Goal: Transaction & Acquisition: Purchase product/service

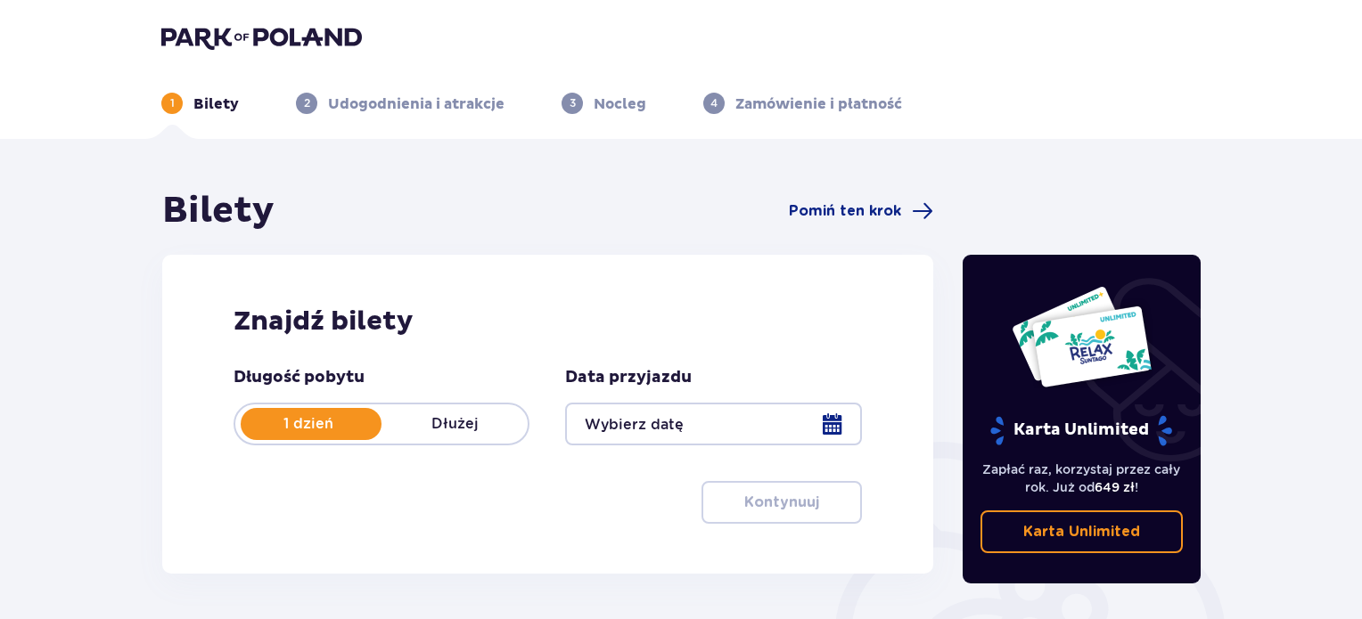
click at [838, 426] on div at bounding box center [713, 424] width 296 height 43
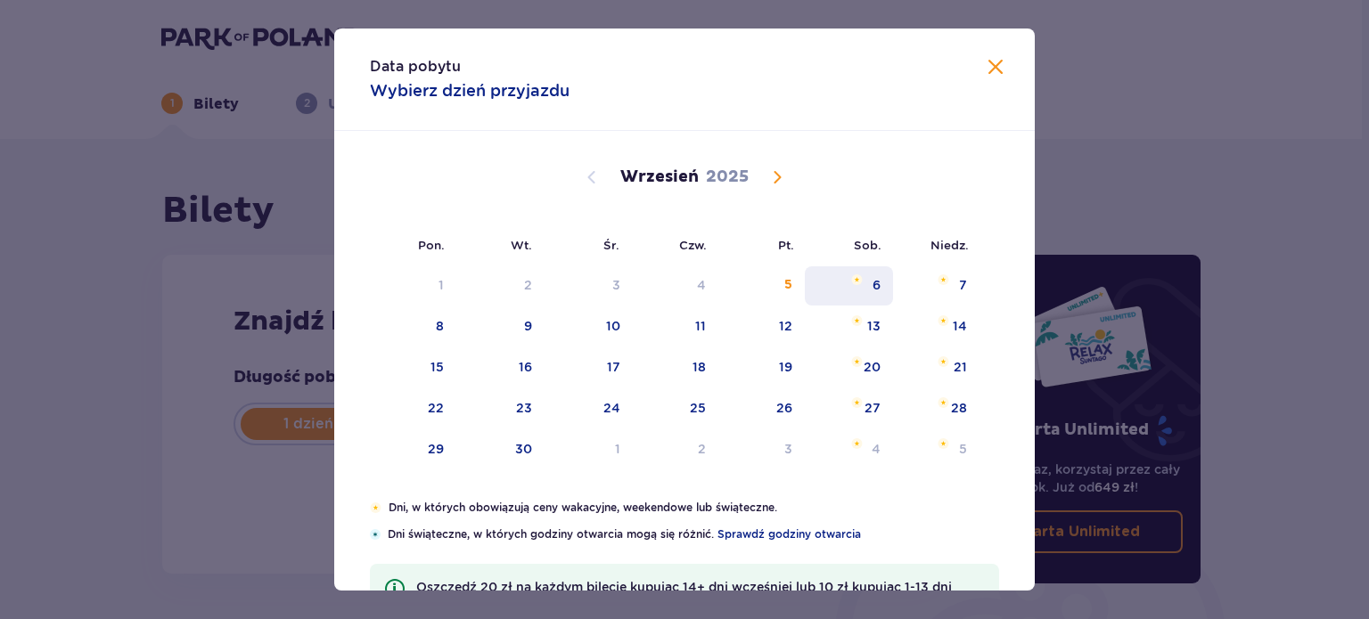
click at [865, 291] on div "6" at bounding box center [849, 285] width 88 height 39
type input "06.09.25"
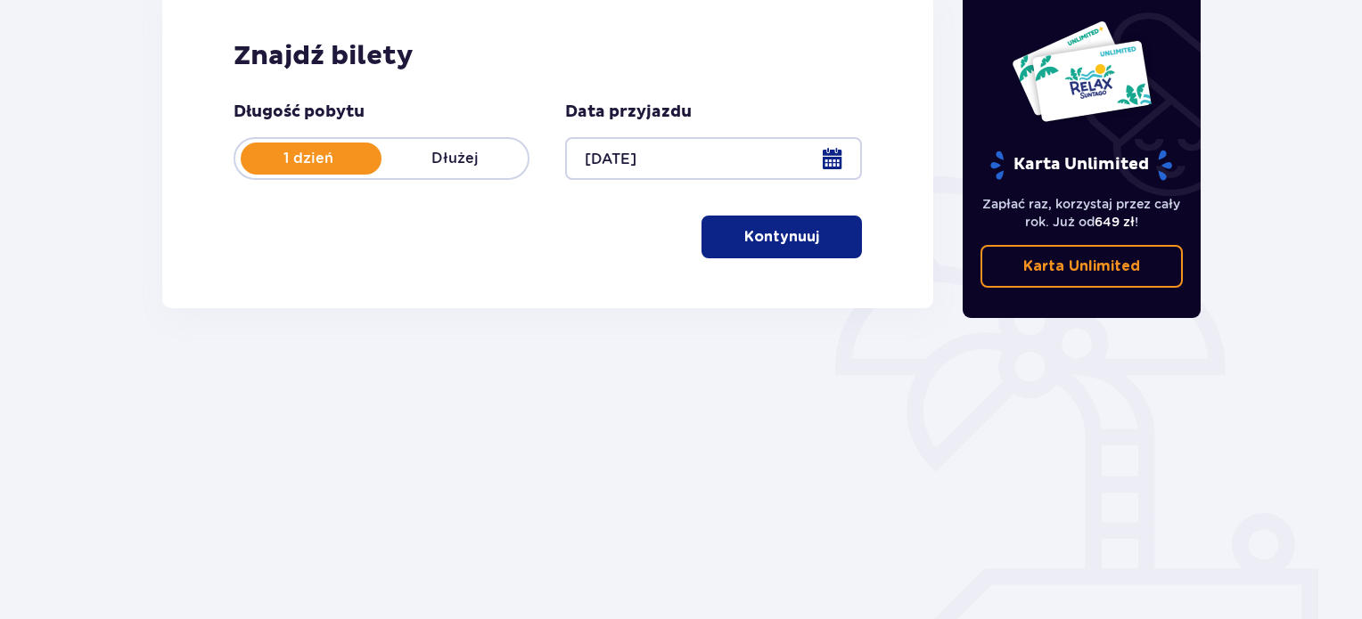
scroll to position [267, 0]
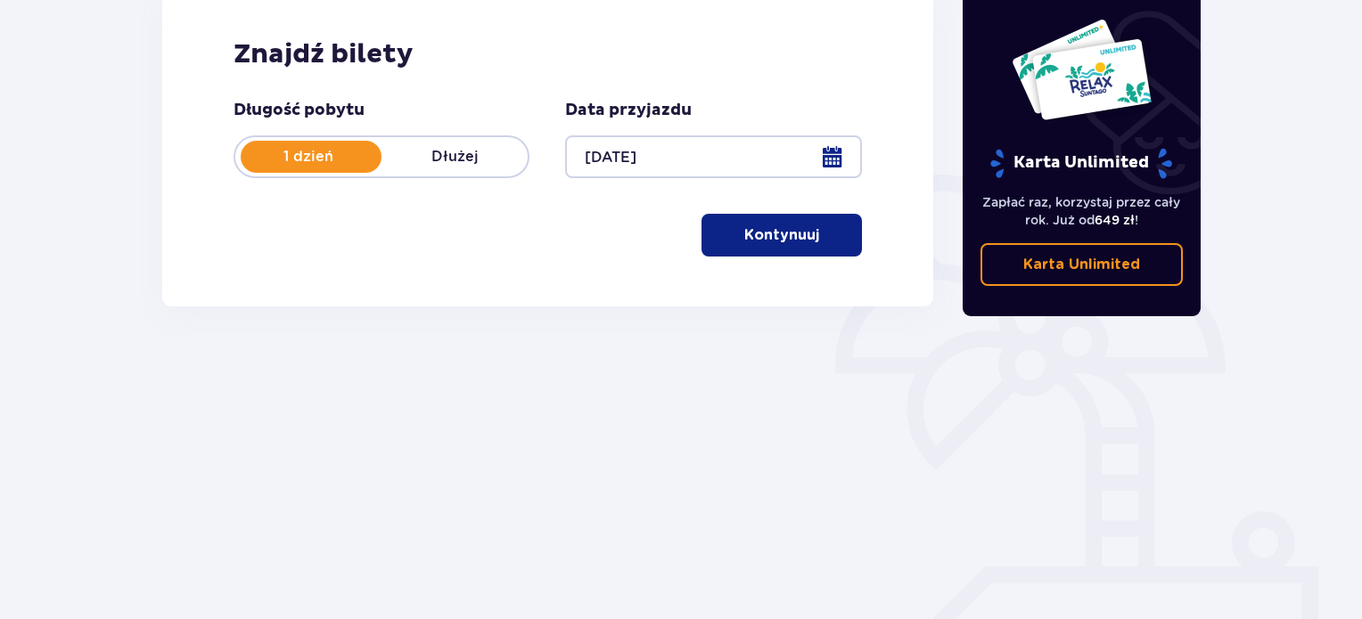
click at [785, 245] on p "Kontynuuj" at bounding box center [781, 235] width 75 height 20
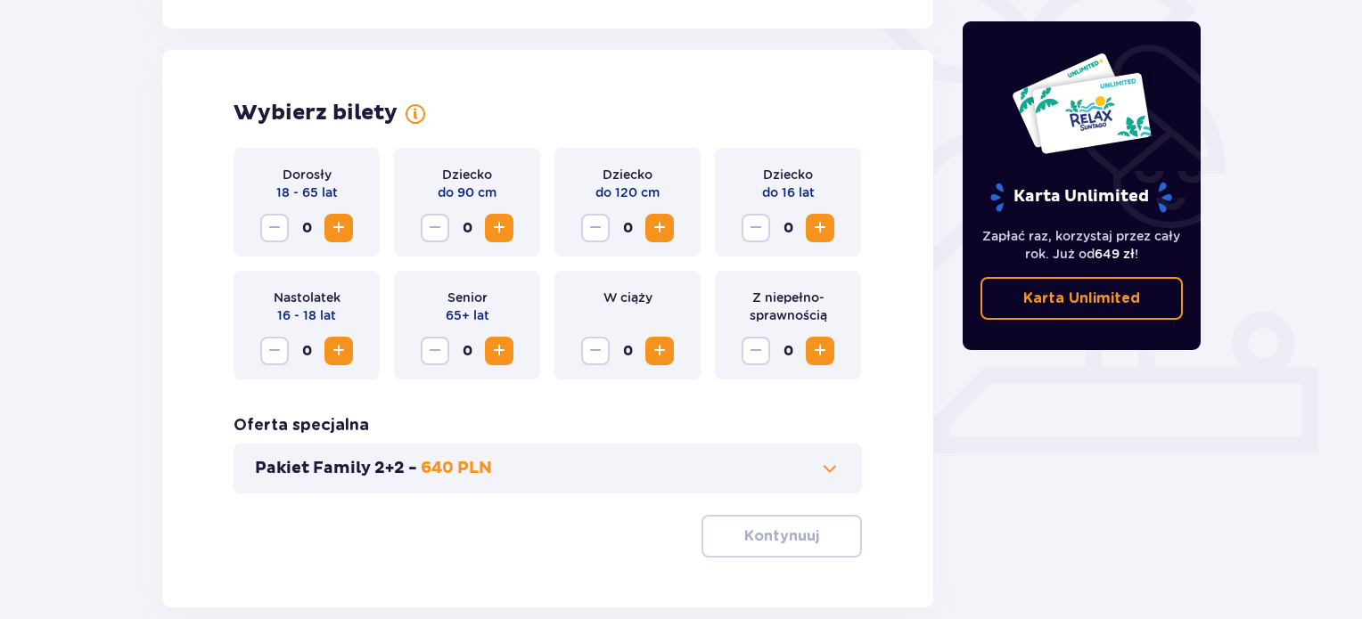
scroll to position [496, 0]
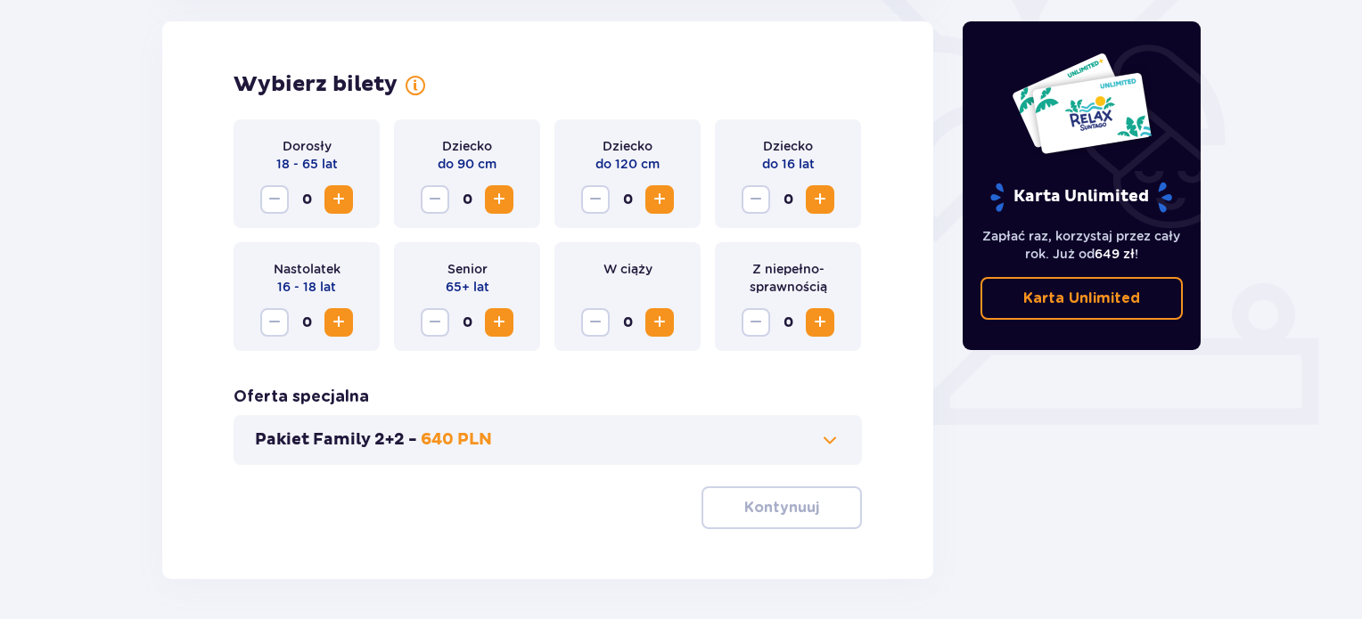
click at [332, 198] on span "Increase" at bounding box center [338, 199] width 21 height 21
click at [820, 201] on span "Increase" at bounding box center [819, 199] width 21 height 21
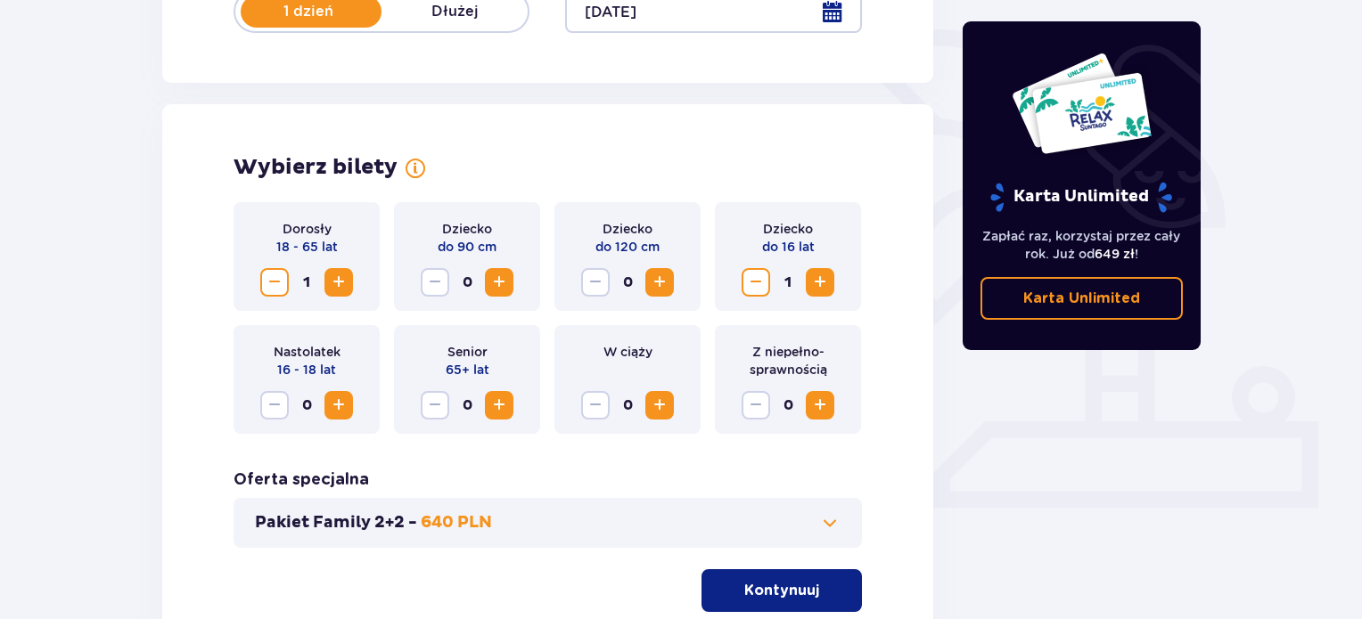
scroll to position [562, 0]
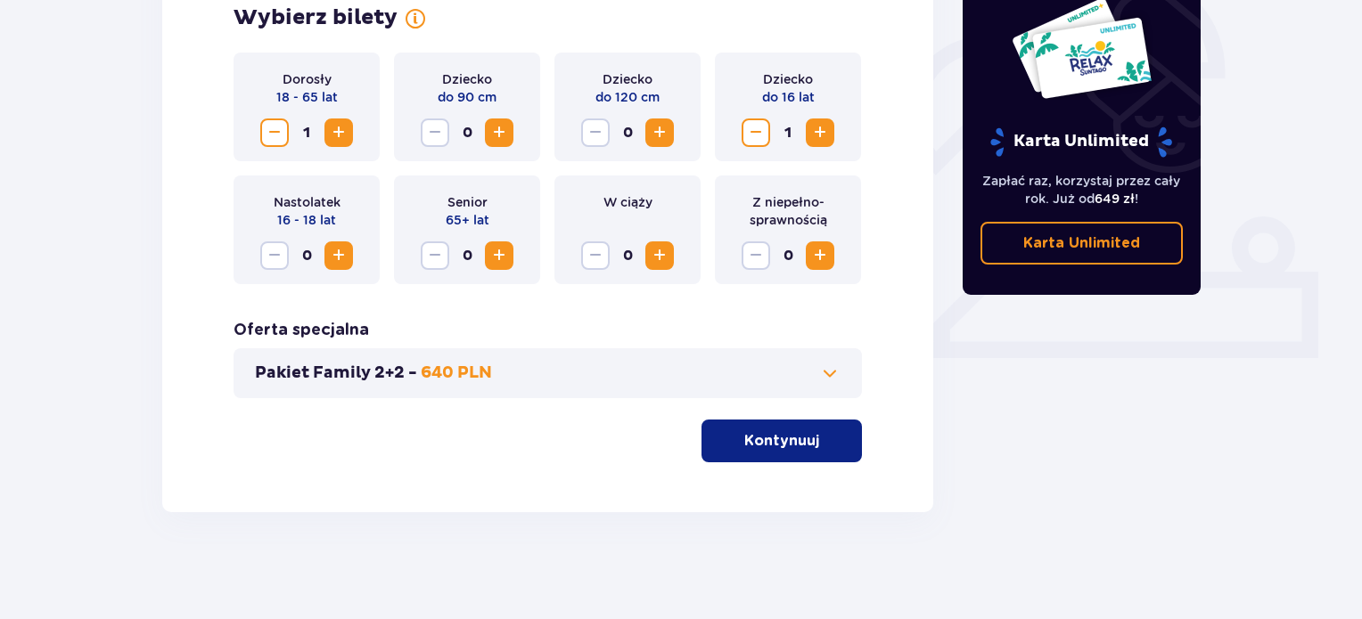
click at [766, 443] on p "Kontynuuj" at bounding box center [781, 441] width 75 height 20
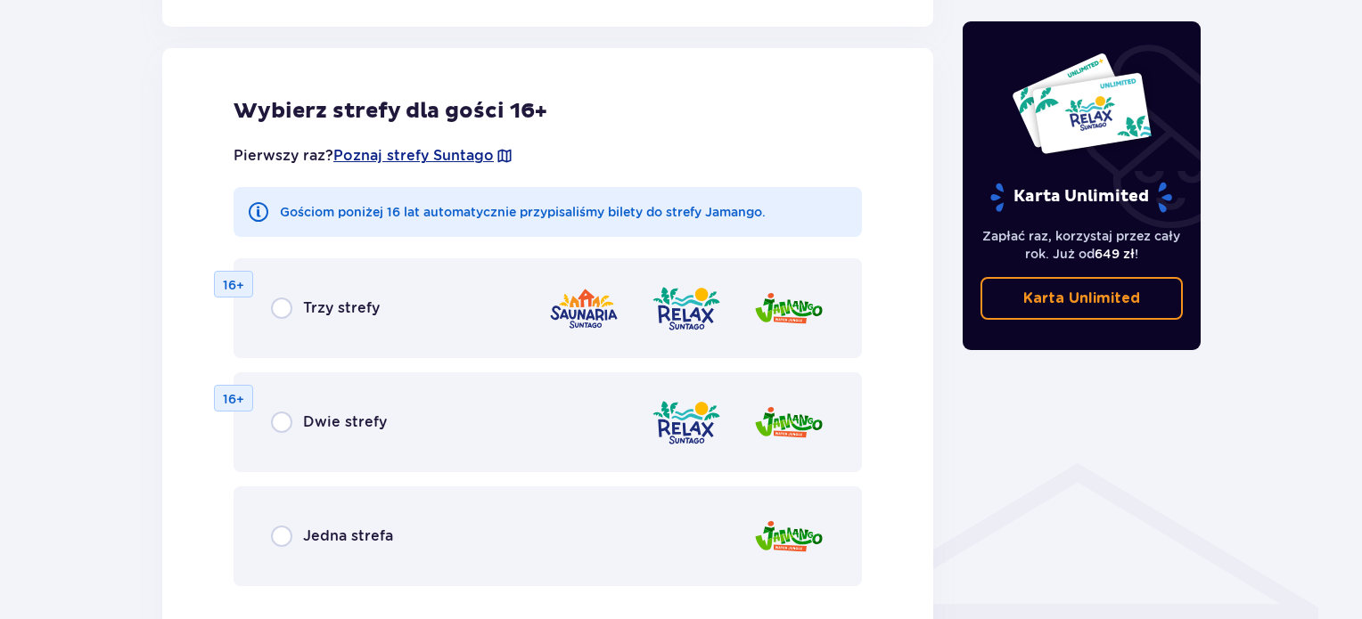
scroll to position [989, 0]
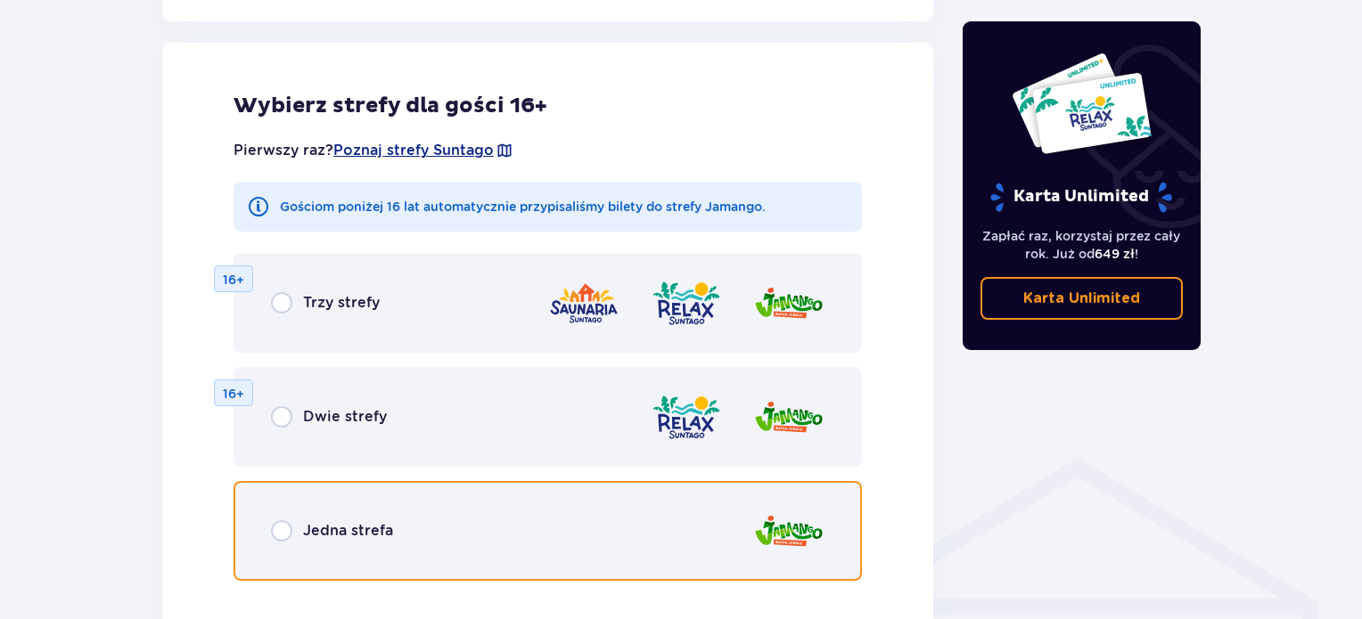
click at [284, 532] on input "radio" at bounding box center [281, 530] width 21 height 21
radio input "true"
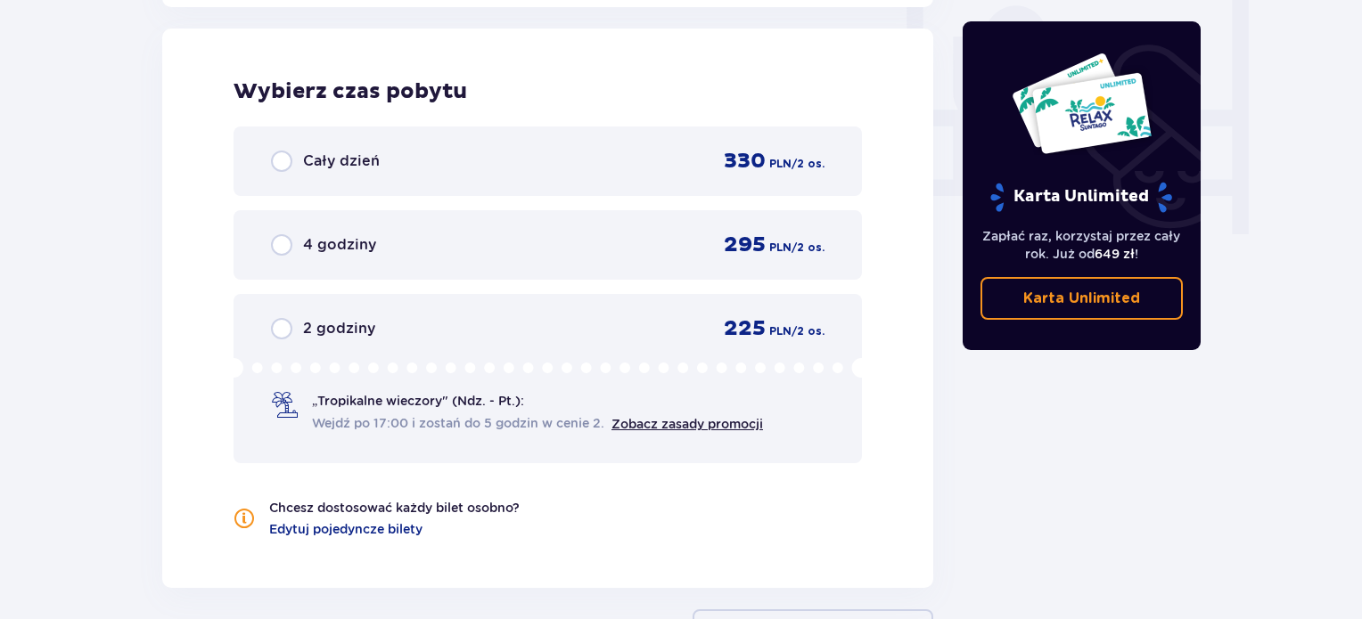
scroll to position [1691, 0]
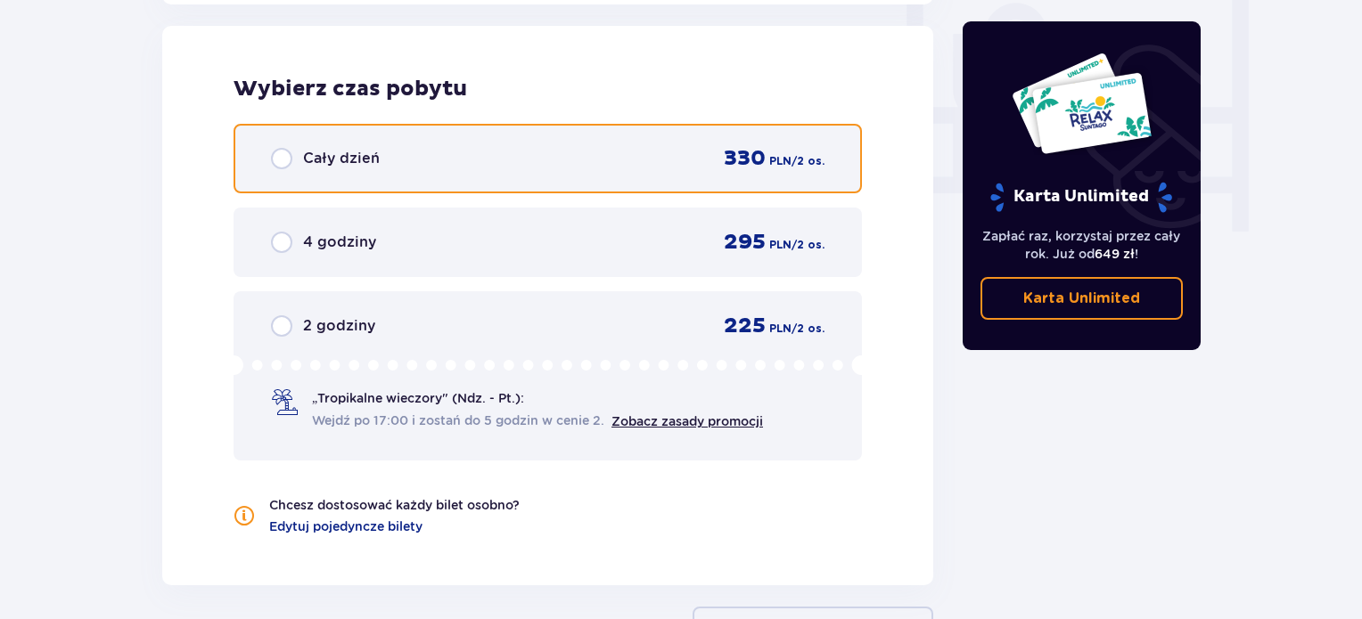
click at [280, 153] on input "radio" at bounding box center [281, 158] width 21 height 21
radio input "true"
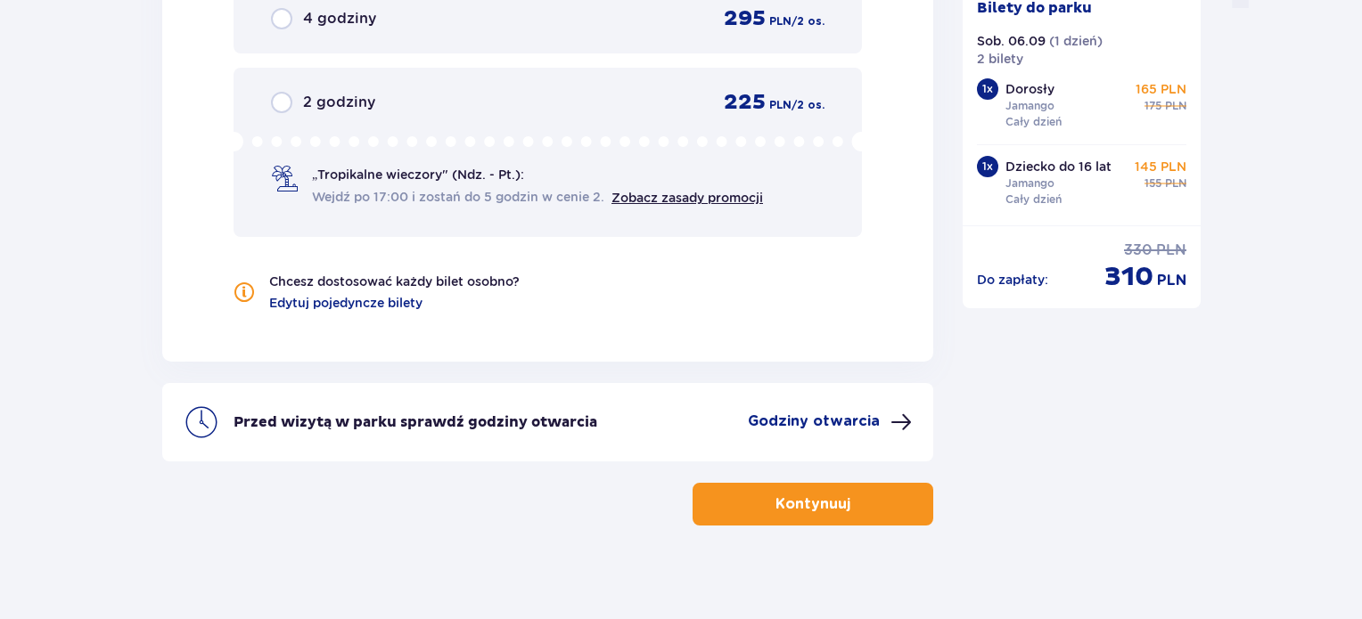
scroll to position [1916, 0]
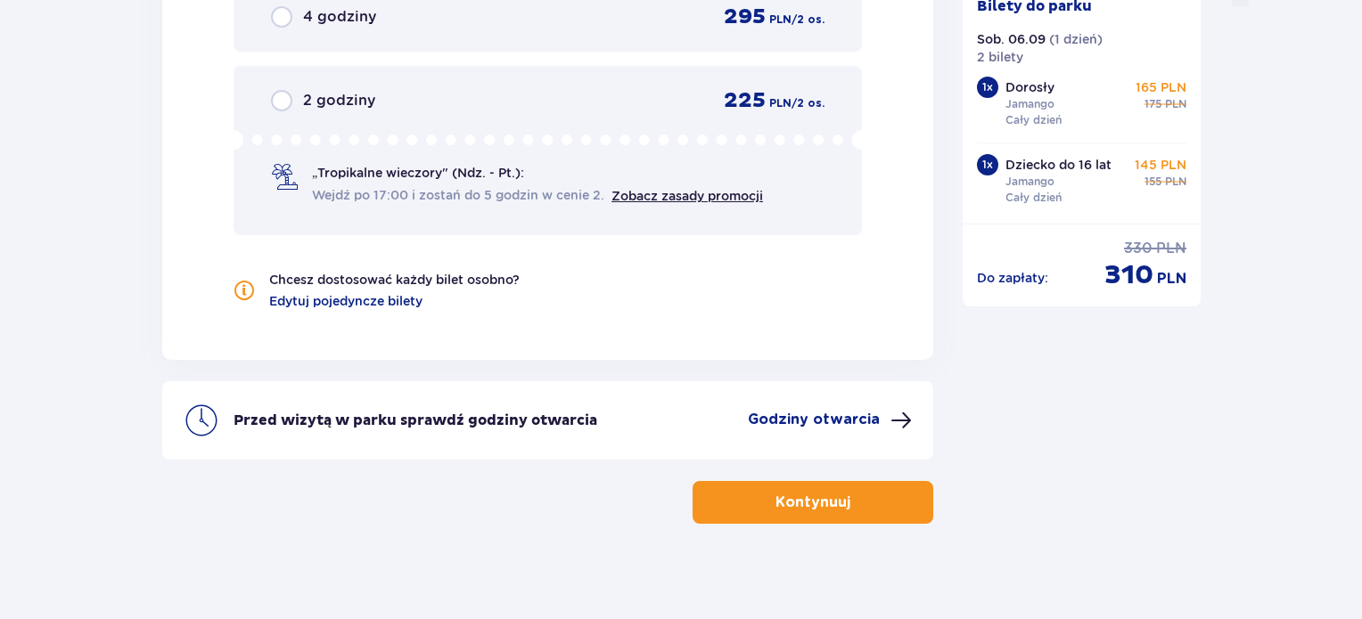
click at [800, 504] on p "Kontynuuj" at bounding box center [812, 503] width 75 height 20
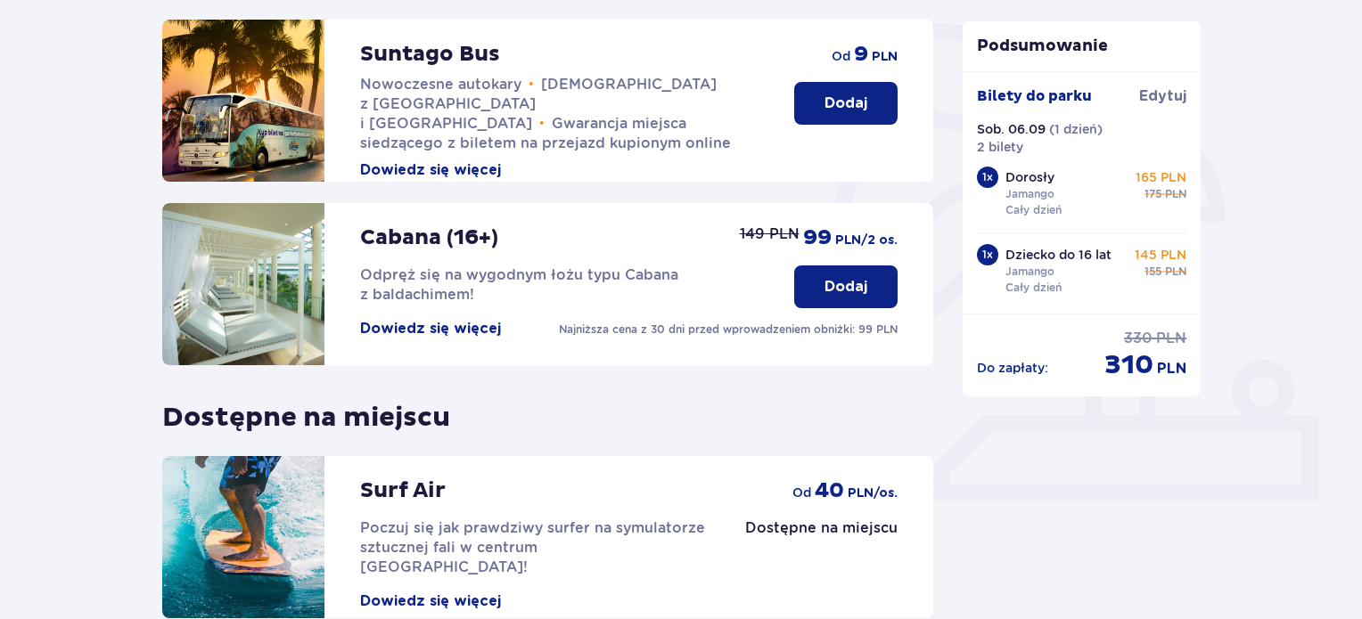
scroll to position [588, 0]
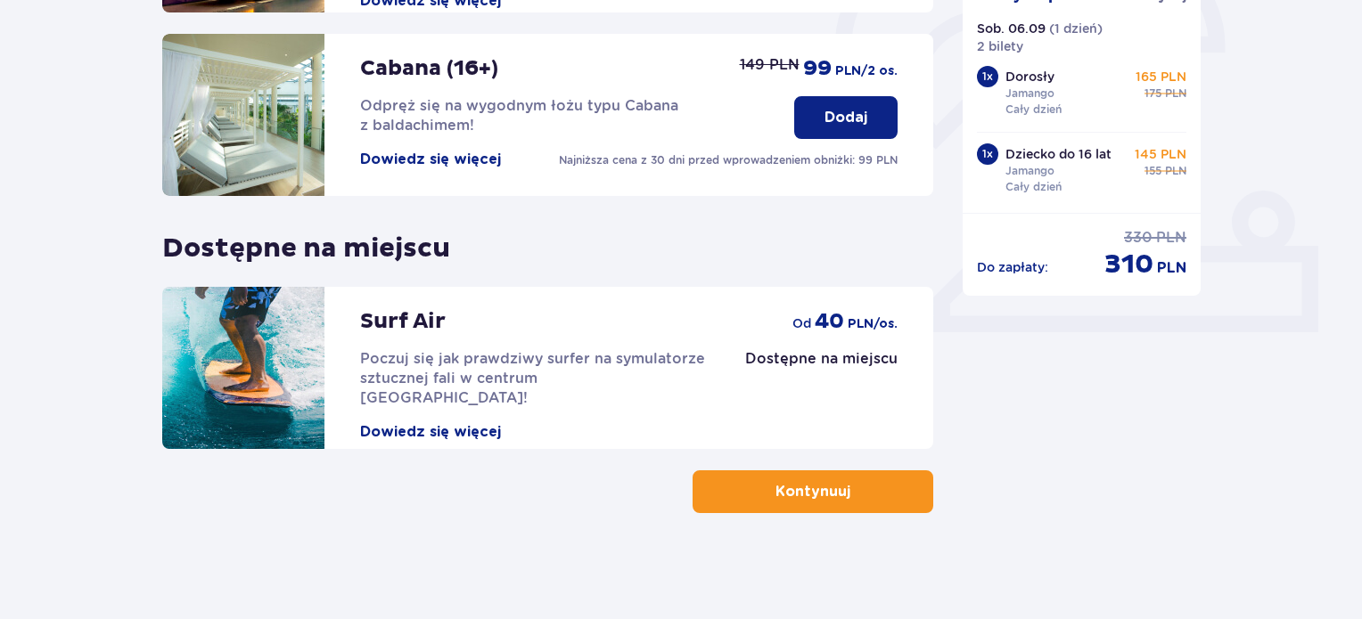
click at [870, 498] on button "Kontynuuj" at bounding box center [812, 492] width 241 height 43
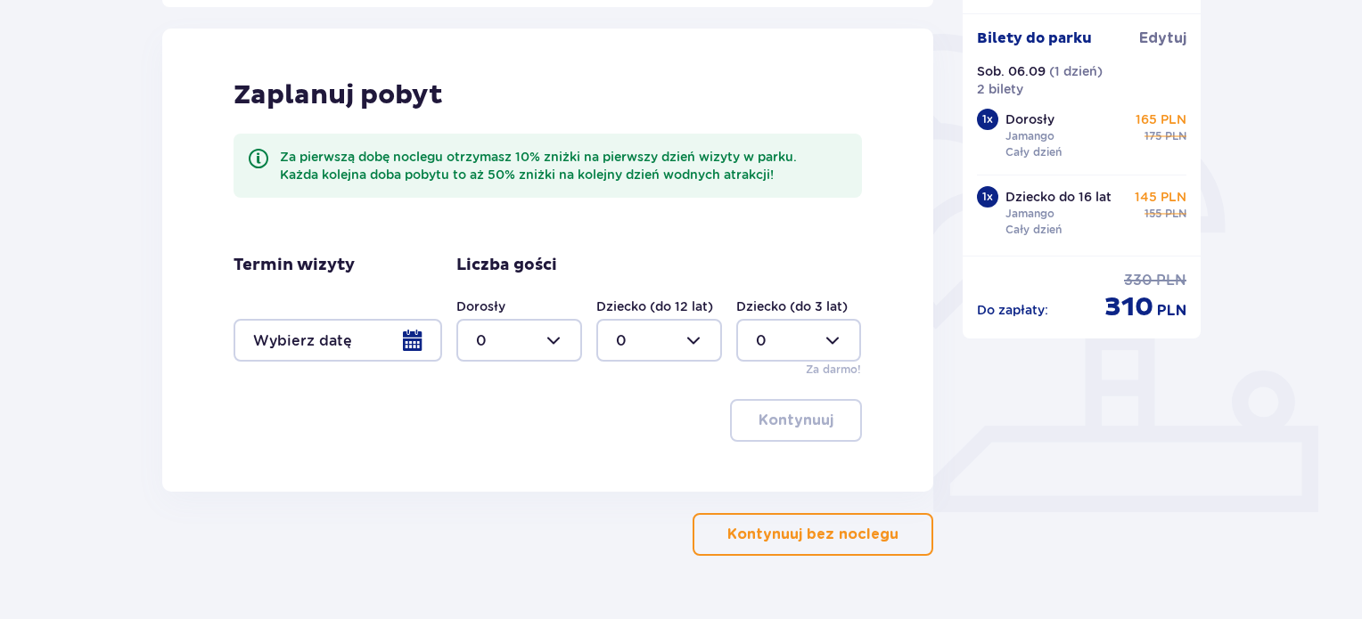
scroll to position [409, 0]
click at [768, 537] on p "Kontynuuj bez noclegu" at bounding box center [812, 534] width 171 height 20
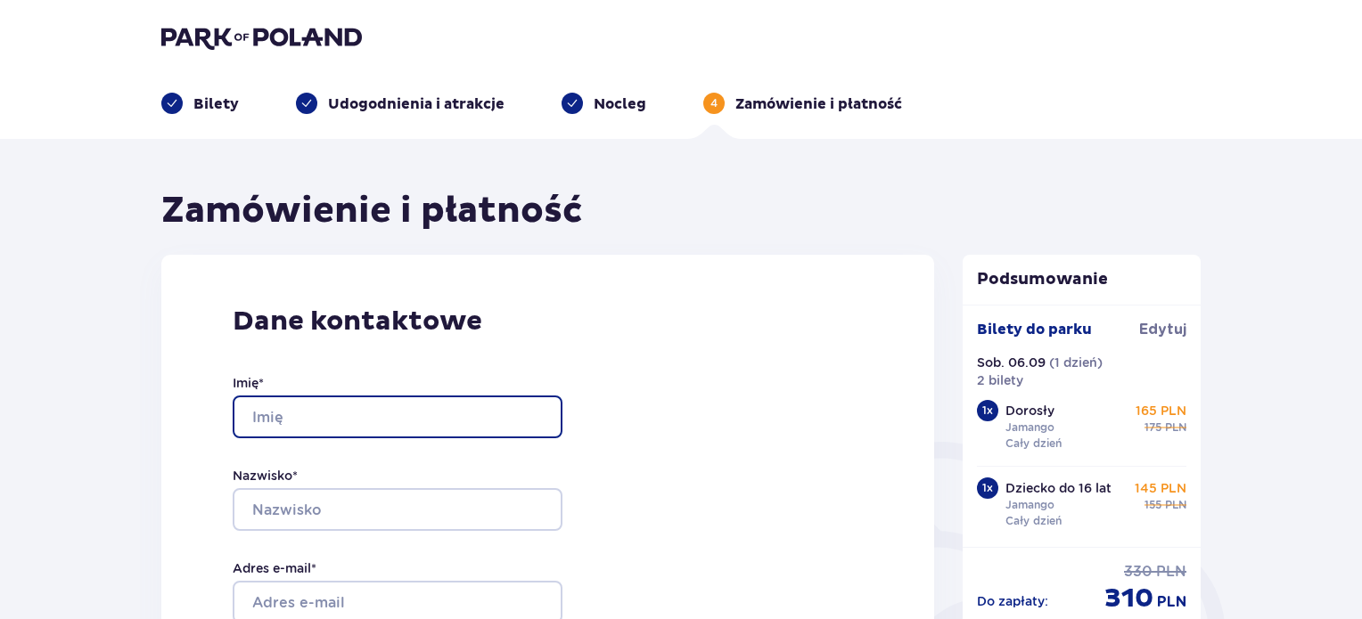
click at [460, 414] on input "Imię *" at bounding box center [398, 417] width 330 height 43
type input "Artur"
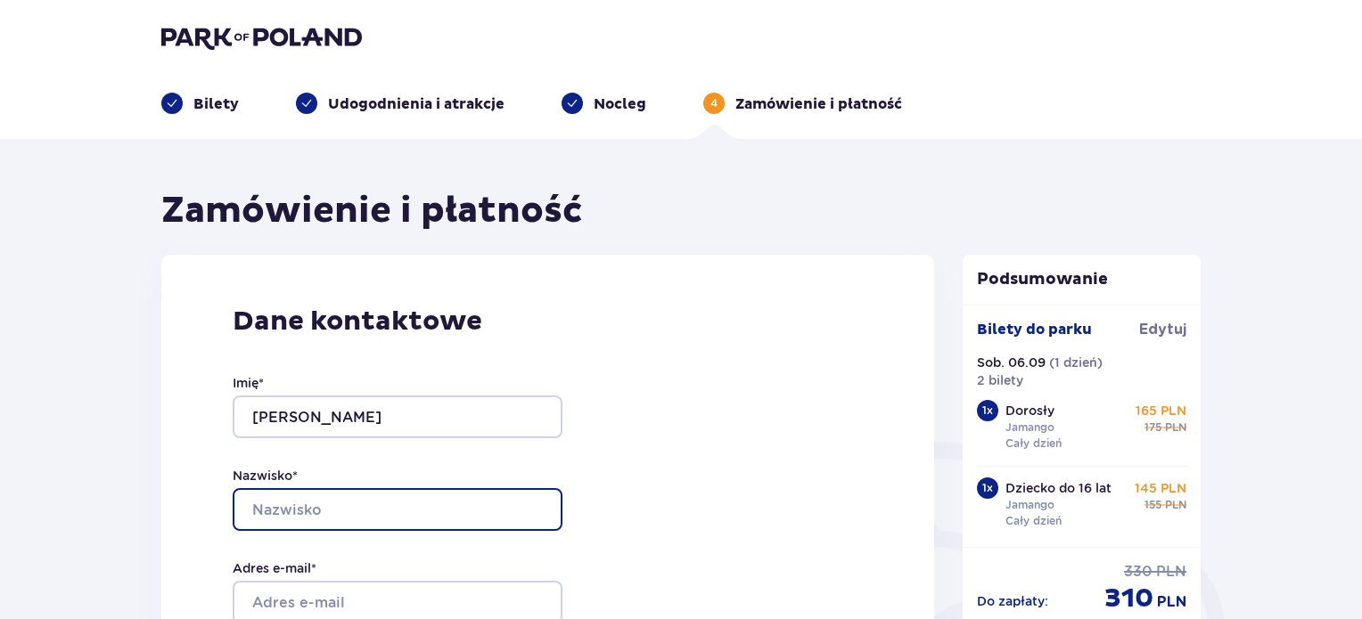
type input "Mlącki"
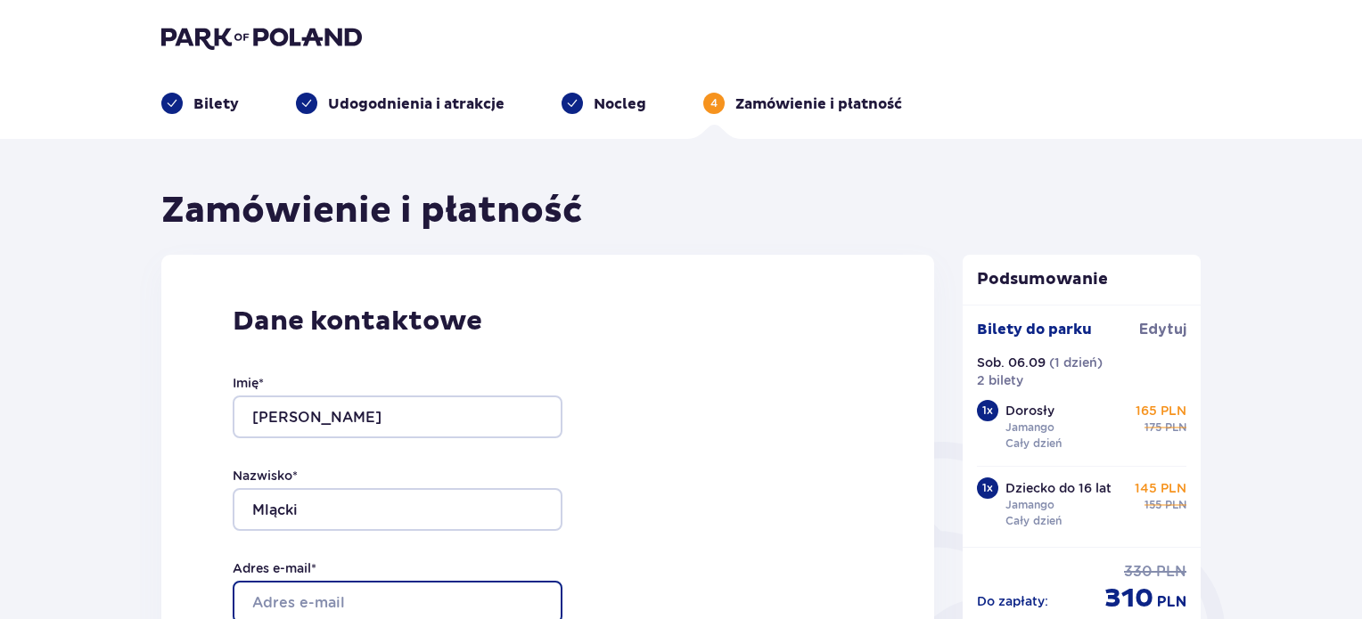
type input "arturmlacki@wp.pl"
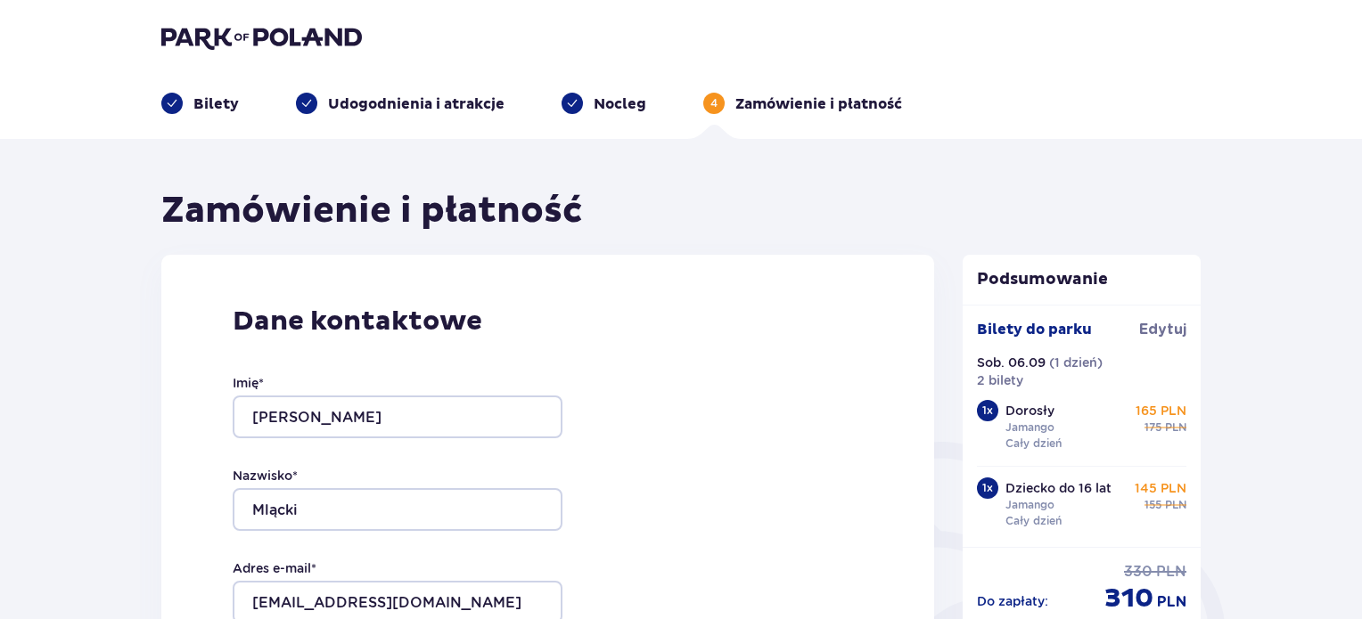
type input "arturmlacki@wp.pl"
type input "694221334"
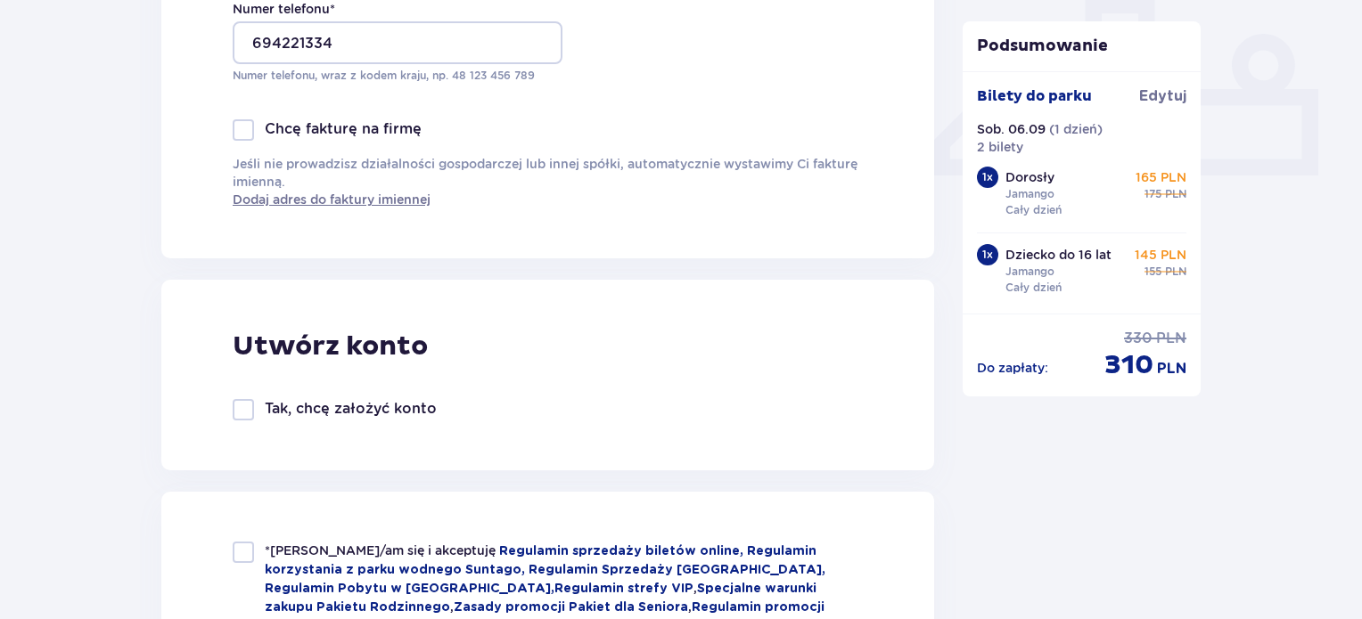
scroll to position [747, 0]
click at [250, 406] on div at bounding box center [243, 407] width 21 height 21
checkbox input "true"
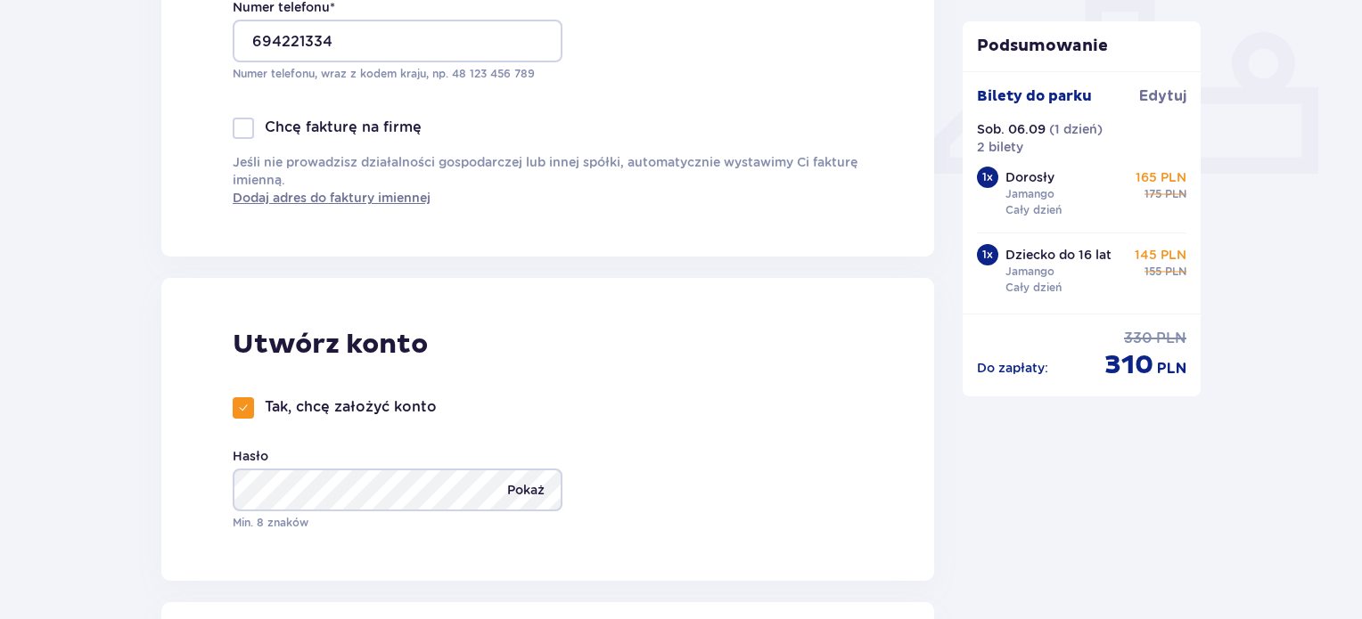
click at [514, 491] on p "Pokaż" at bounding box center [525, 490] width 37 height 43
click at [643, 504] on div "Utwórz konto Tak, chcę założyć konto Hasło Ukryj Min. 8 znaków" at bounding box center [547, 429] width 773 height 303
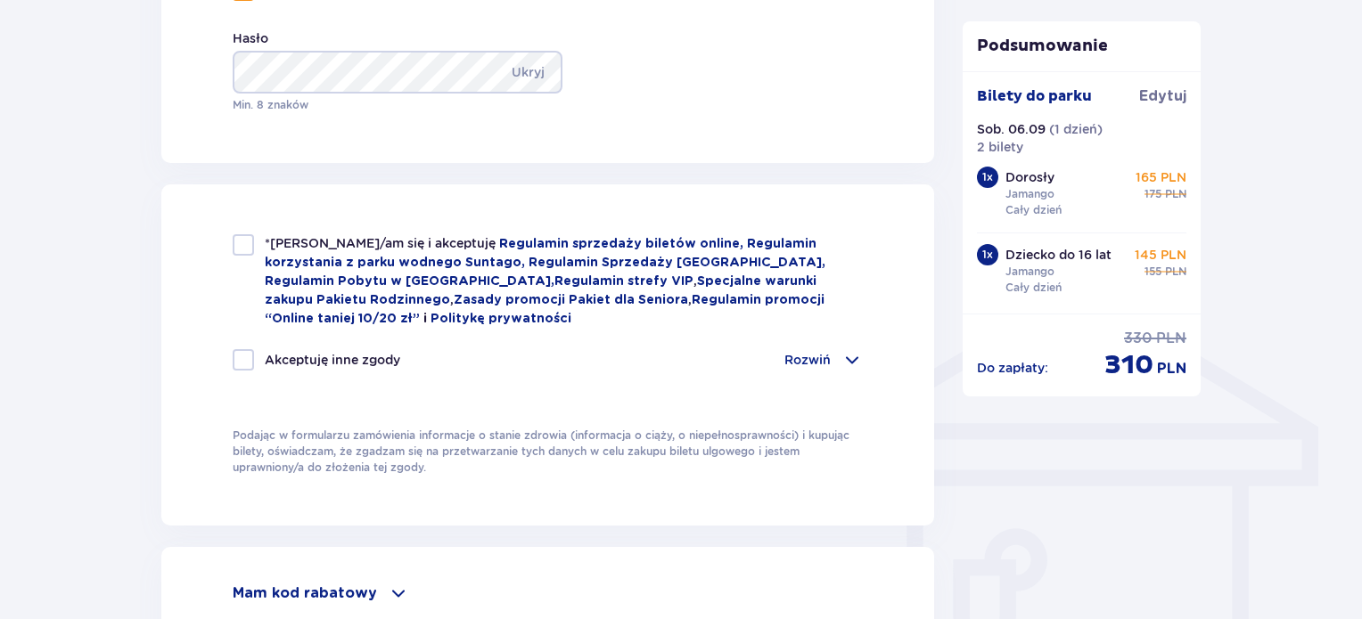
scroll to position [1171, 0]
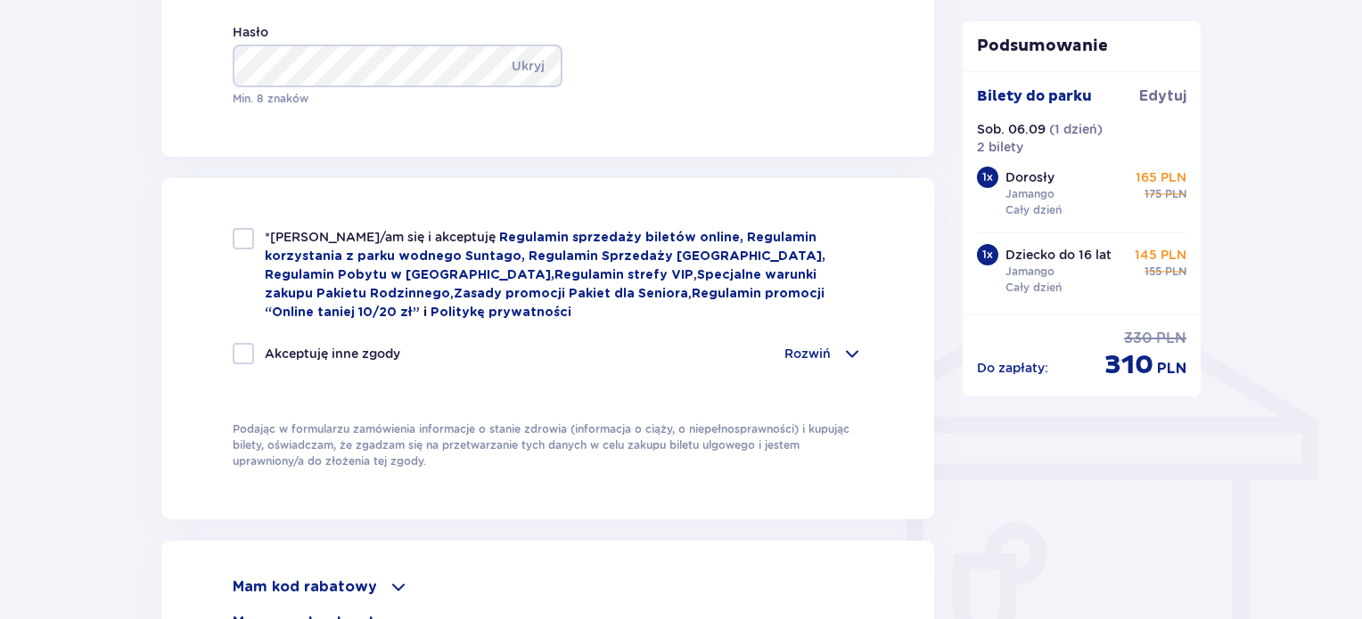
click at [238, 245] on div at bounding box center [243, 238] width 21 height 21
checkbox input "true"
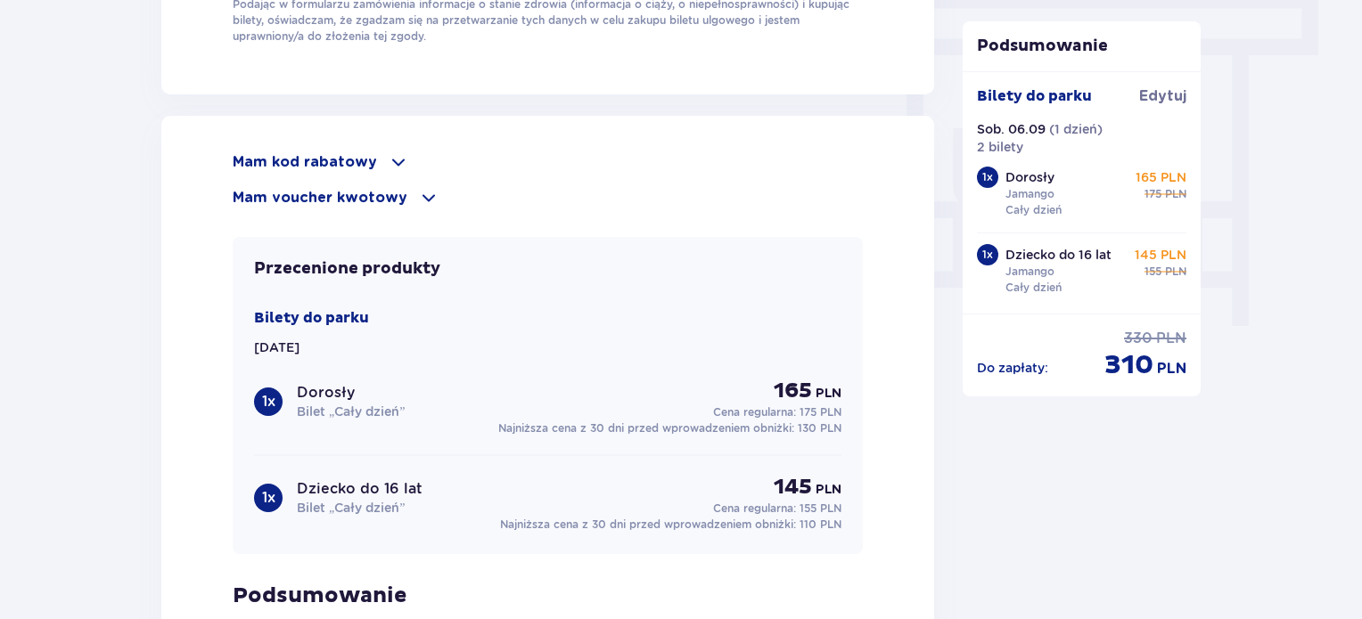
scroll to position [1546, 0]
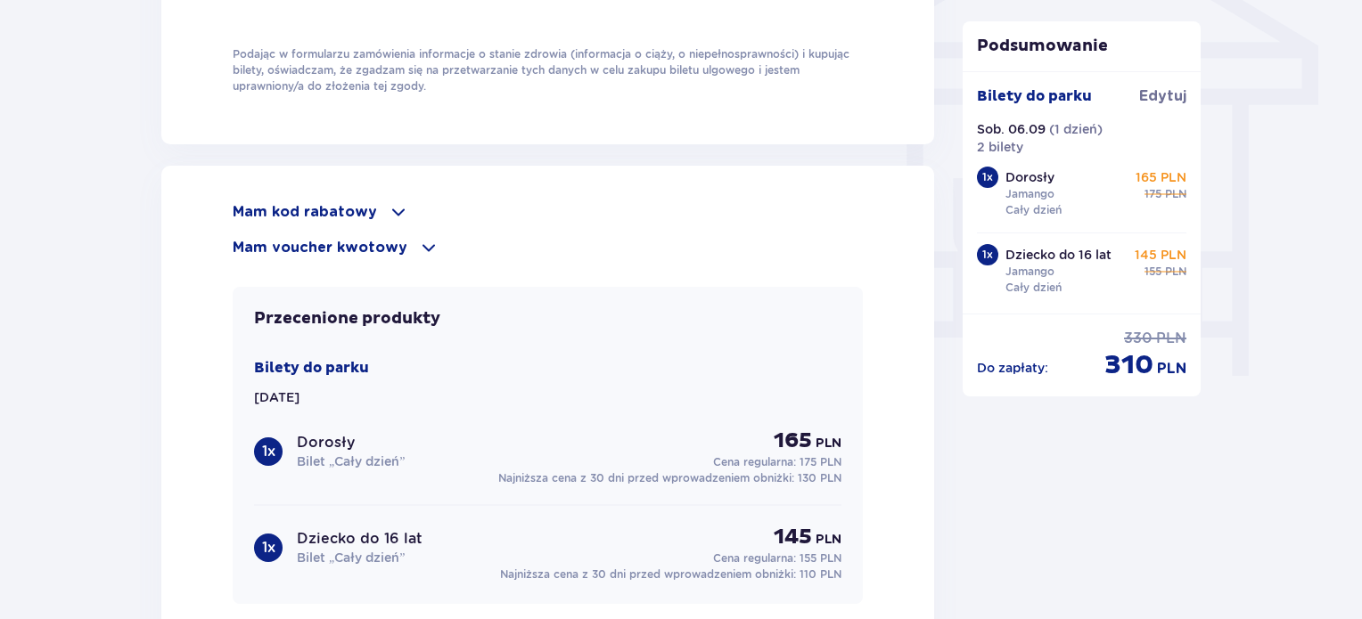
click at [597, 301] on div "Przecenione produkty Bilety do parku Sob. 06.09.25 1 x Dorosły Bilet „Cały dzie…" at bounding box center [548, 445] width 630 height 317
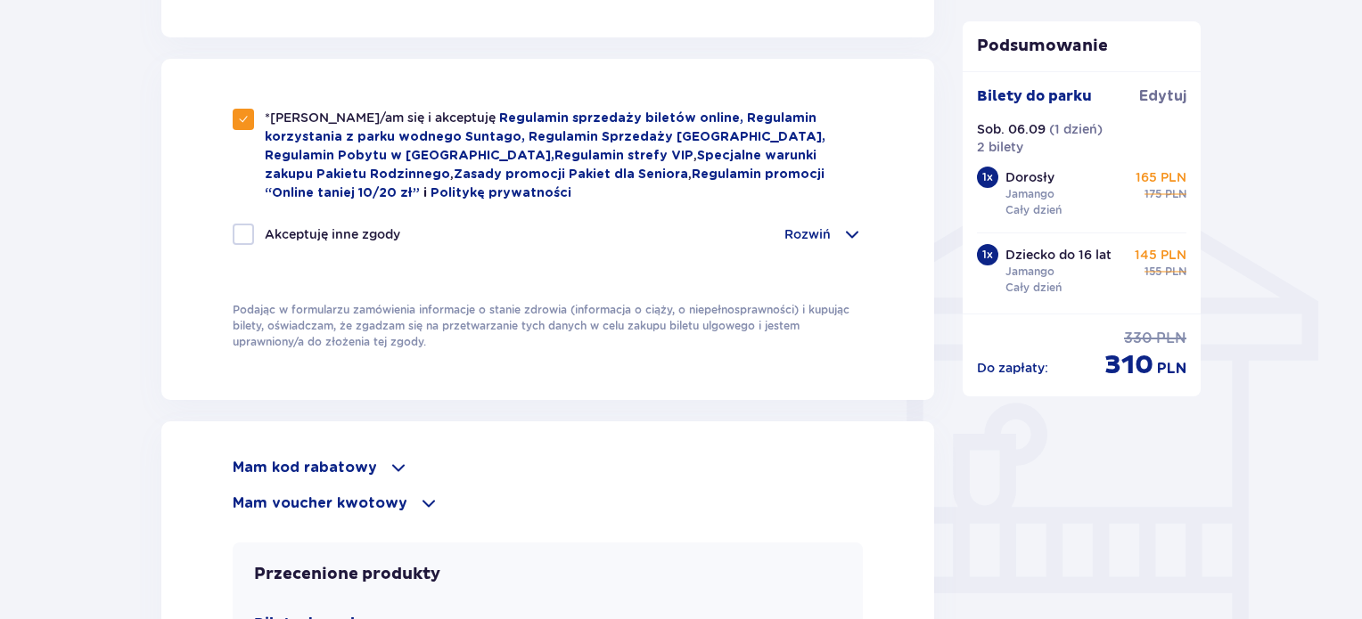
scroll to position [1289, 0]
click at [394, 461] on span at bounding box center [398, 469] width 21 height 21
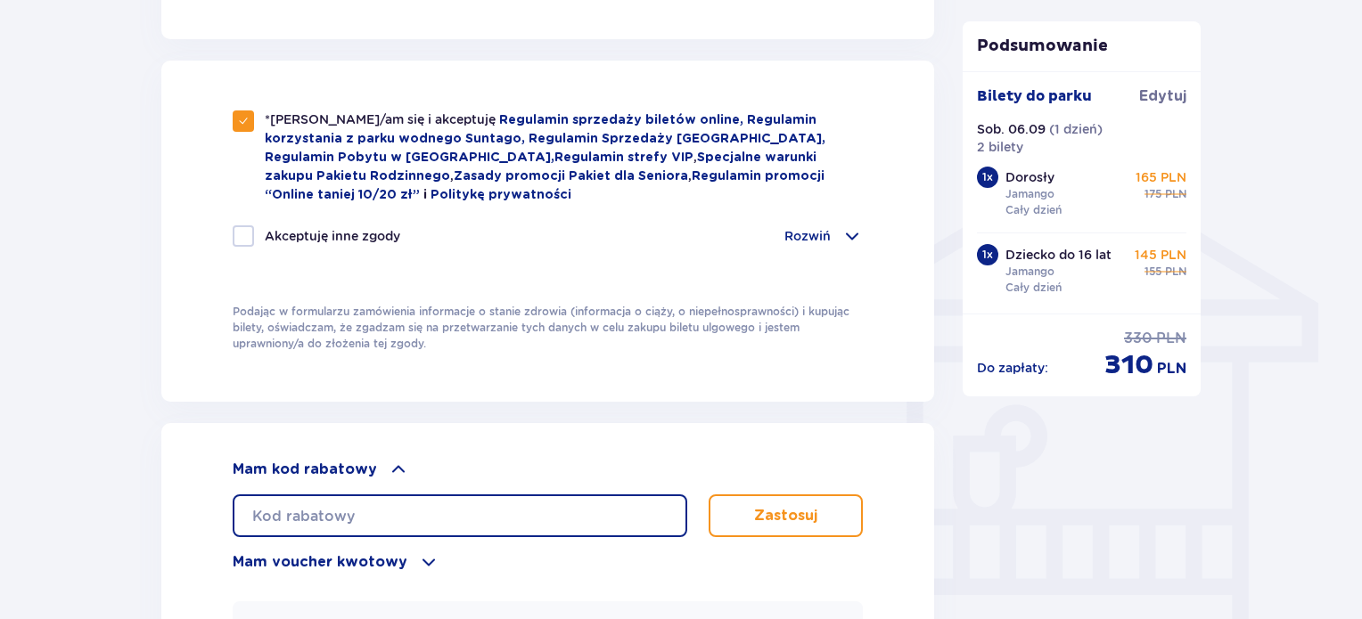
click at [384, 510] on input "text" at bounding box center [460, 516] width 455 height 43
paste input "Kod Już Zastosowany"
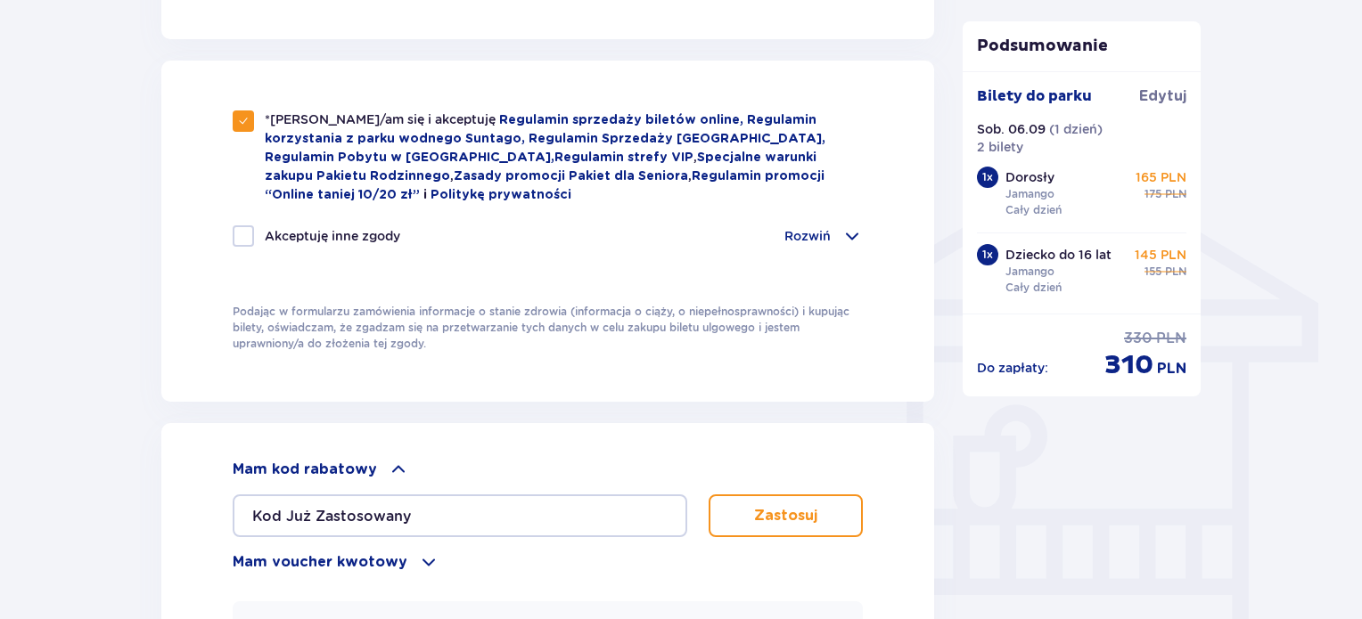
click at [788, 495] on button "Zastosuj" at bounding box center [786, 516] width 154 height 43
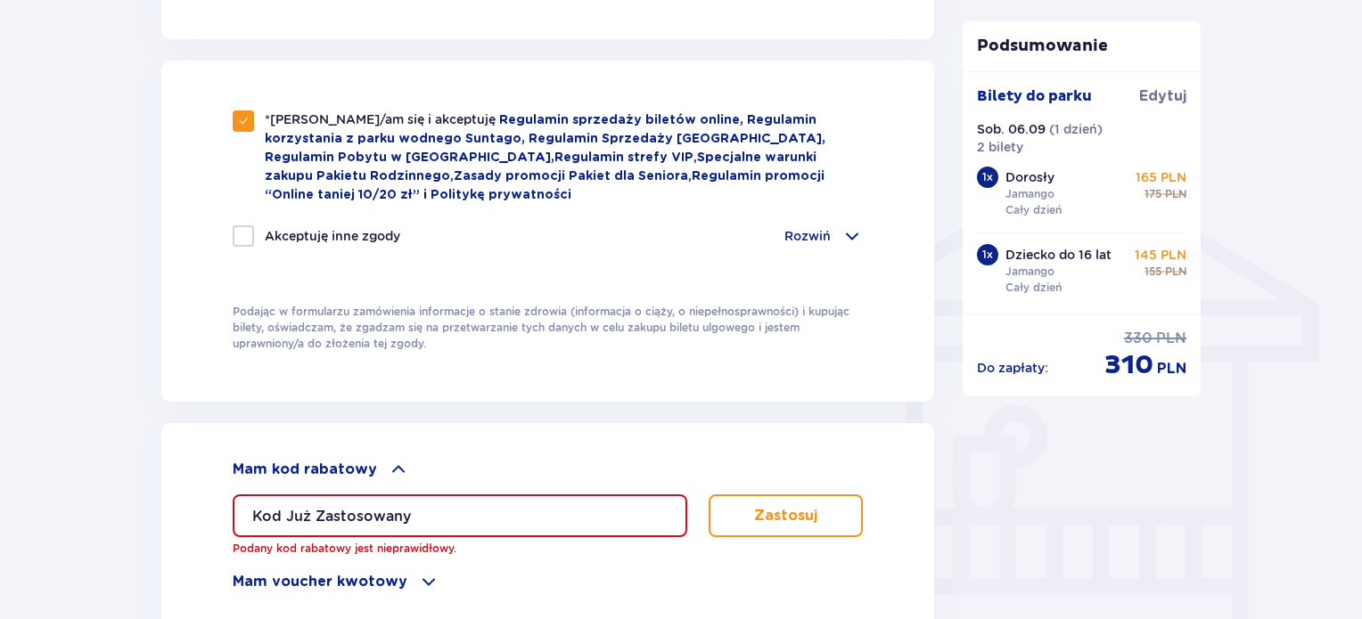
click at [447, 507] on input "Kod Już Zastosowany" at bounding box center [460, 516] width 455 height 43
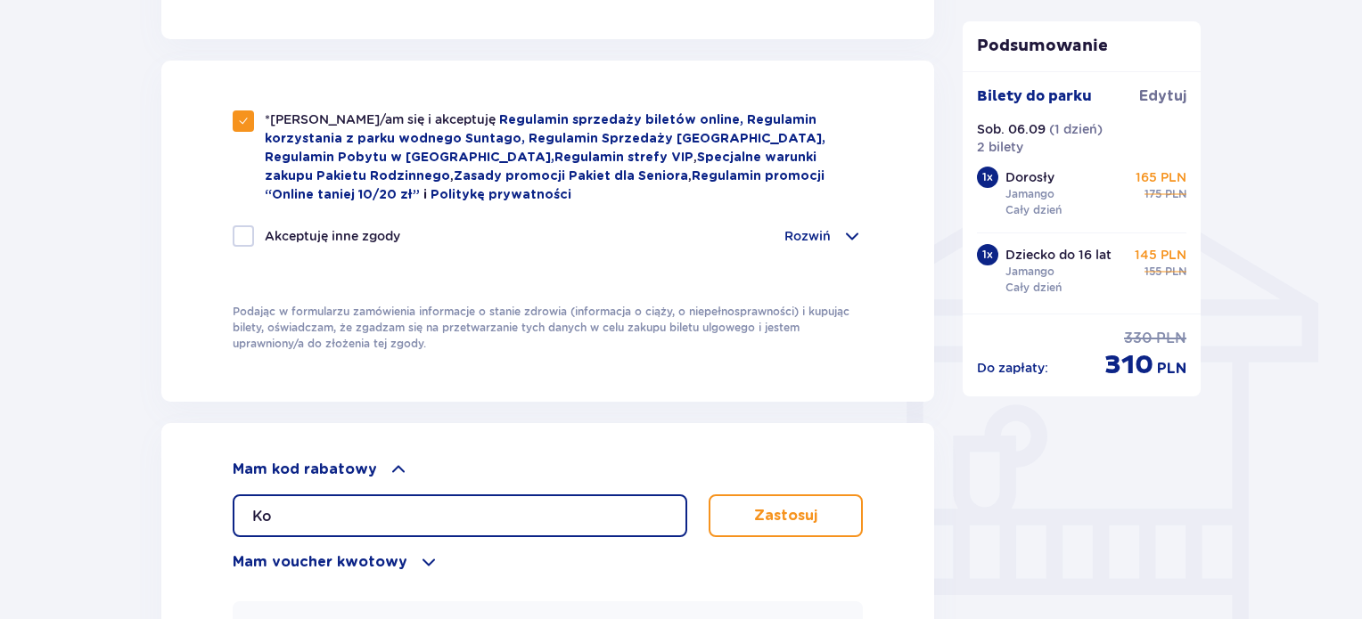
type input "K"
paste input "nie potrzeba kodu"
type input "n"
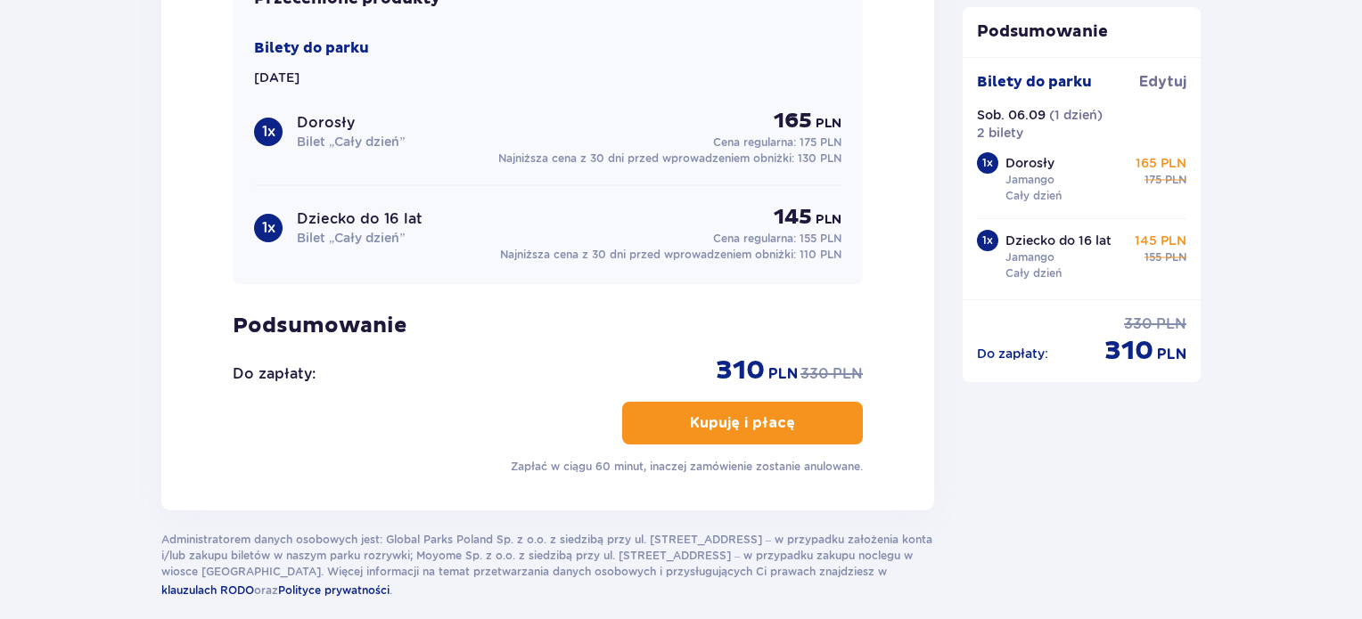
scroll to position [1925, 0]
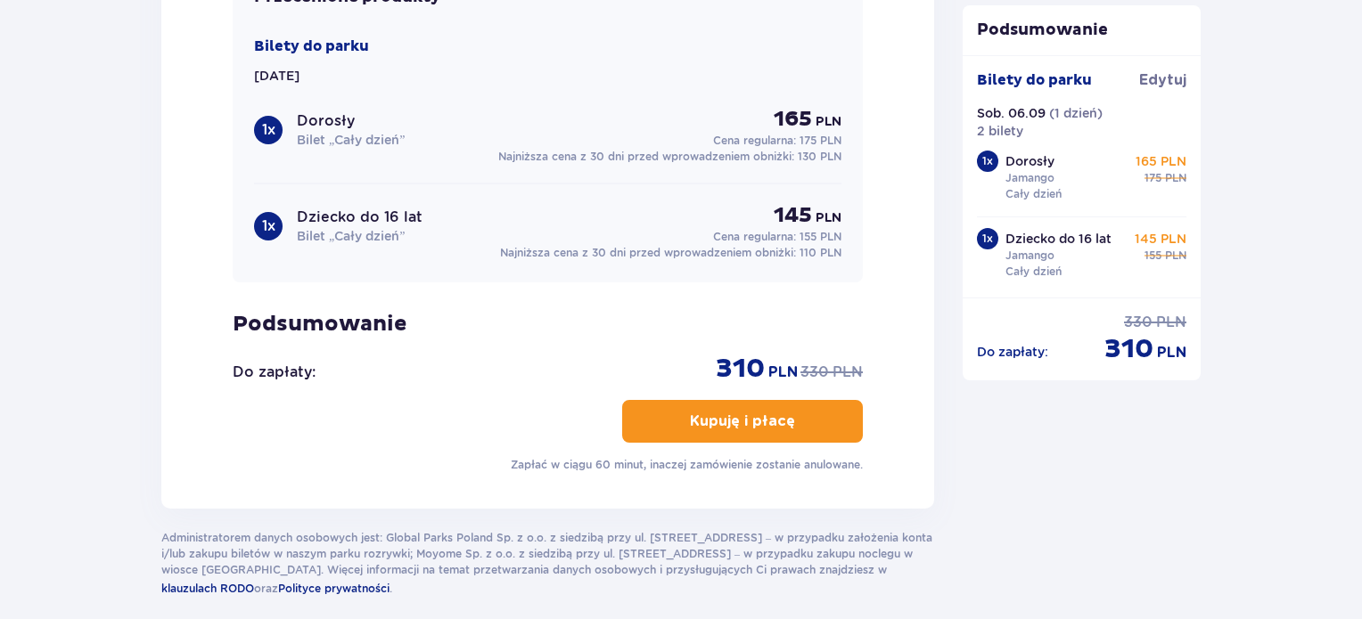
click at [692, 413] on p "Kupuję i płacę" at bounding box center [742, 422] width 105 height 20
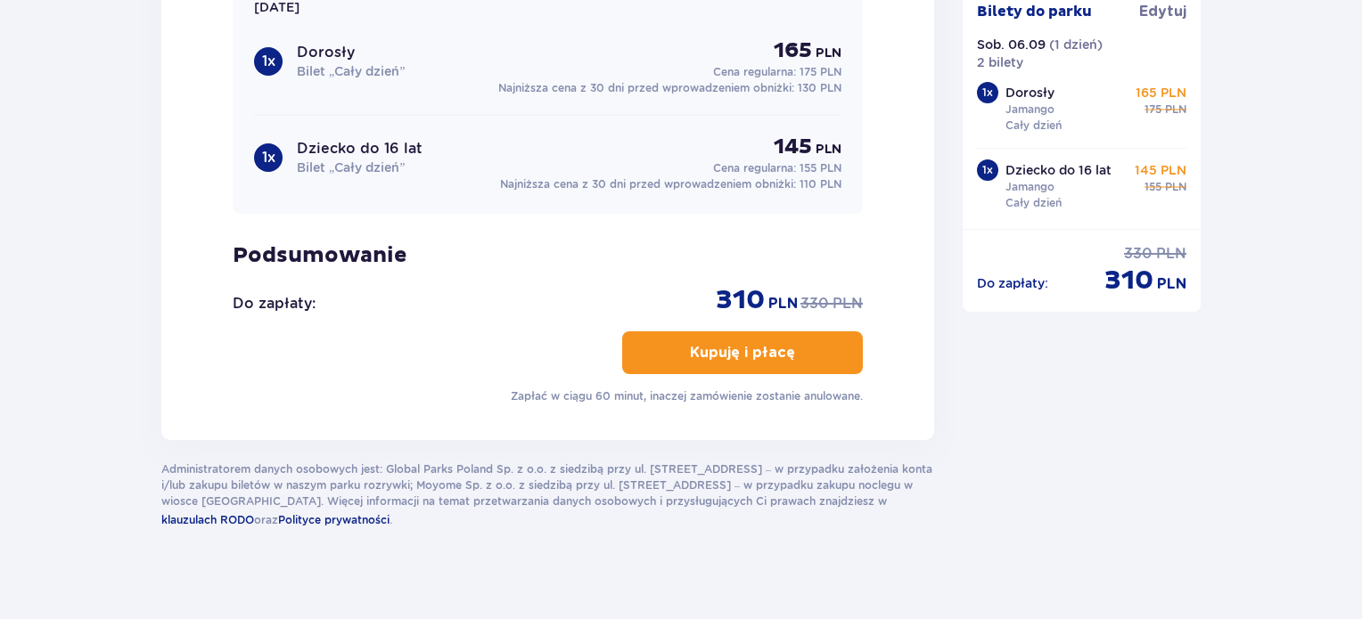
scroll to position [2005, 0]
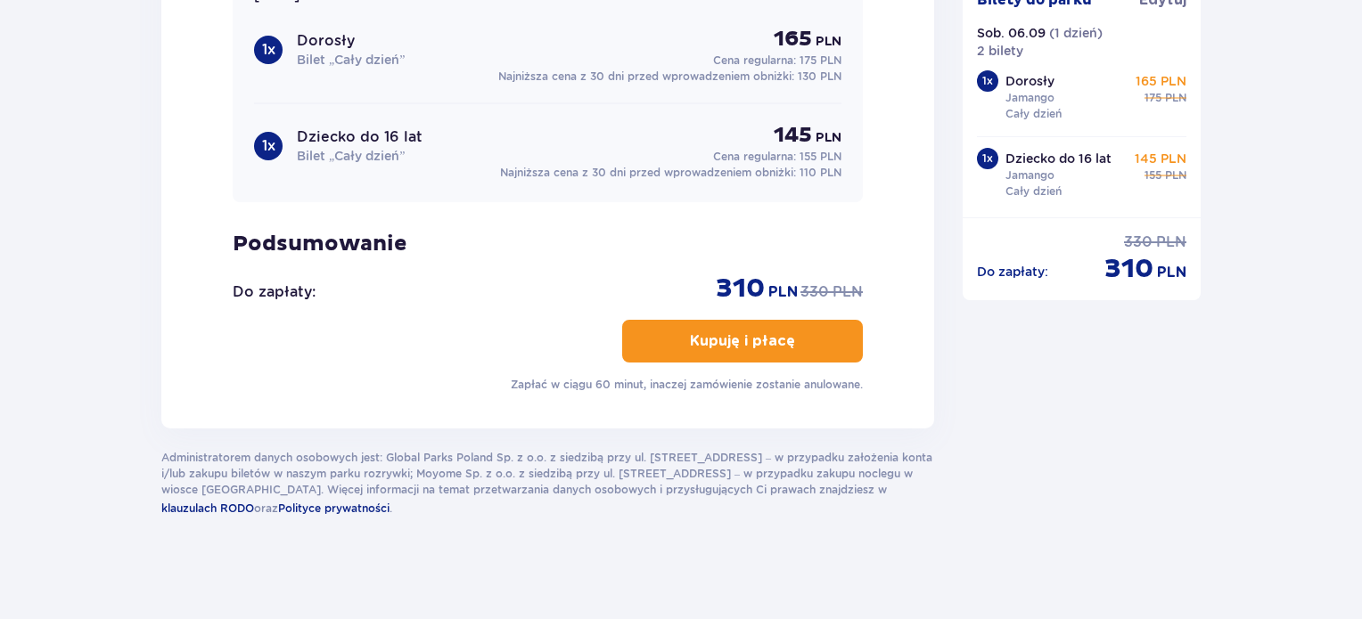
click at [779, 351] on button "Kupuję i płacę" at bounding box center [742, 341] width 241 height 43
click at [794, 331] on span "button" at bounding box center [798, 341] width 21 height 21
click at [695, 332] on p "Kupuję i płacę" at bounding box center [742, 342] width 105 height 20
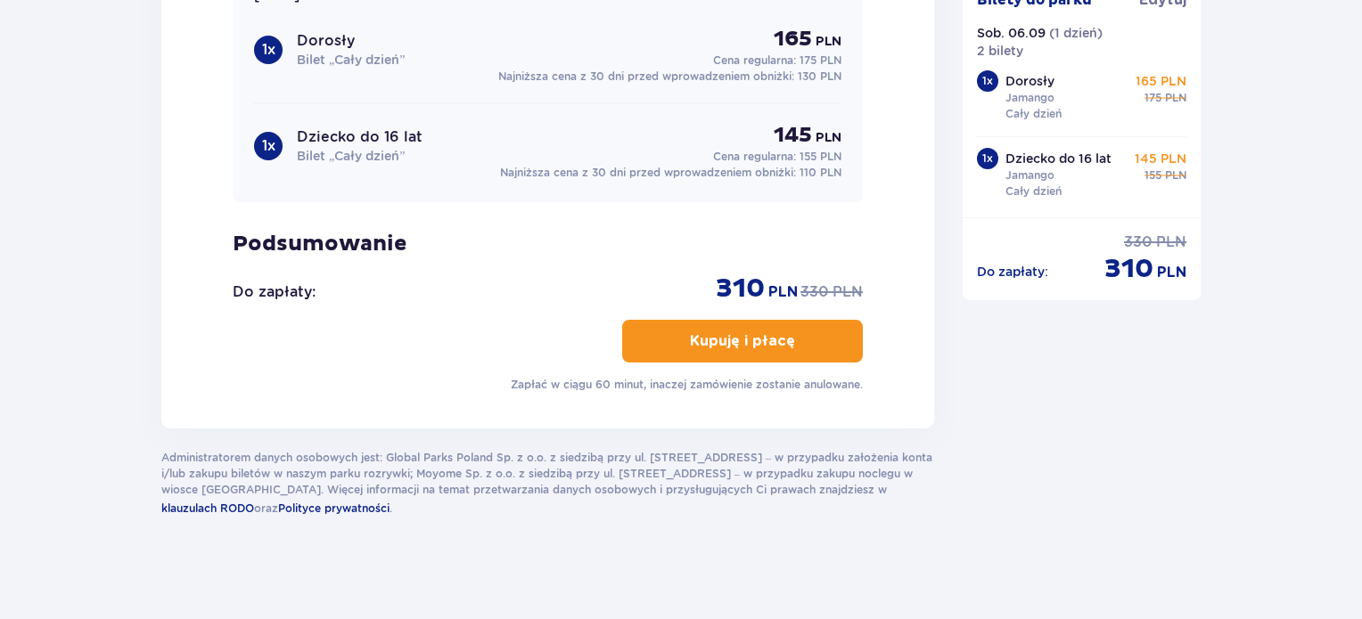
click at [695, 332] on p "Kupuję i płacę" at bounding box center [742, 342] width 105 height 20
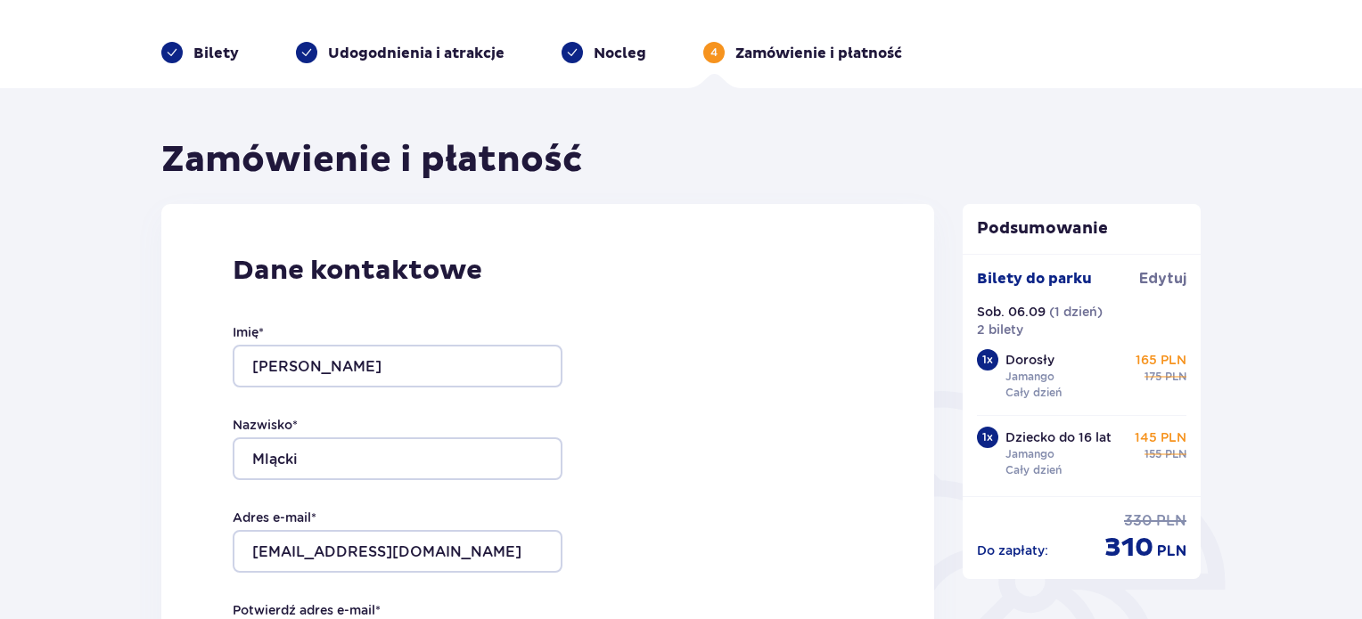
scroll to position [0, 0]
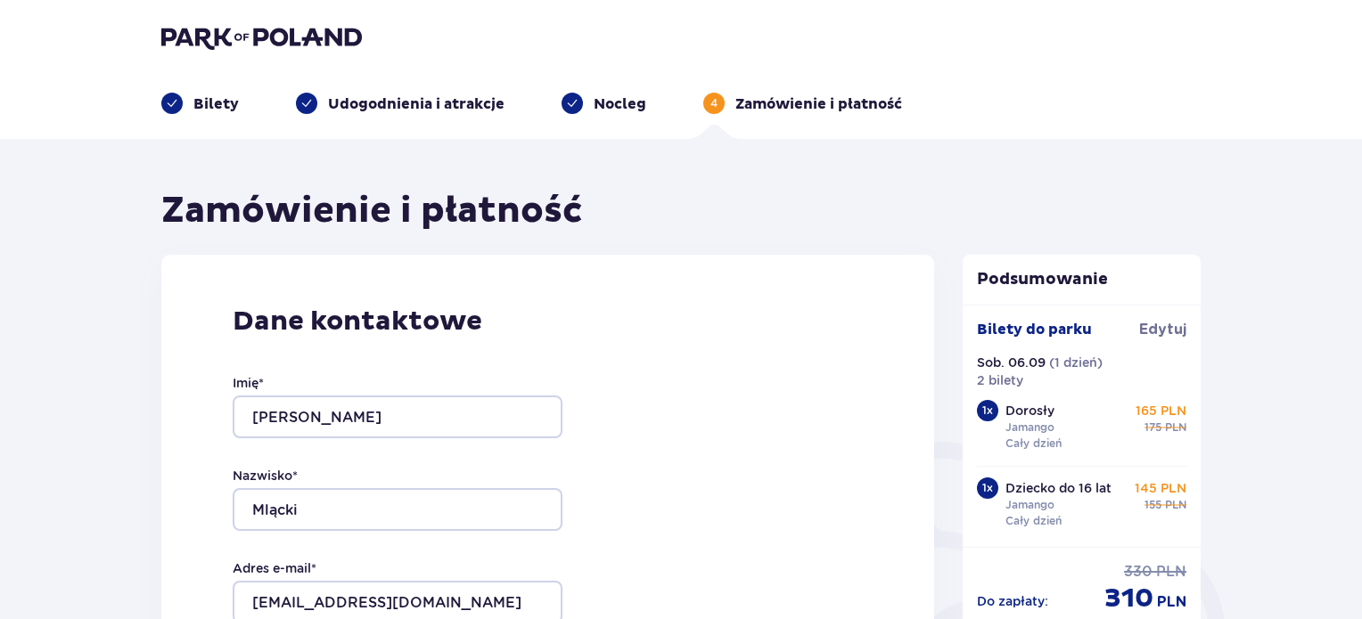
click at [250, 37] on img at bounding box center [261, 37] width 201 height 25
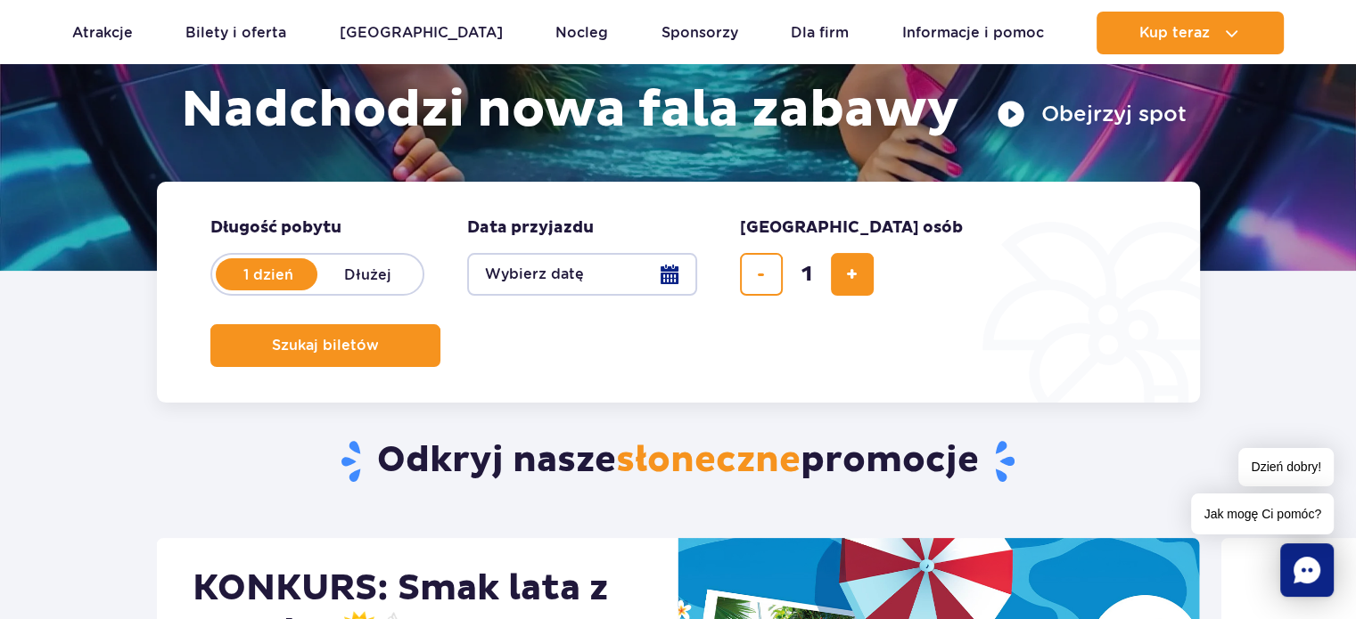
scroll to position [291, 0]
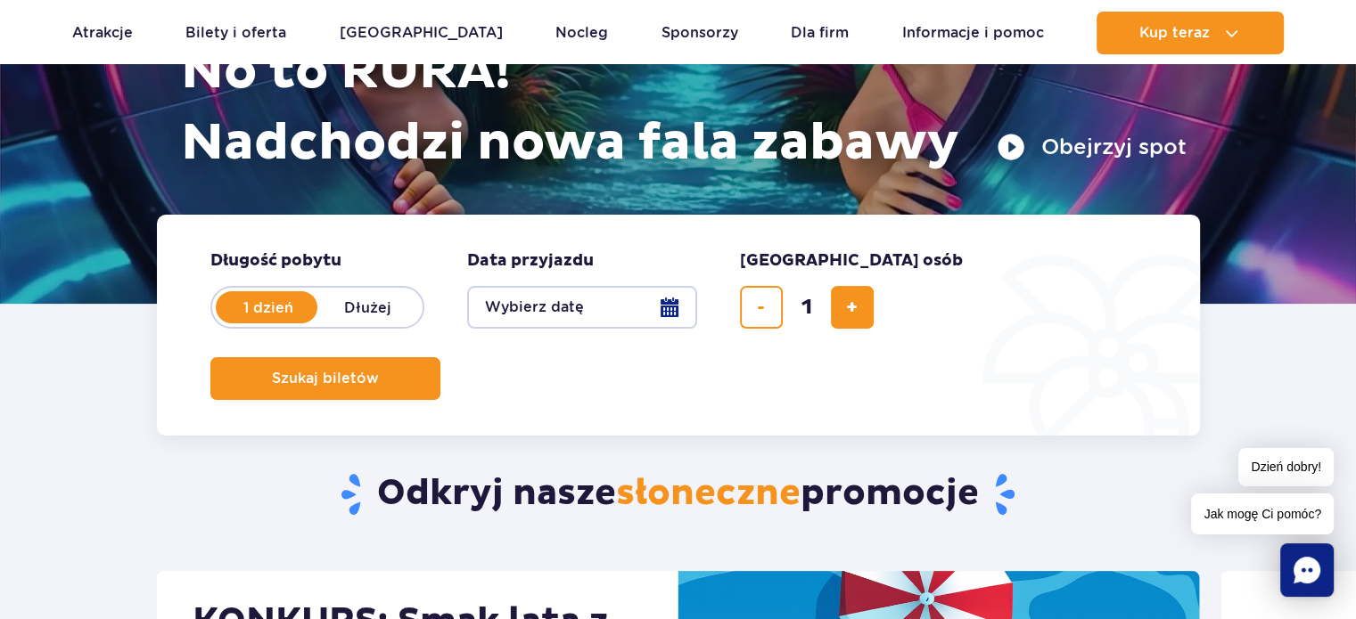
scroll to position [257, 0]
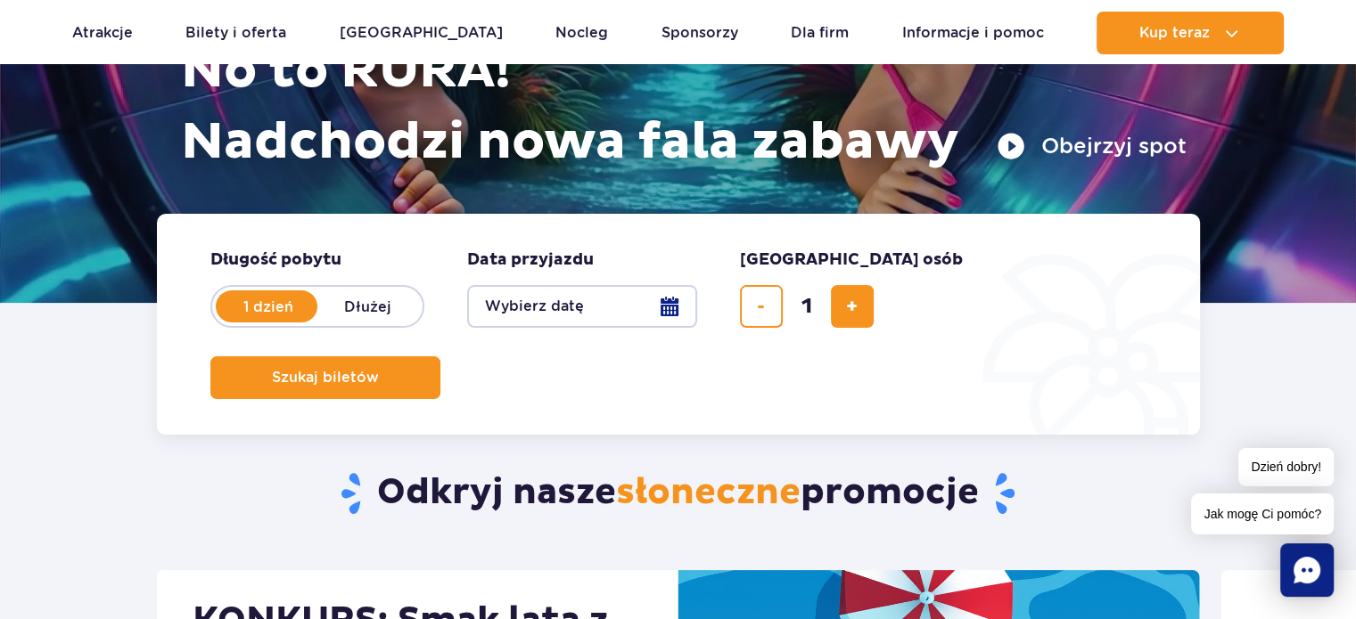
click at [673, 306] on button "Wybierz datę" at bounding box center [582, 306] width 230 height 43
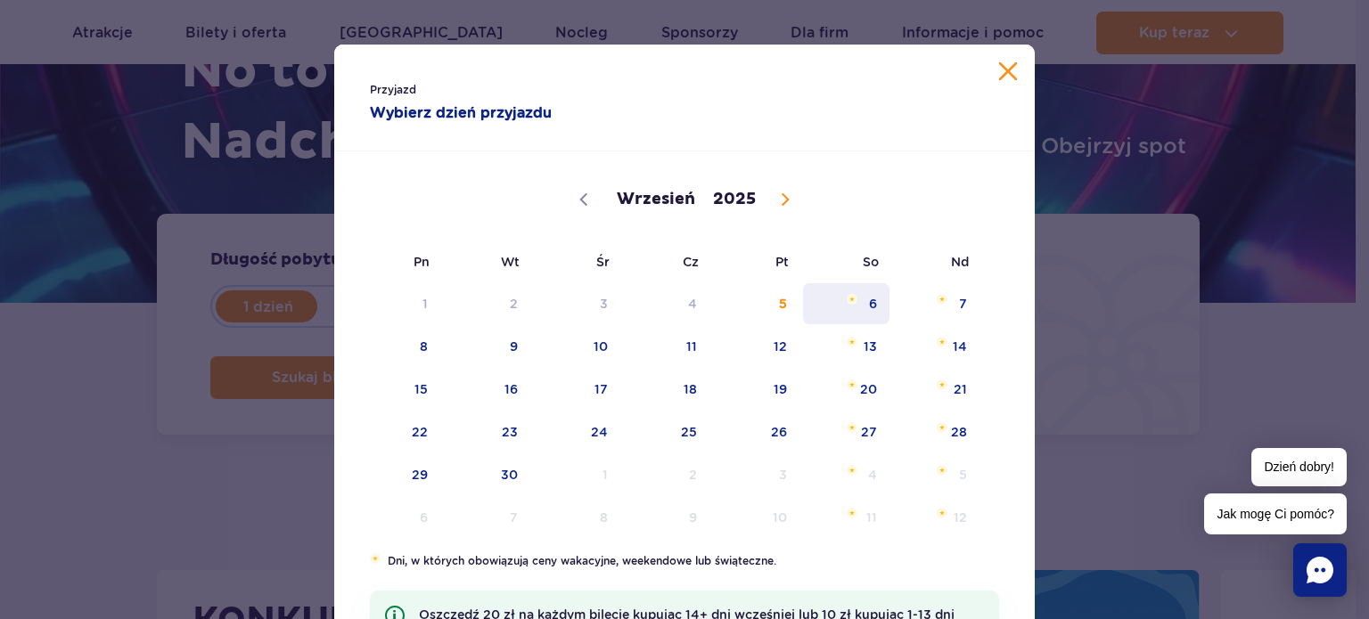
click at [863, 300] on span "6" at bounding box center [846, 303] width 90 height 41
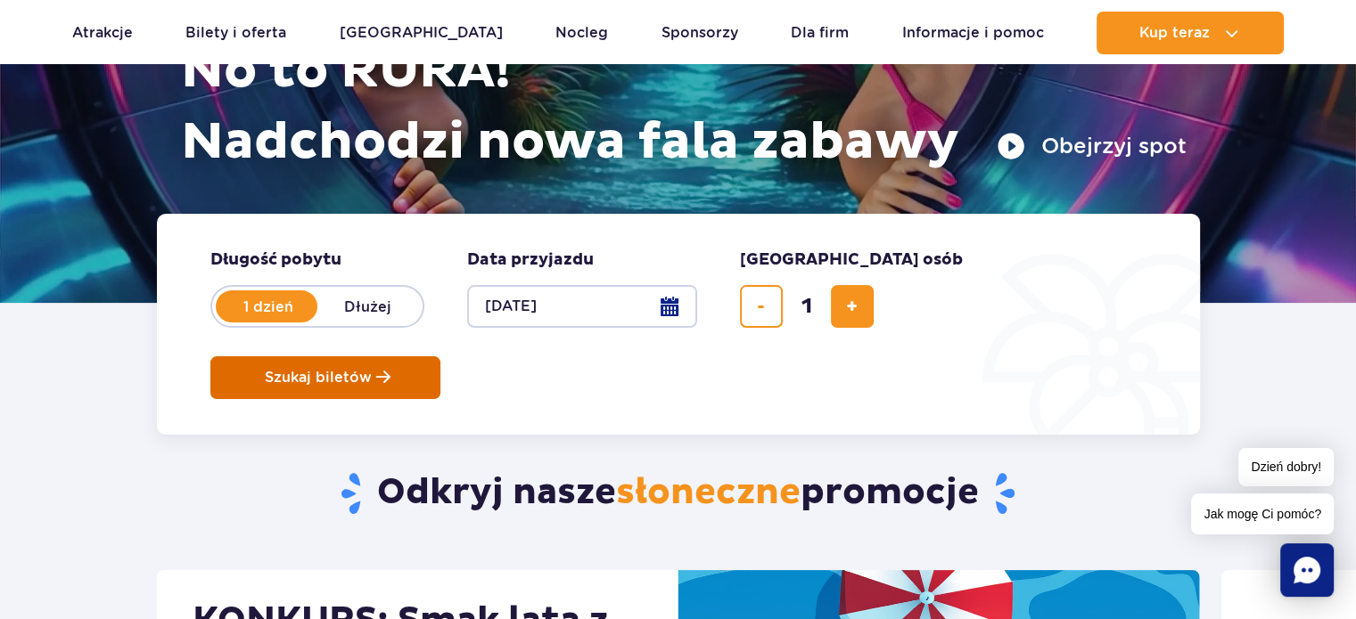
click at [372, 370] on span "Szukaj biletów" at bounding box center [318, 378] width 107 height 16
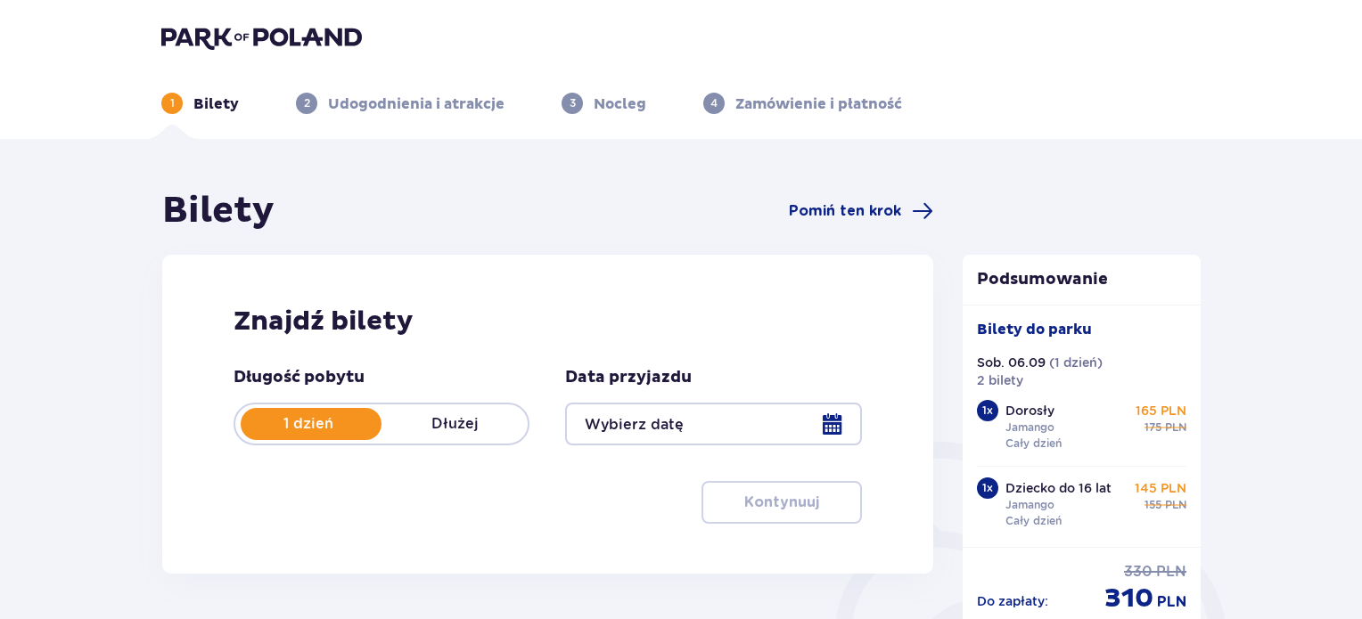
type input "[DATE]"
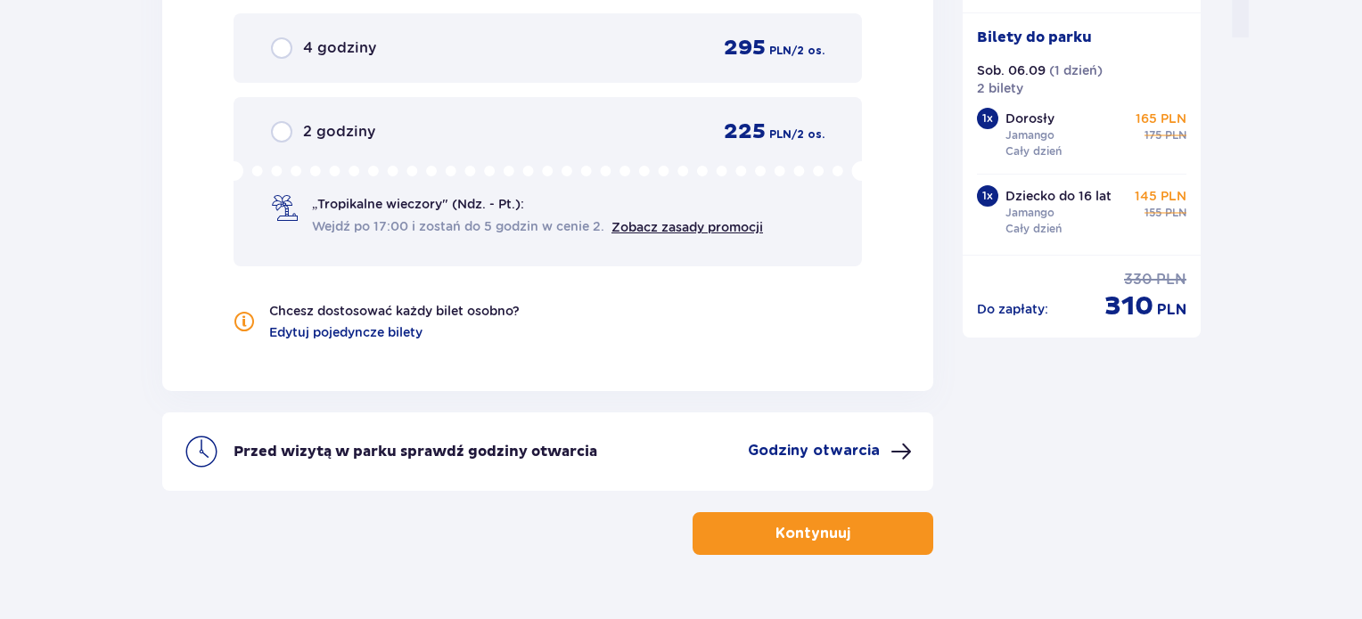
scroll to position [1925, 0]
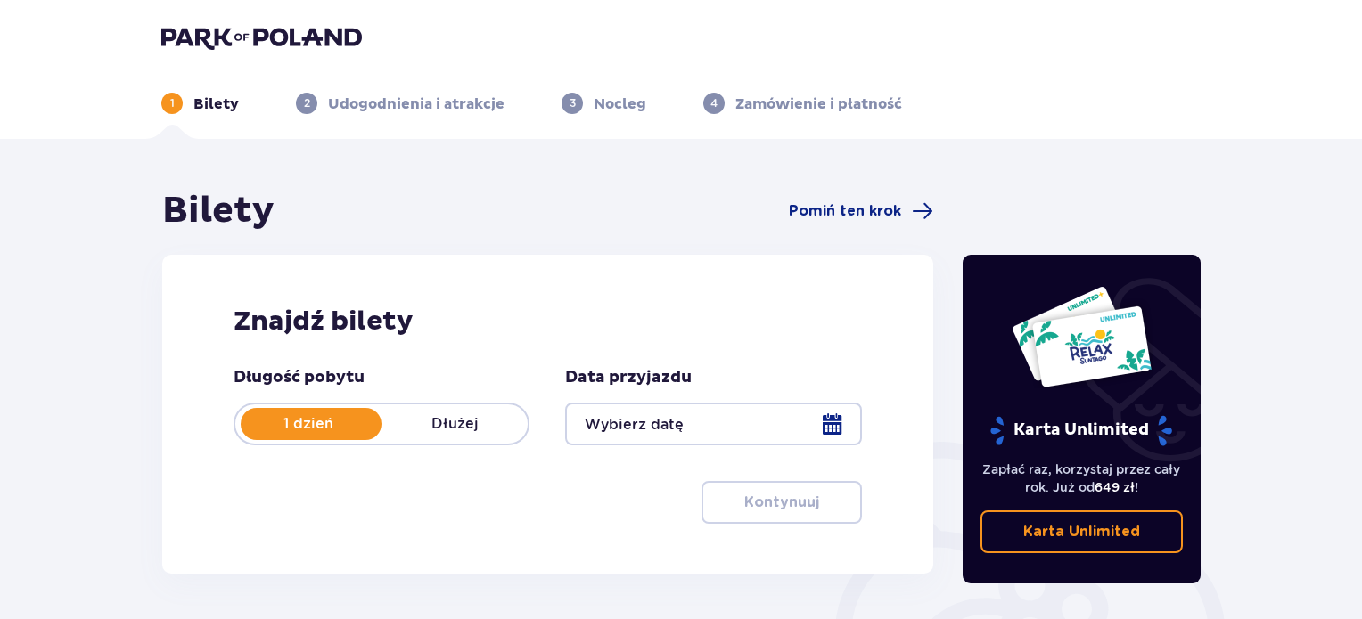
click at [643, 434] on div at bounding box center [713, 424] width 296 height 43
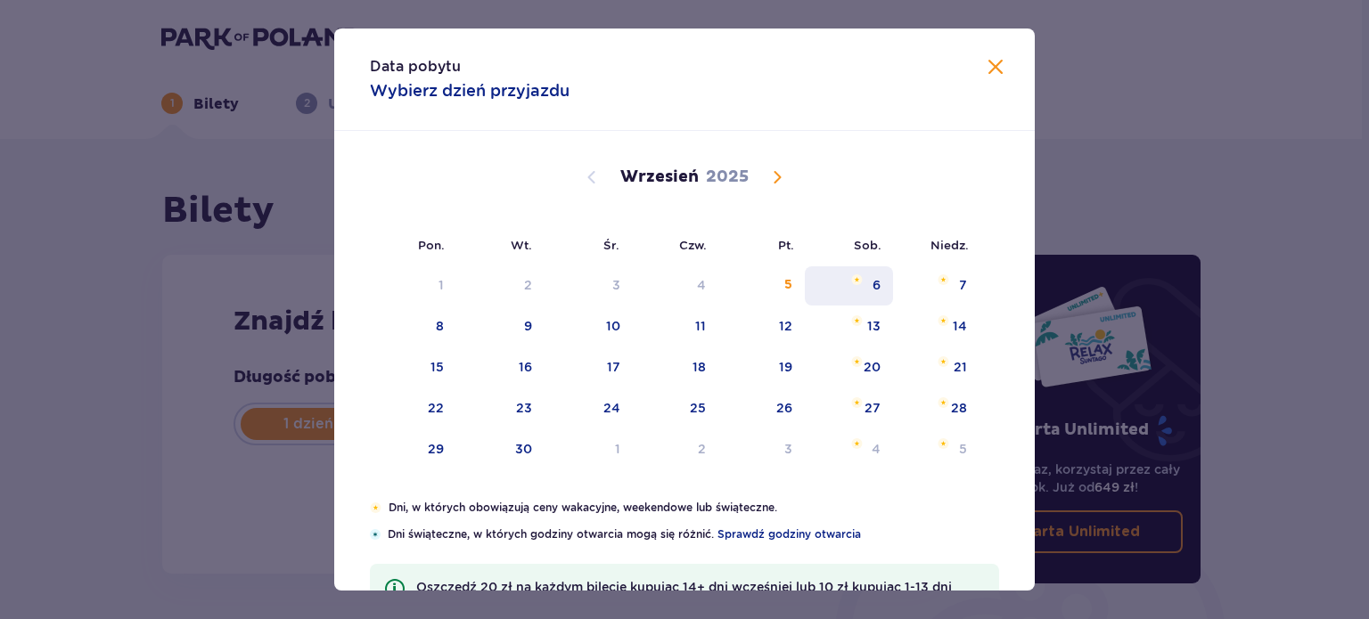
click at [866, 290] on div "6" at bounding box center [849, 285] width 88 height 39
type input "06.09.25"
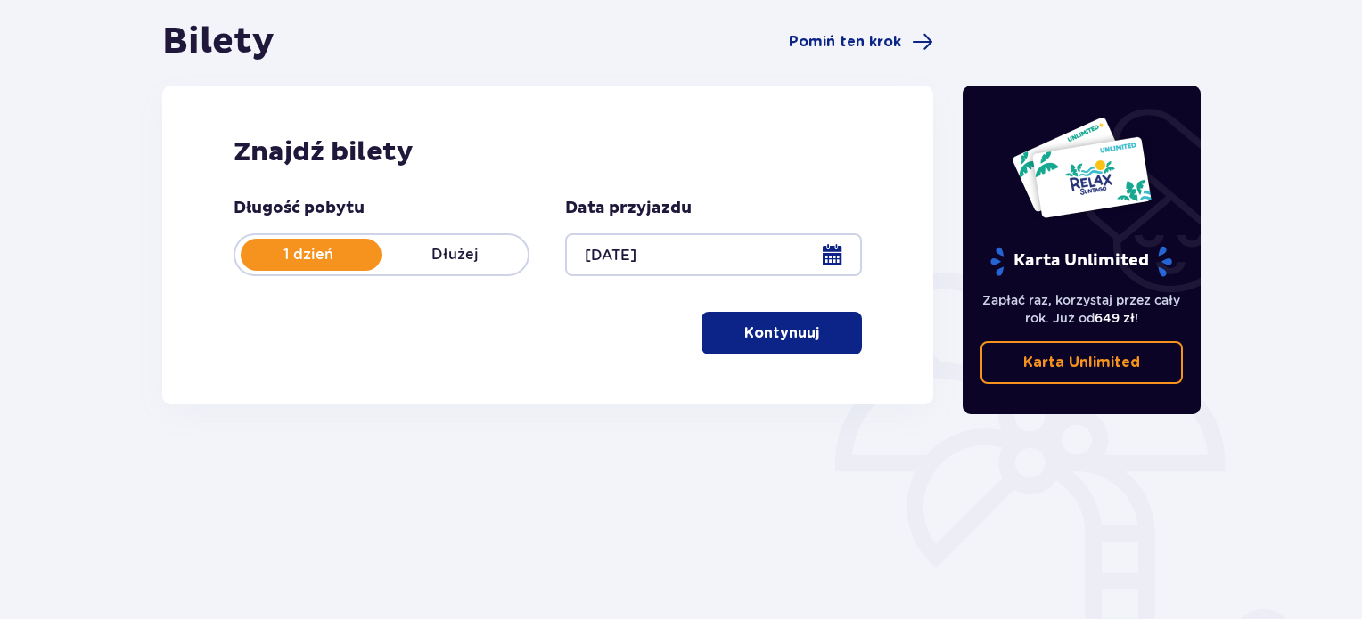
scroll to position [289, 0]
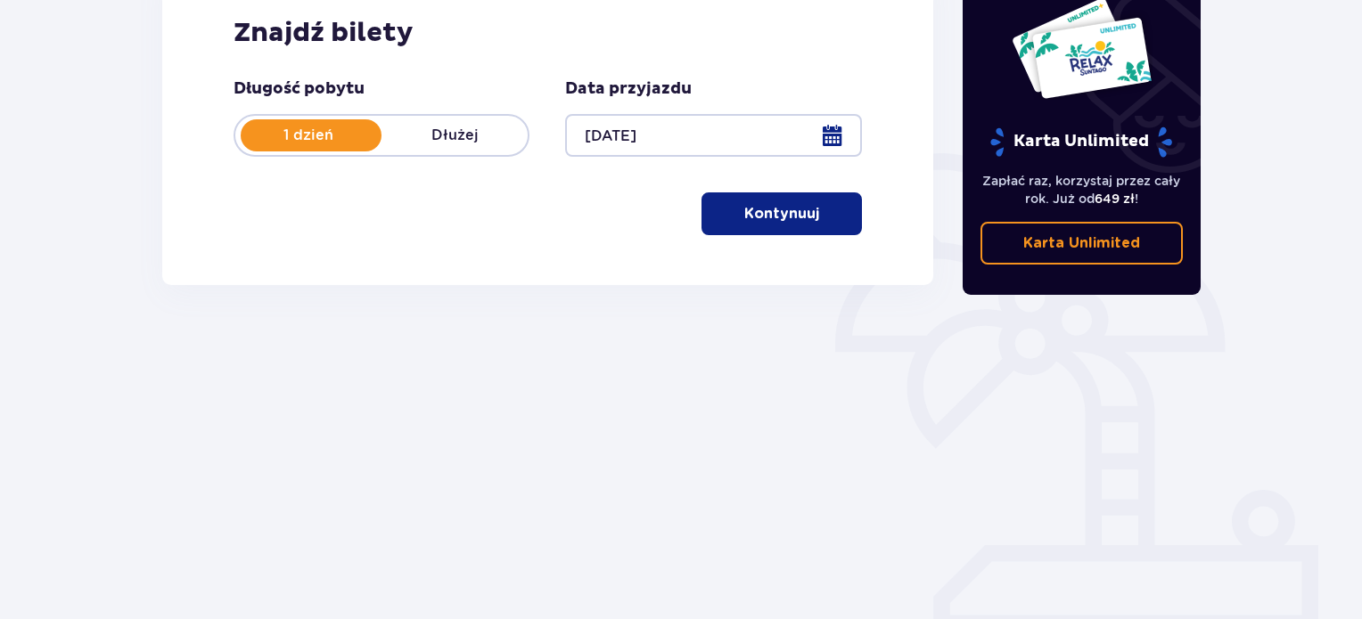
click at [765, 224] on button "Kontynuuj" at bounding box center [781, 214] width 160 height 43
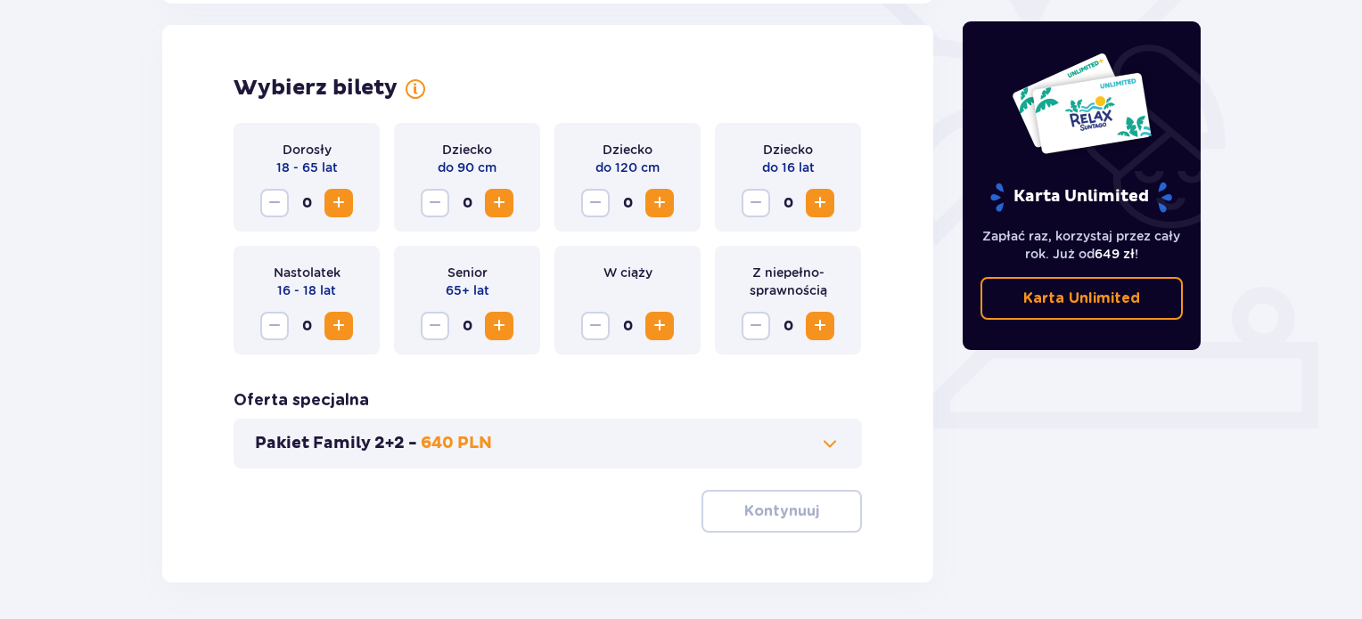
scroll to position [496, 0]
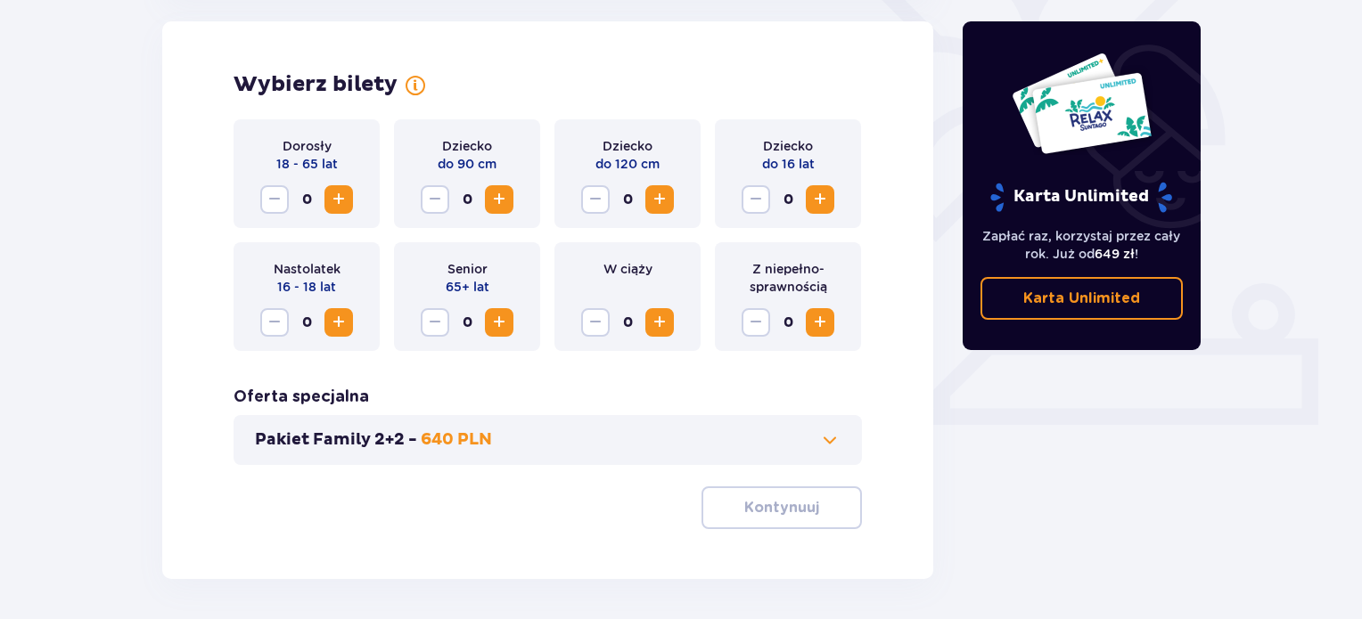
click at [340, 195] on span "Increase" at bounding box center [338, 199] width 21 height 21
click at [824, 207] on span "Increase" at bounding box center [819, 199] width 21 height 21
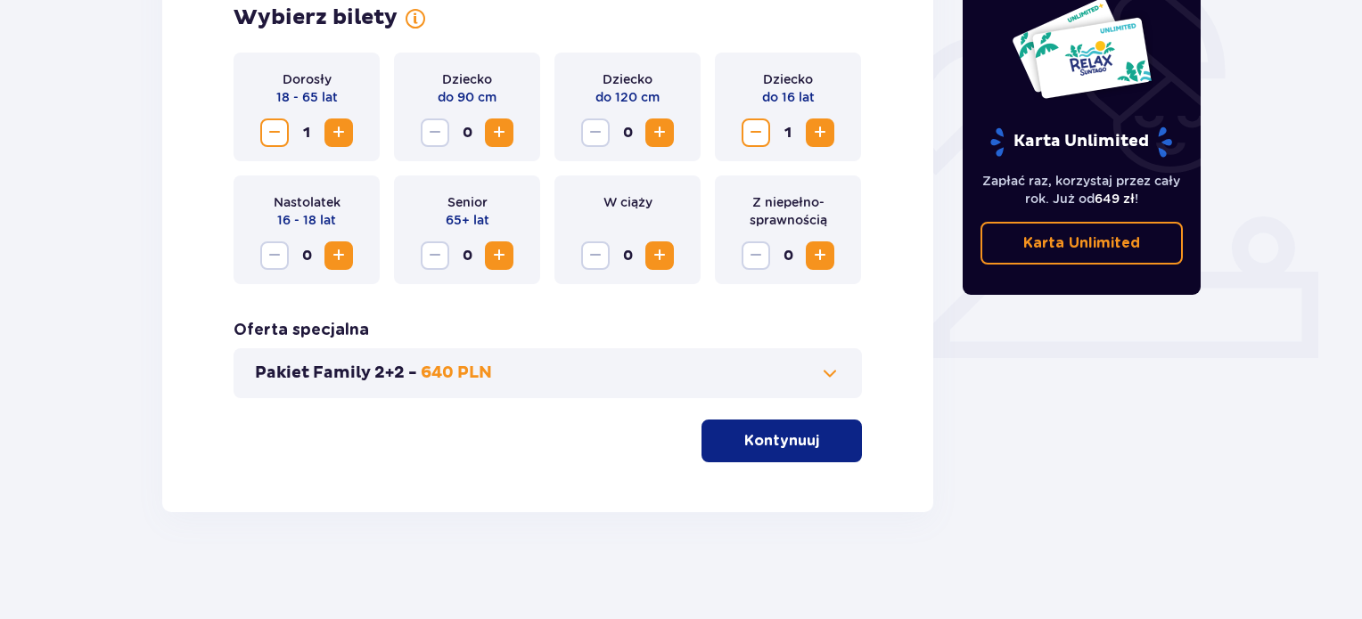
scroll to position [557, 0]
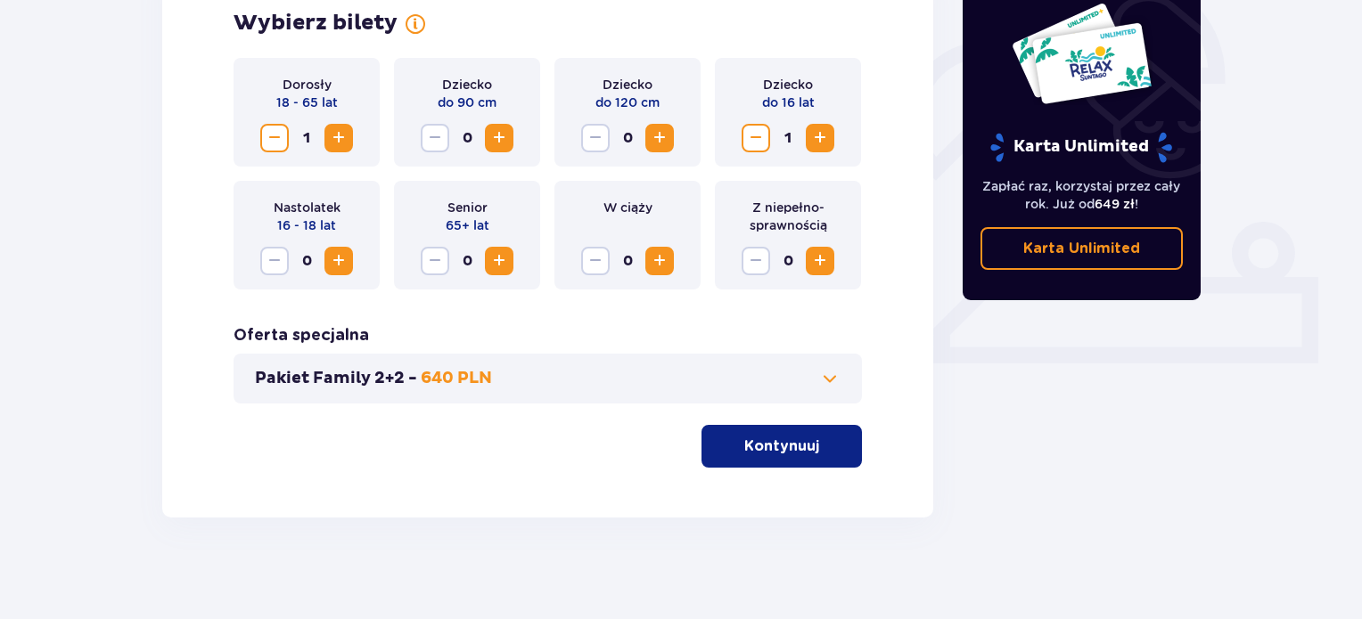
click at [744, 448] on p "Kontynuuj" at bounding box center [781, 447] width 75 height 20
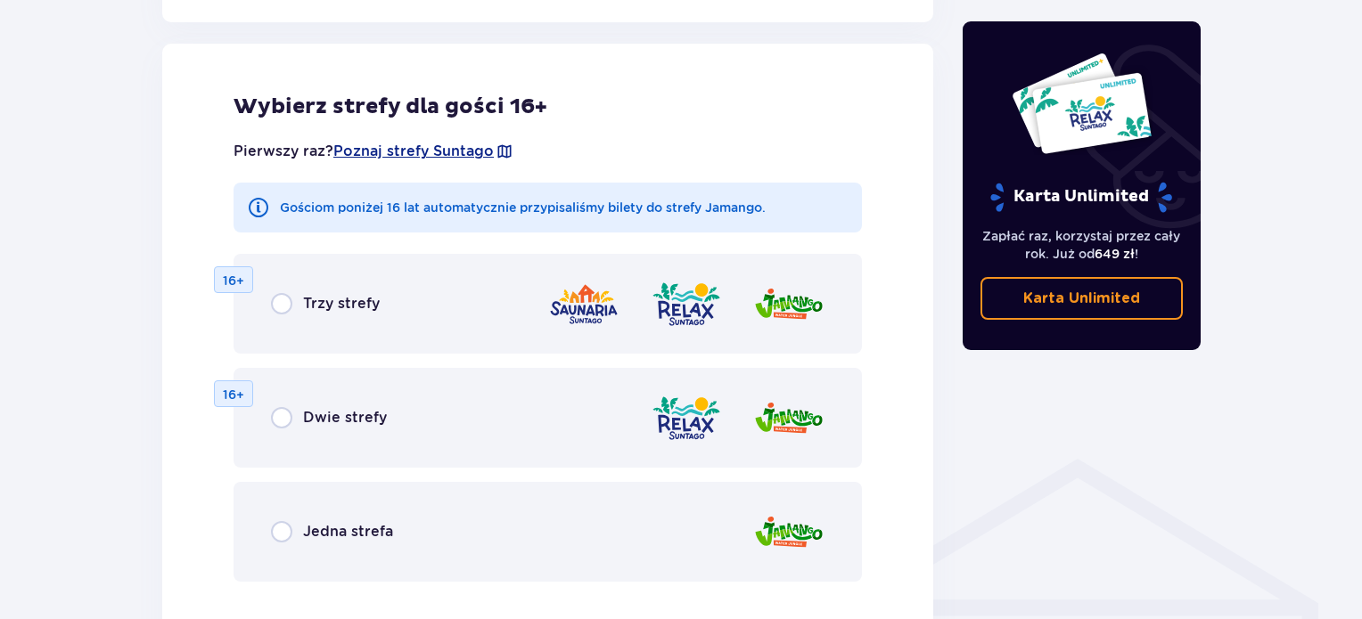
scroll to position [989, 0]
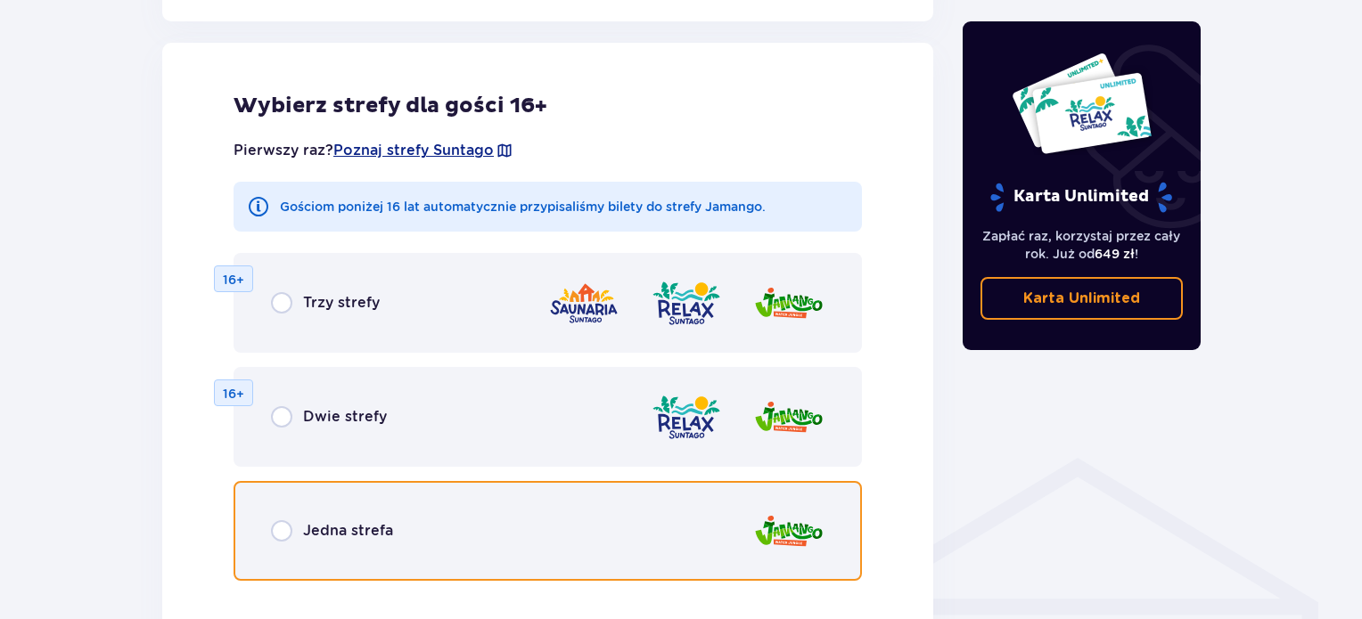
click at [275, 530] on input "radio" at bounding box center [281, 530] width 21 height 21
radio input "true"
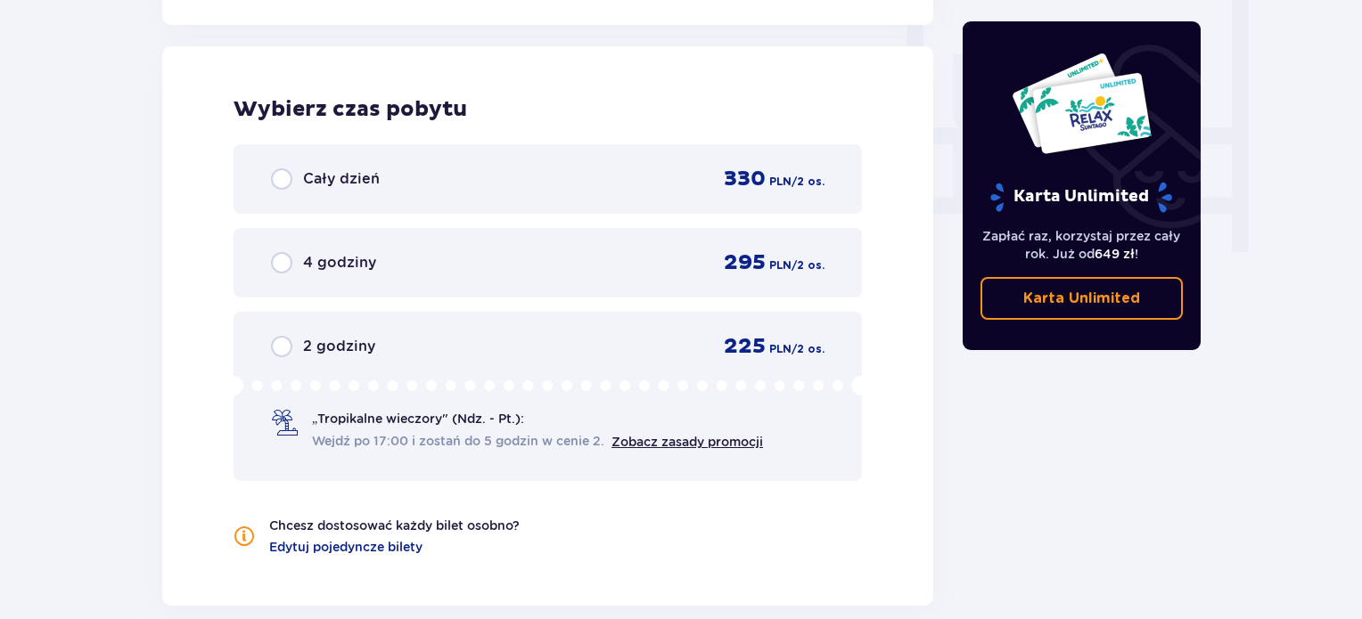
scroll to position [1674, 0]
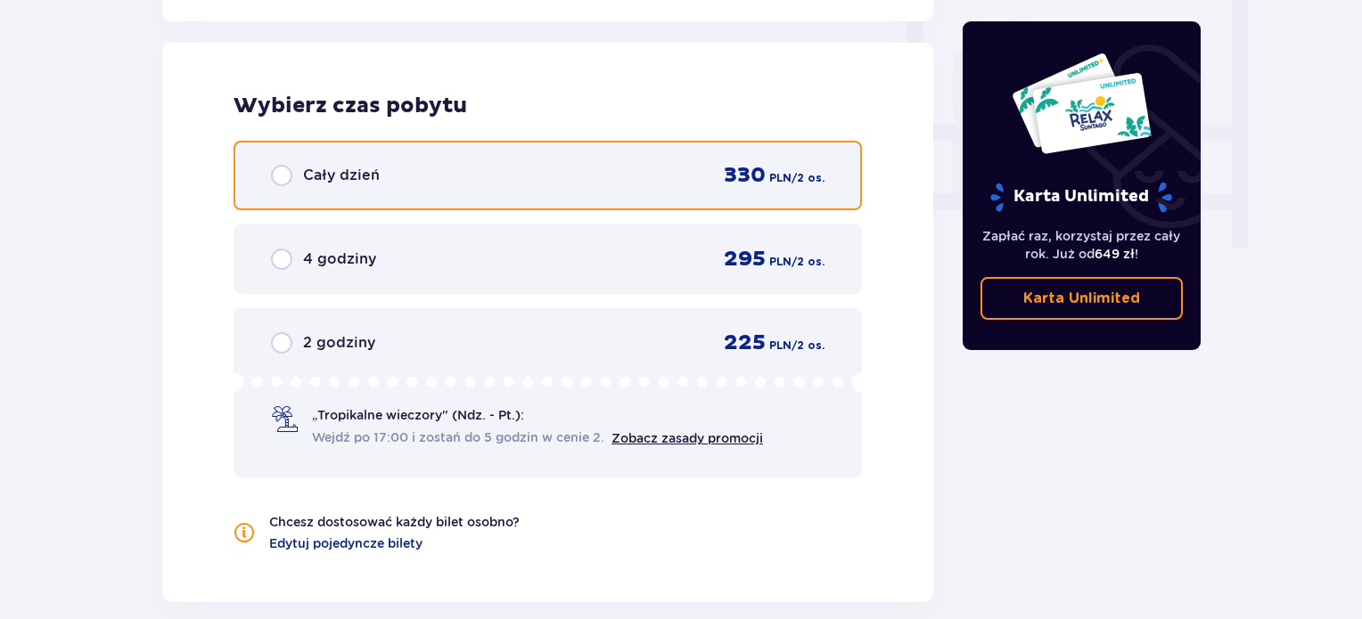
click at [288, 171] on input "radio" at bounding box center [281, 175] width 21 height 21
radio input "true"
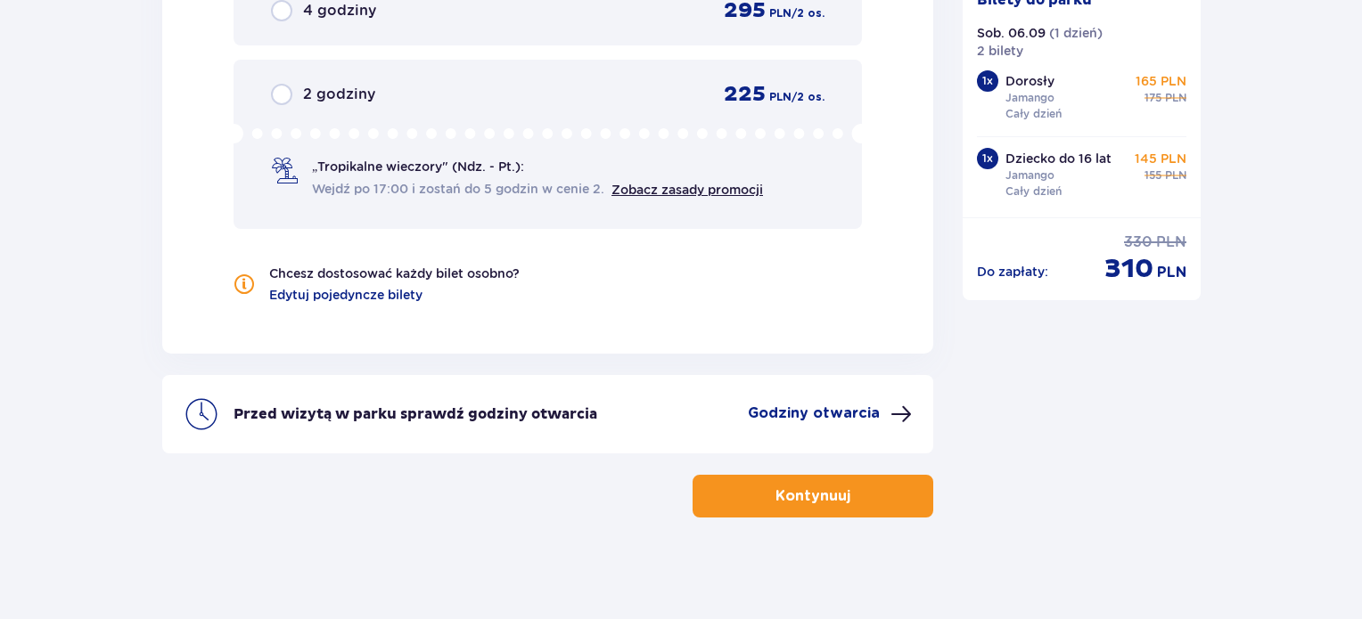
scroll to position [1925, 0]
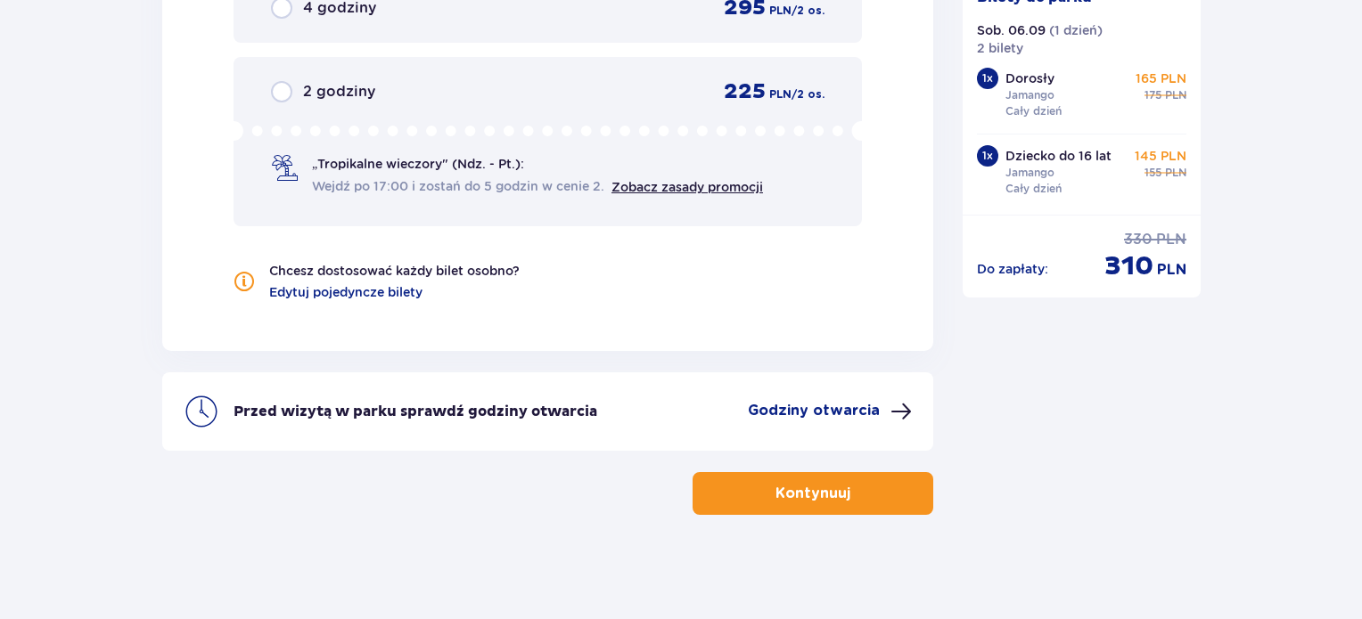
click at [775, 495] on p "Kontynuuj" at bounding box center [812, 494] width 75 height 20
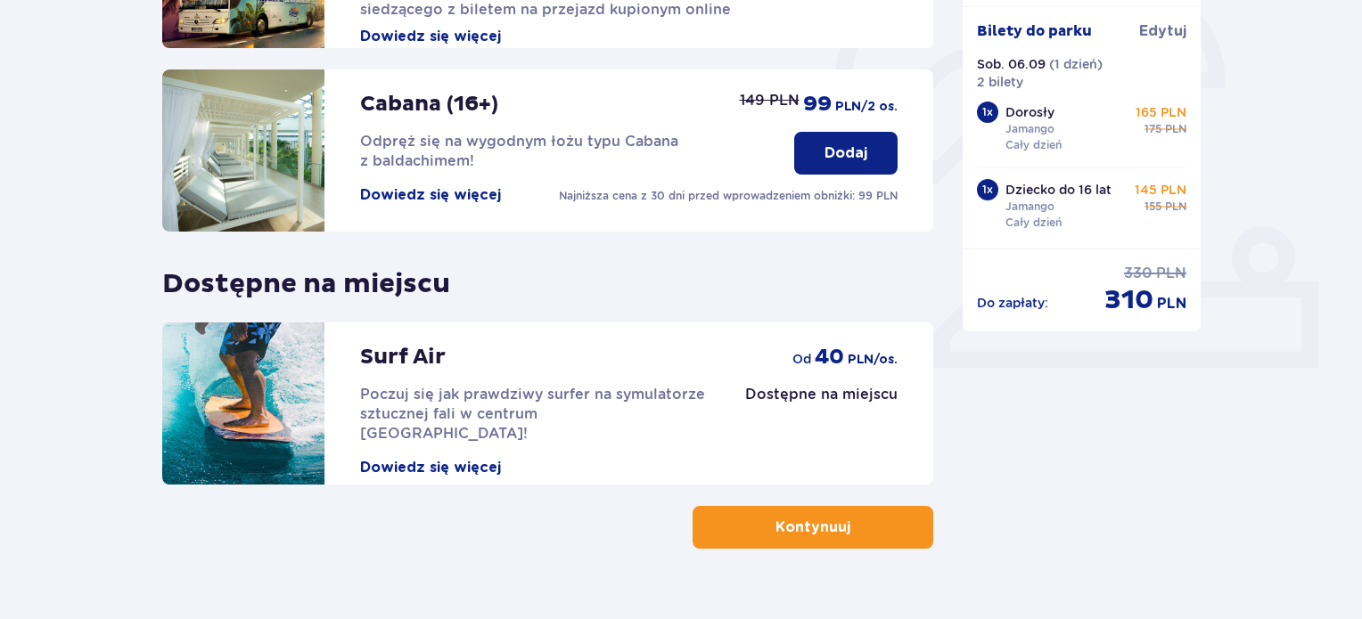
scroll to position [569, 0]
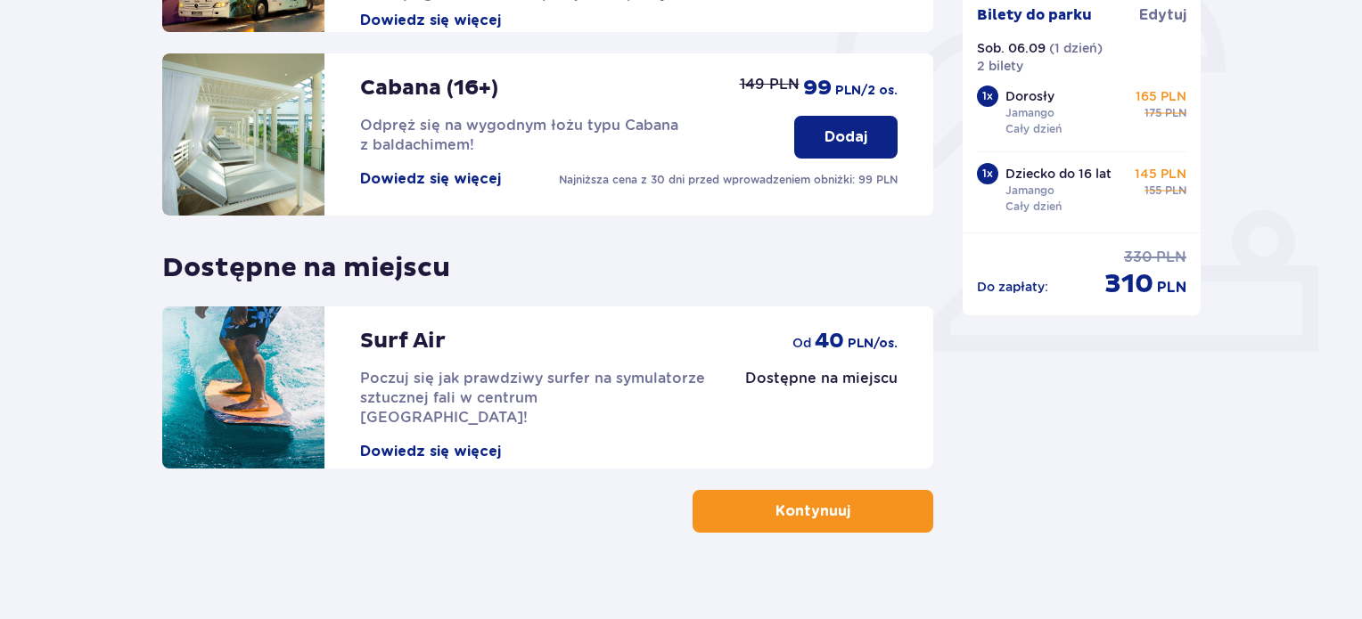
click at [798, 517] on p "Kontynuuj" at bounding box center [812, 512] width 75 height 20
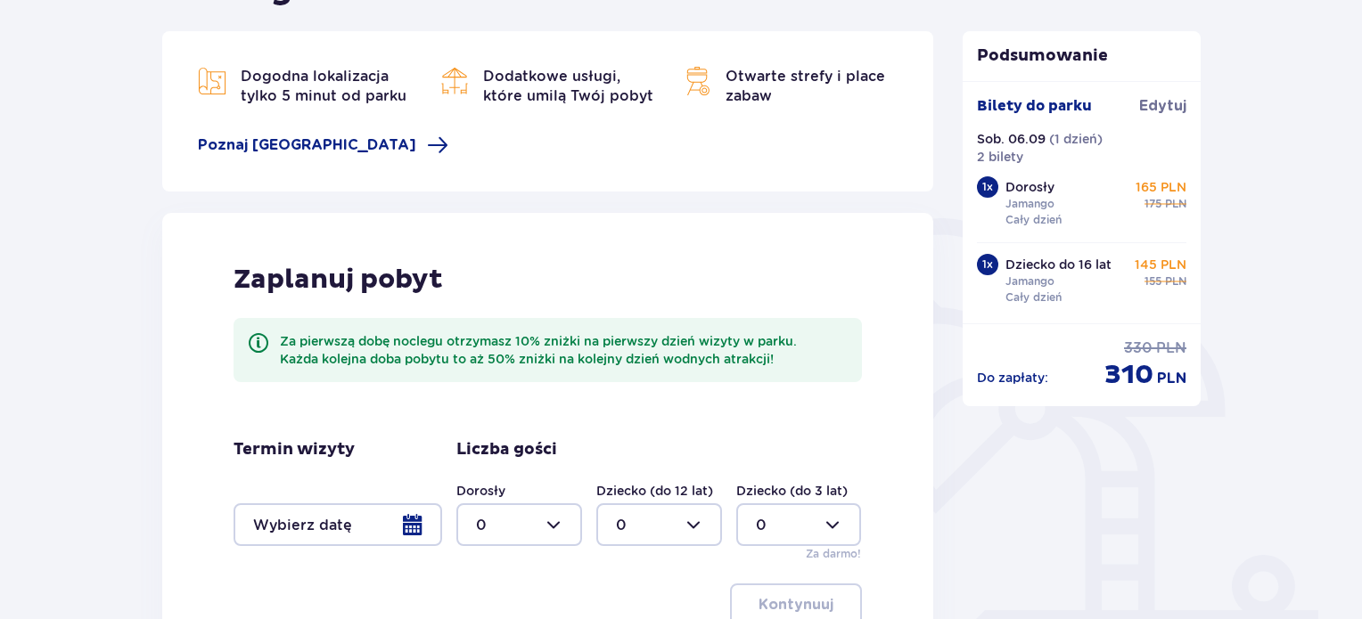
scroll to position [452, 0]
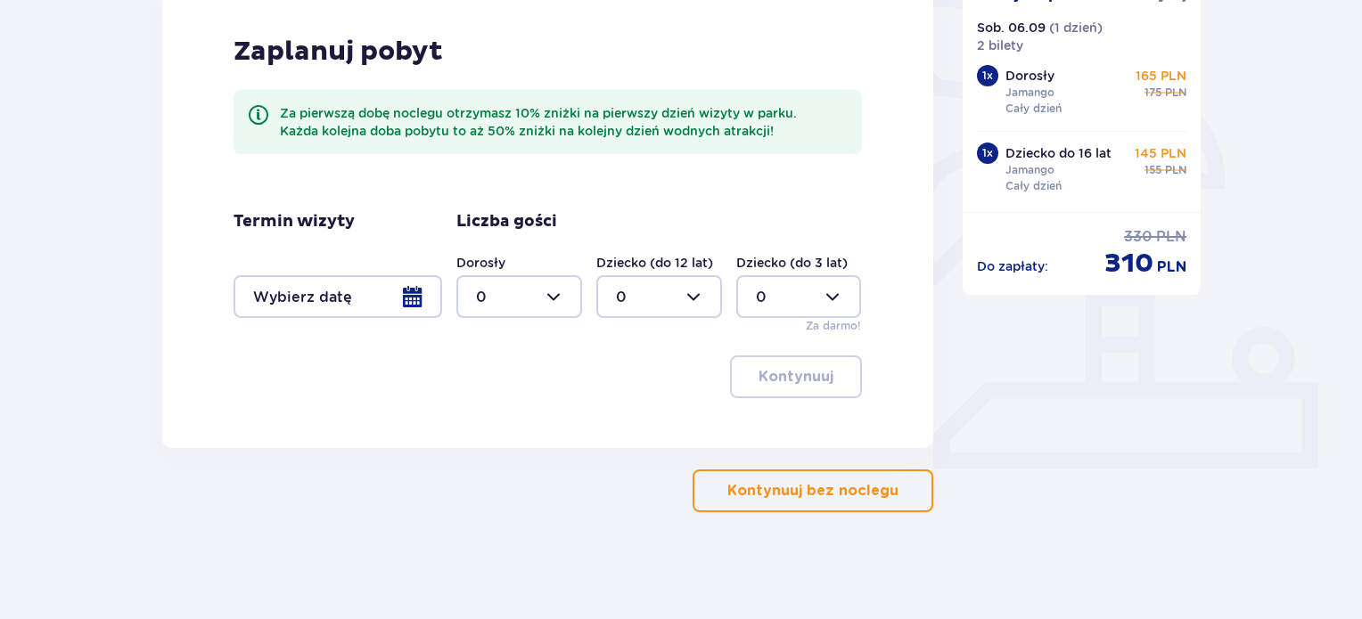
click at [785, 504] on button "Kontynuuj bez noclegu" at bounding box center [812, 491] width 241 height 43
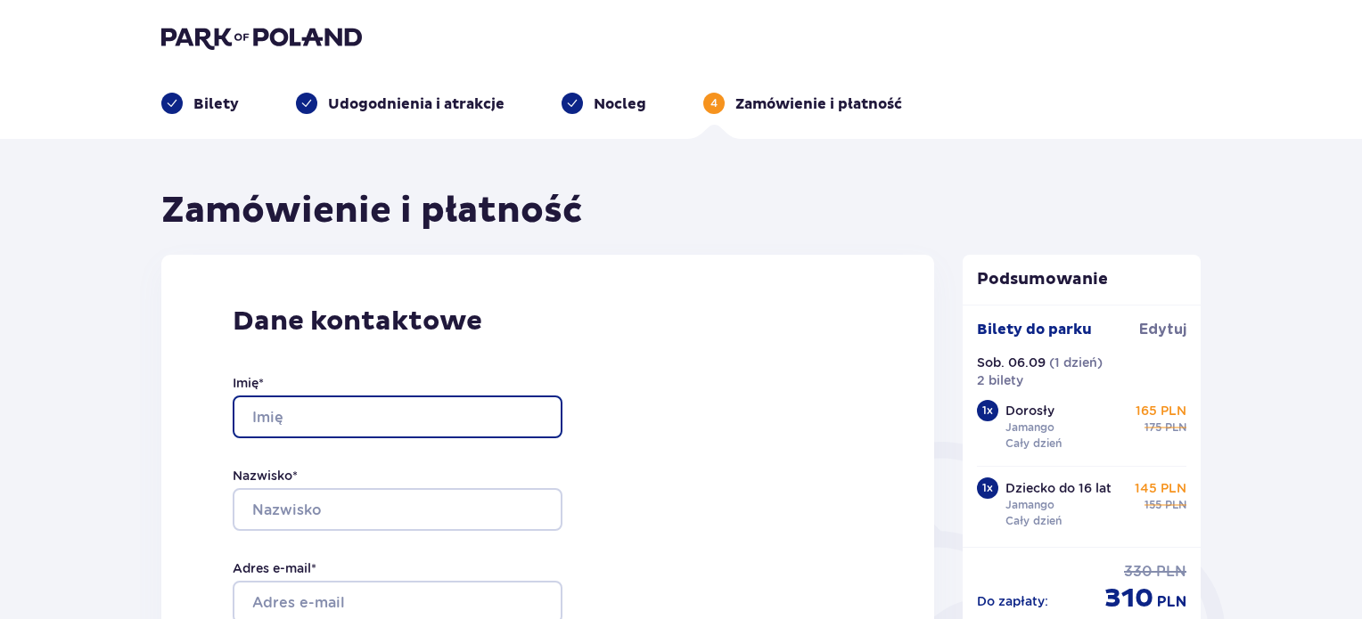
click at [488, 422] on input "Imię *" at bounding box center [398, 417] width 330 height 43
type input "Artur"
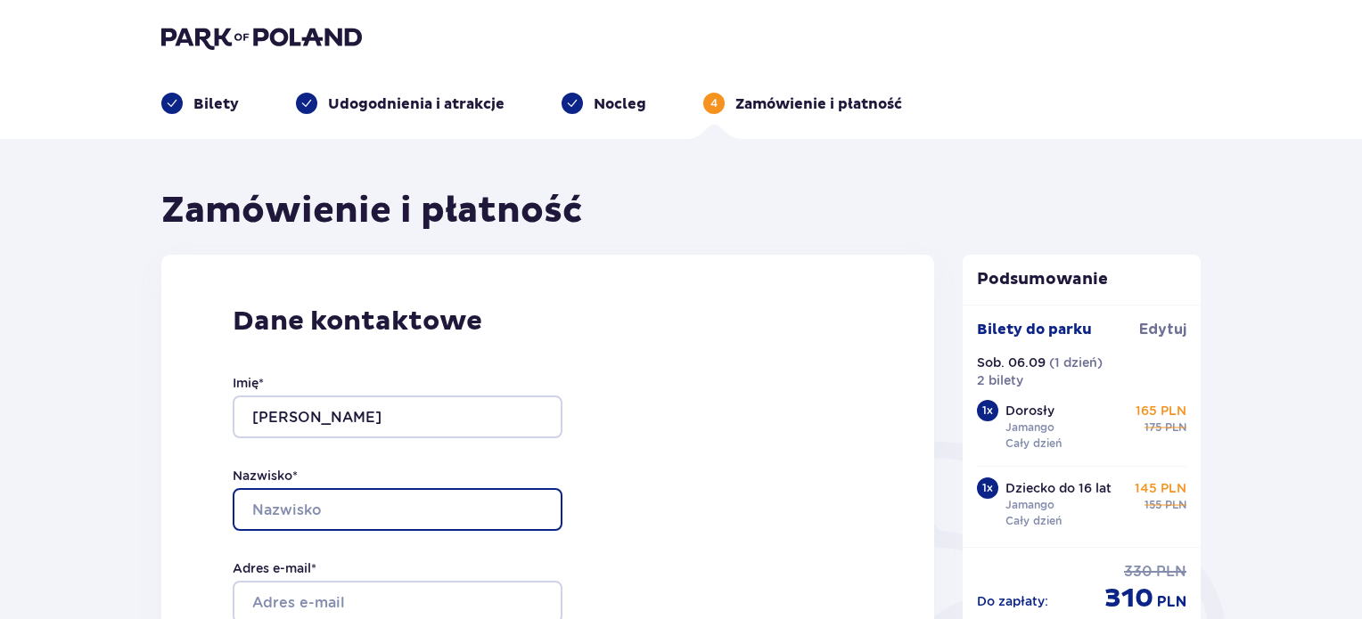
type input "Mlącki"
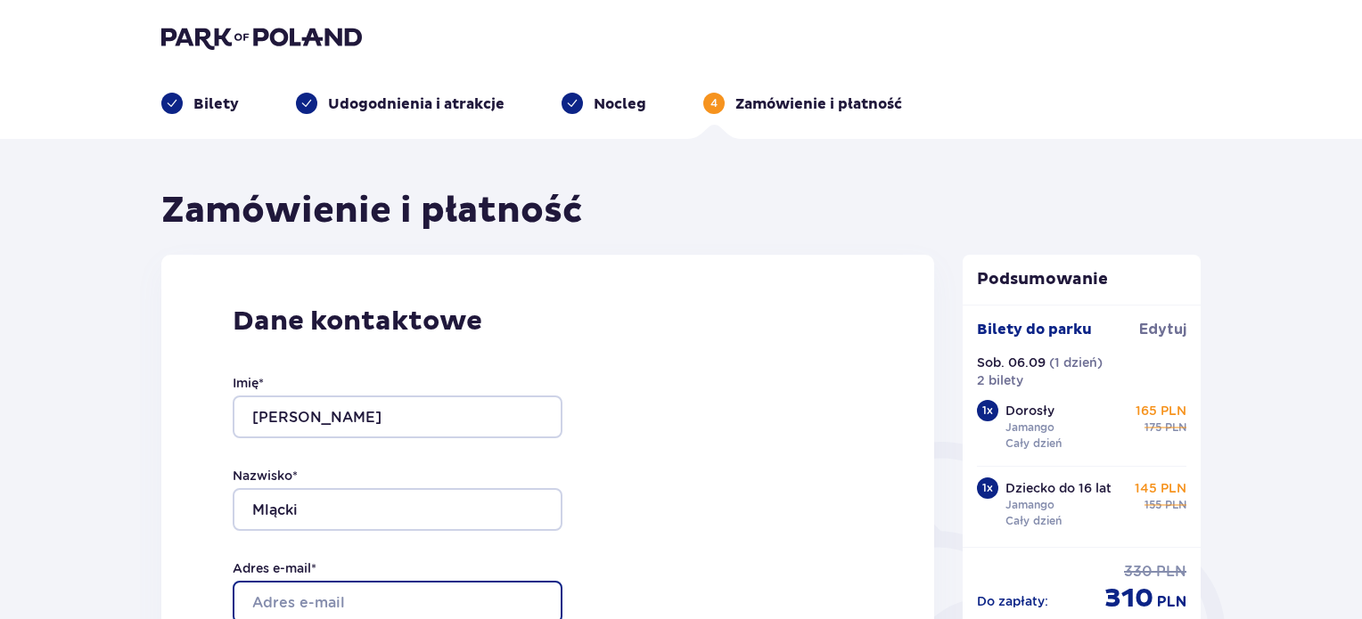
type input "arturmlacki@wp.pl"
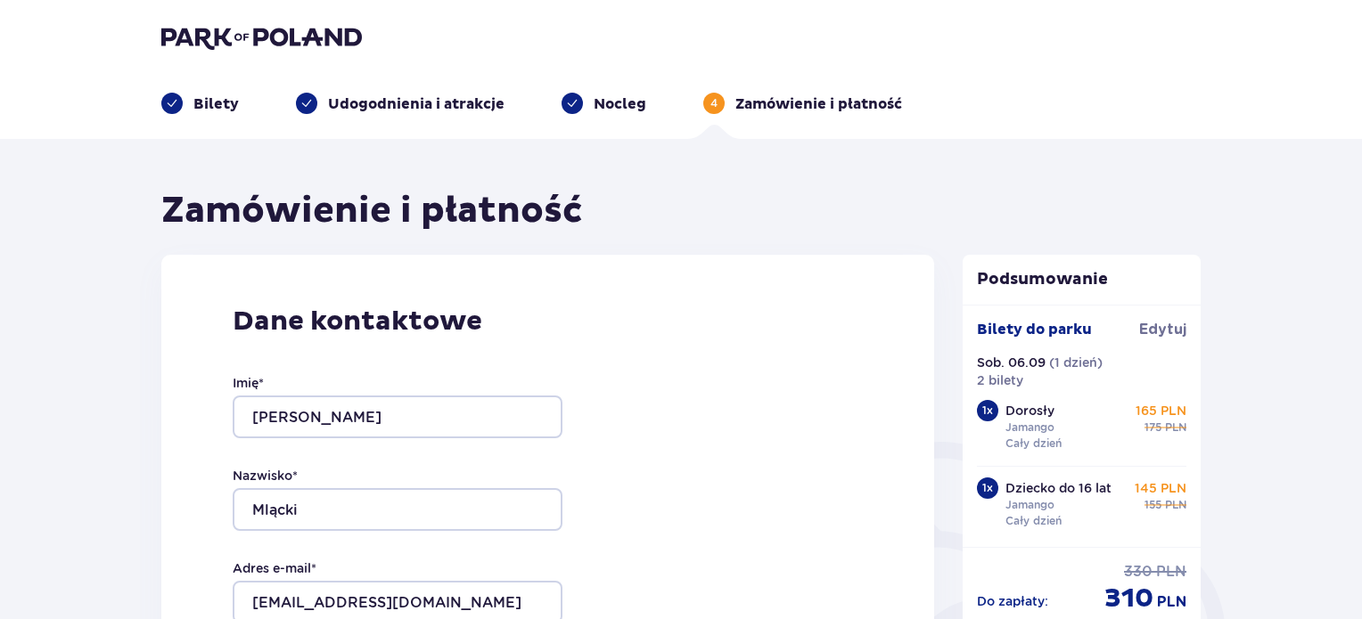
type input "arturmlacki@wp.pl"
type input "694221334"
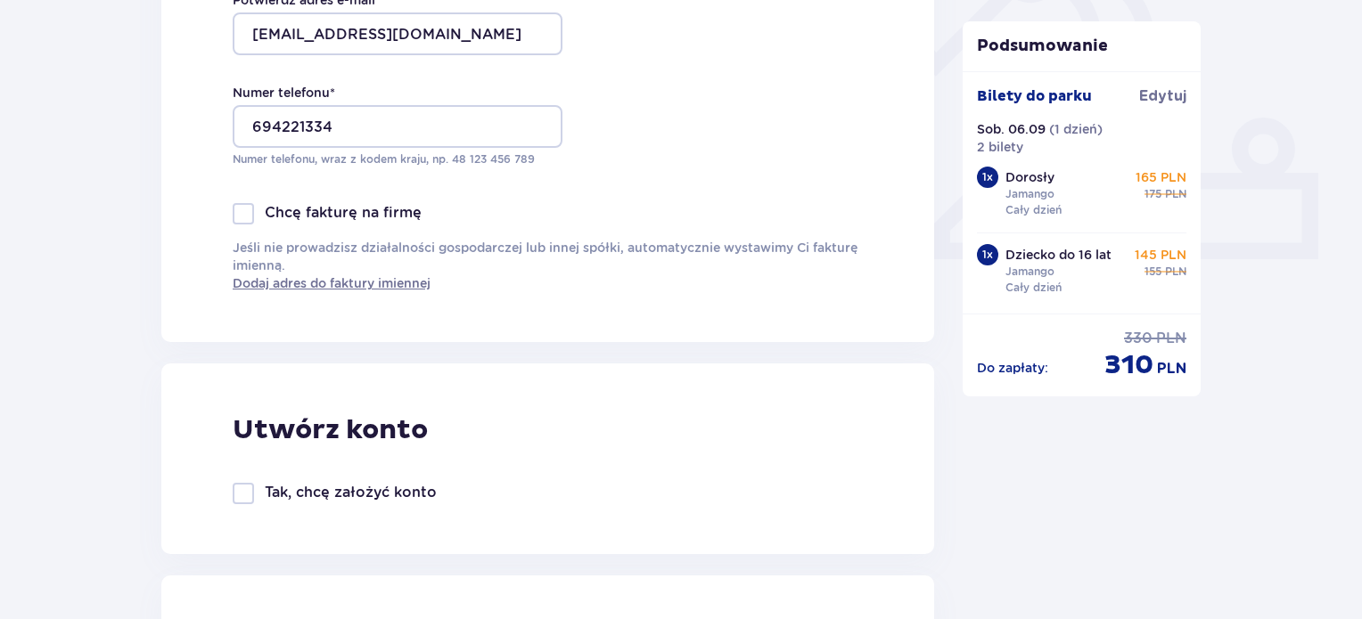
scroll to position [662, 0]
click at [242, 495] on div at bounding box center [243, 492] width 21 height 21
checkbox input "true"
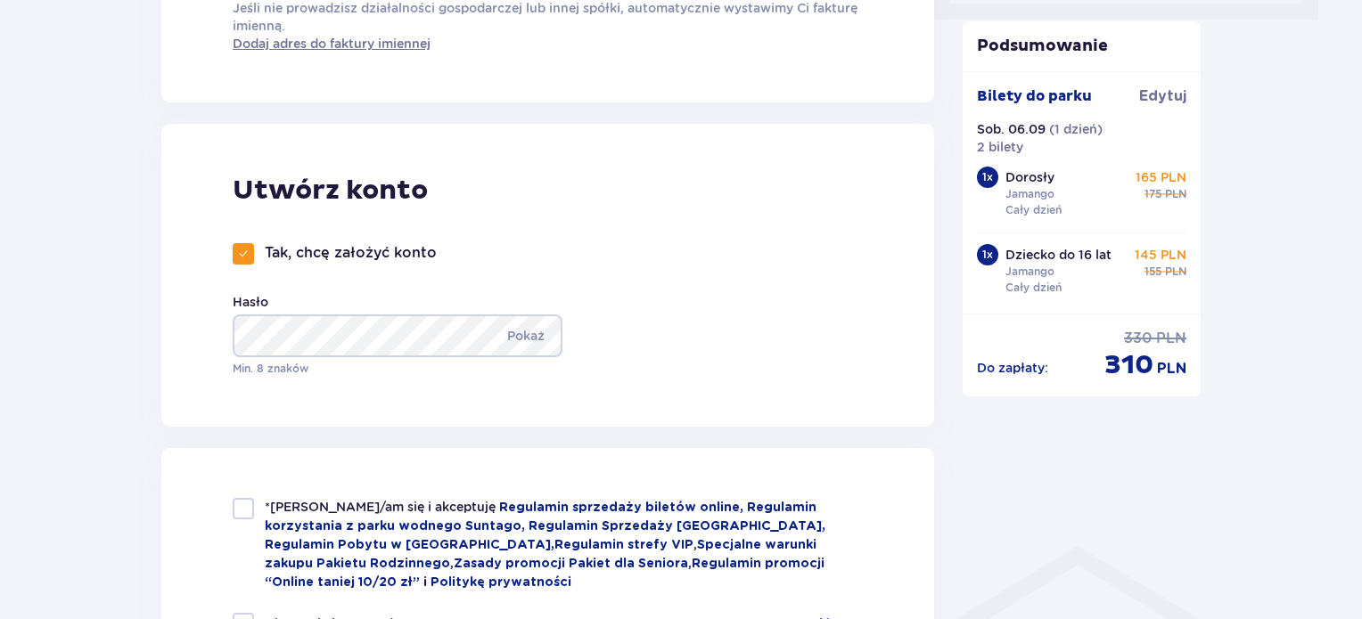
scroll to position [905, 0]
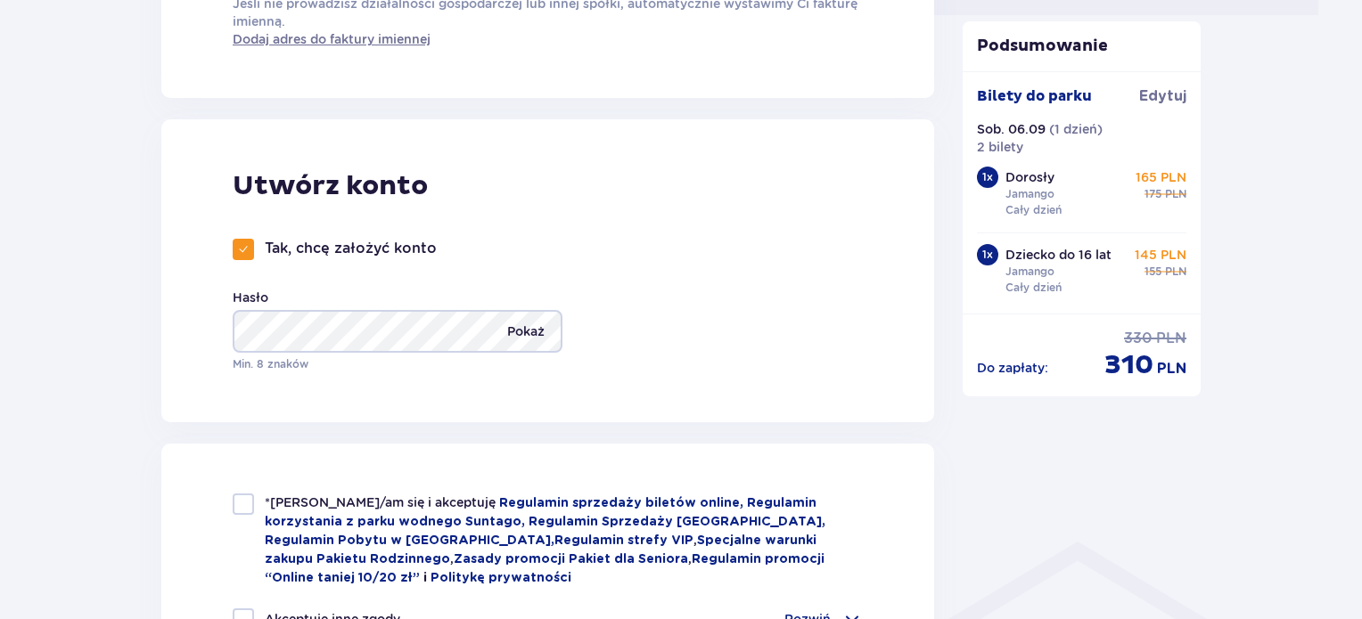
click at [526, 329] on p "Pokaż" at bounding box center [525, 331] width 37 height 43
click at [526, 329] on p "Ukryj" at bounding box center [528, 331] width 33 height 43
click at [242, 503] on div at bounding box center [243, 504] width 21 height 21
checkbox input "true"
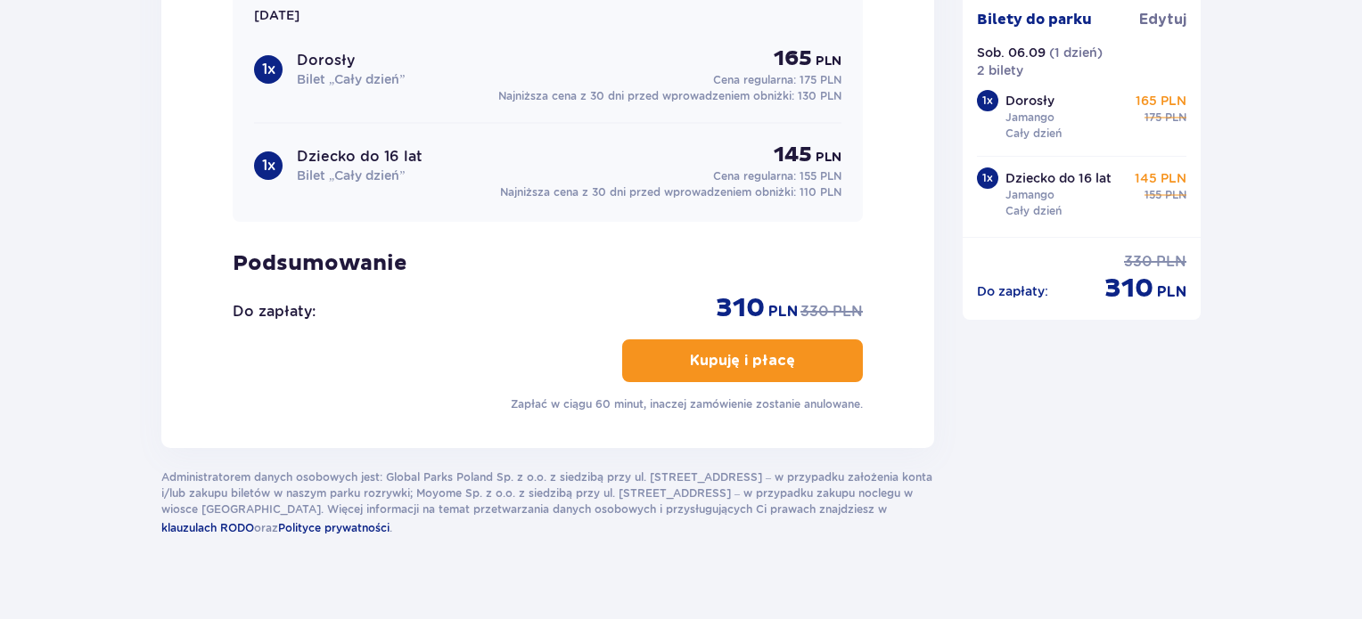
scroll to position [1932, 0]
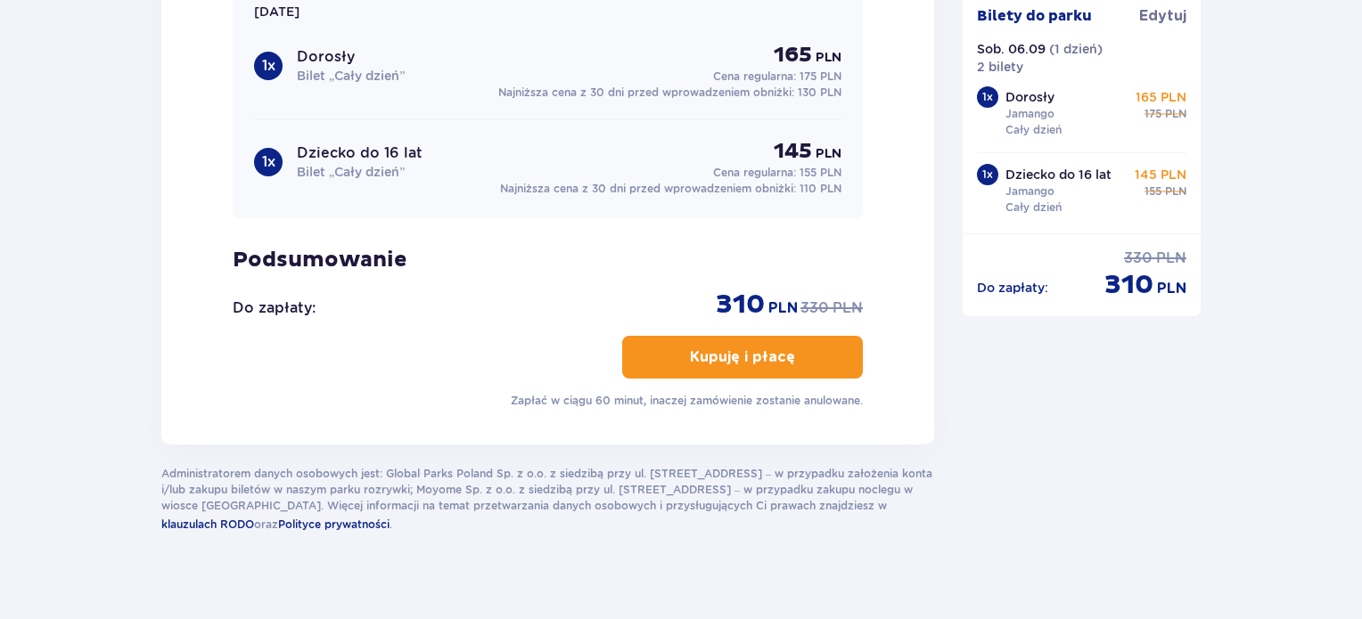
click at [798, 338] on button "Kupuję i płacę" at bounding box center [742, 357] width 241 height 43
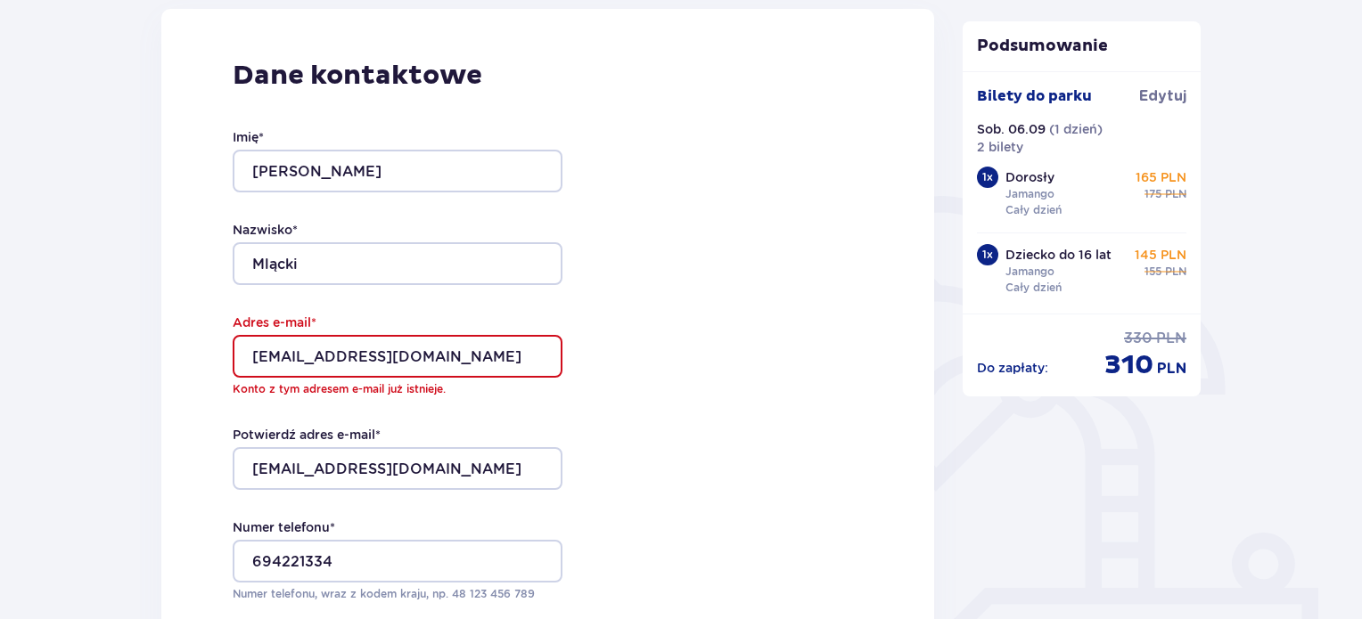
scroll to position [0, 0]
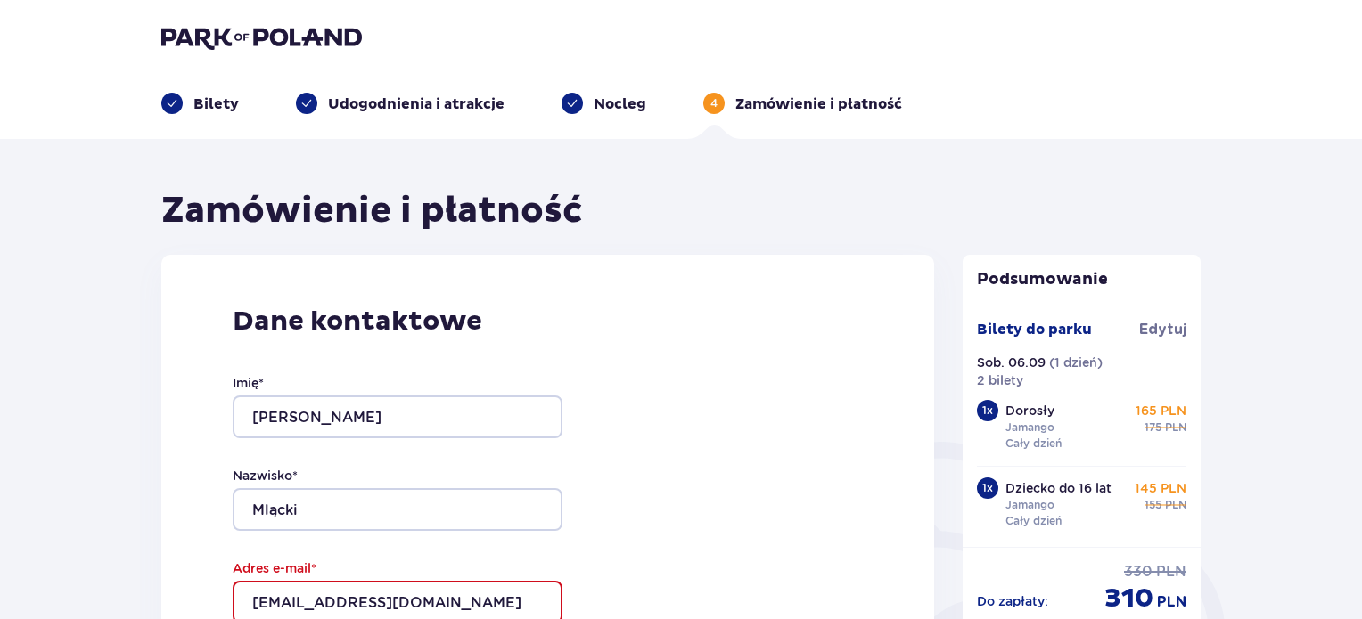
click at [237, 33] on img at bounding box center [261, 37] width 201 height 25
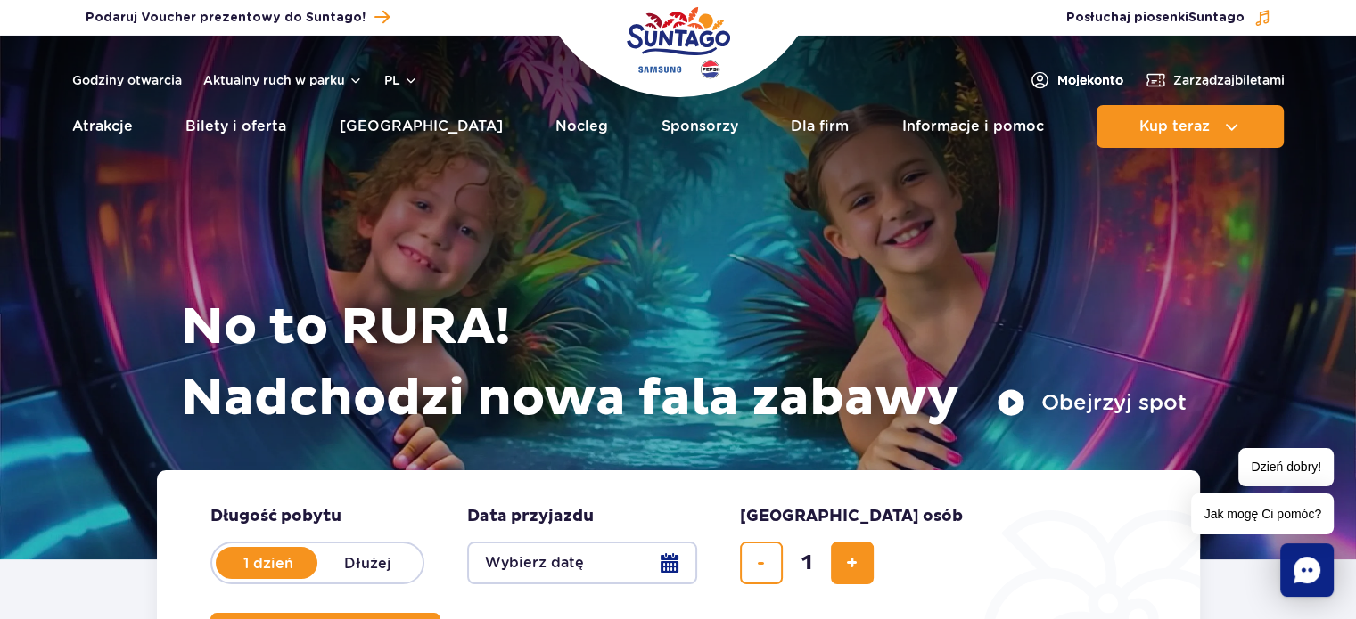
click at [1073, 82] on span "Moje konto" at bounding box center [1090, 80] width 66 height 18
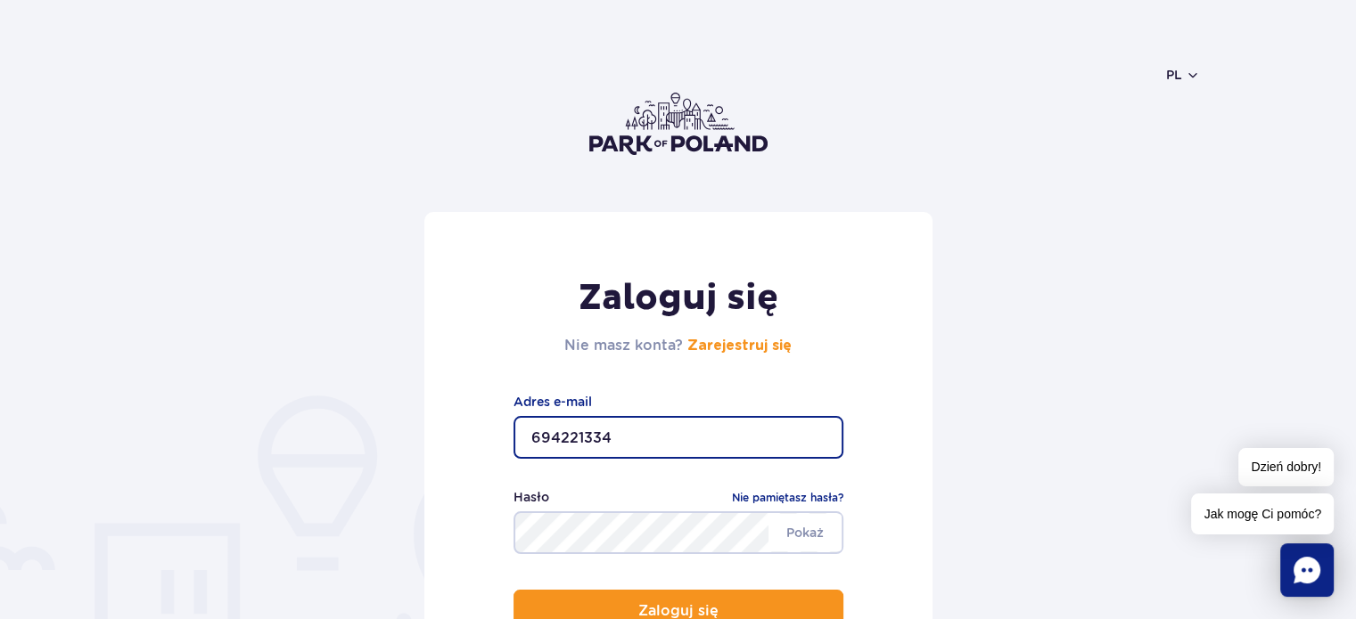
click at [677, 445] on input "694221334" at bounding box center [678, 437] width 330 height 43
type input "6"
type input "arturmlacki@wp.pl"
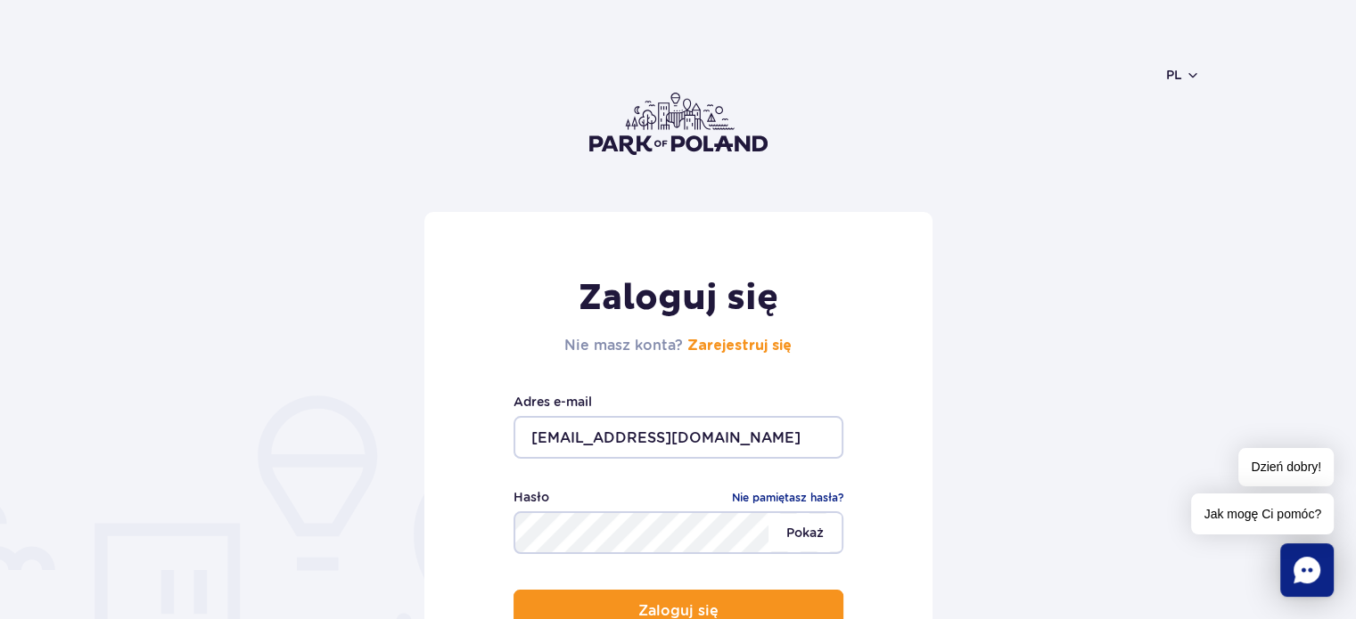
click at [795, 523] on span "Pokaż" at bounding box center [804, 532] width 73 height 37
click at [795, 523] on span "Ukryj" at bounding box center [807, 532] width 69 height 37
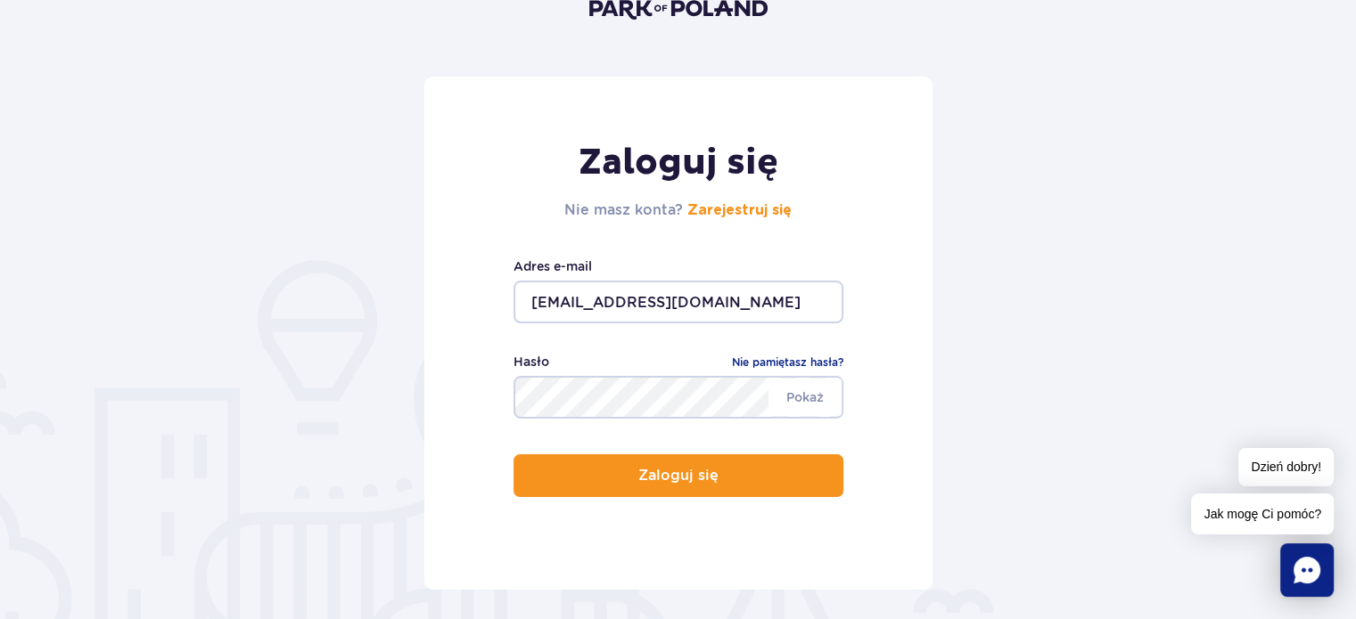
scroll to position [139, 0]
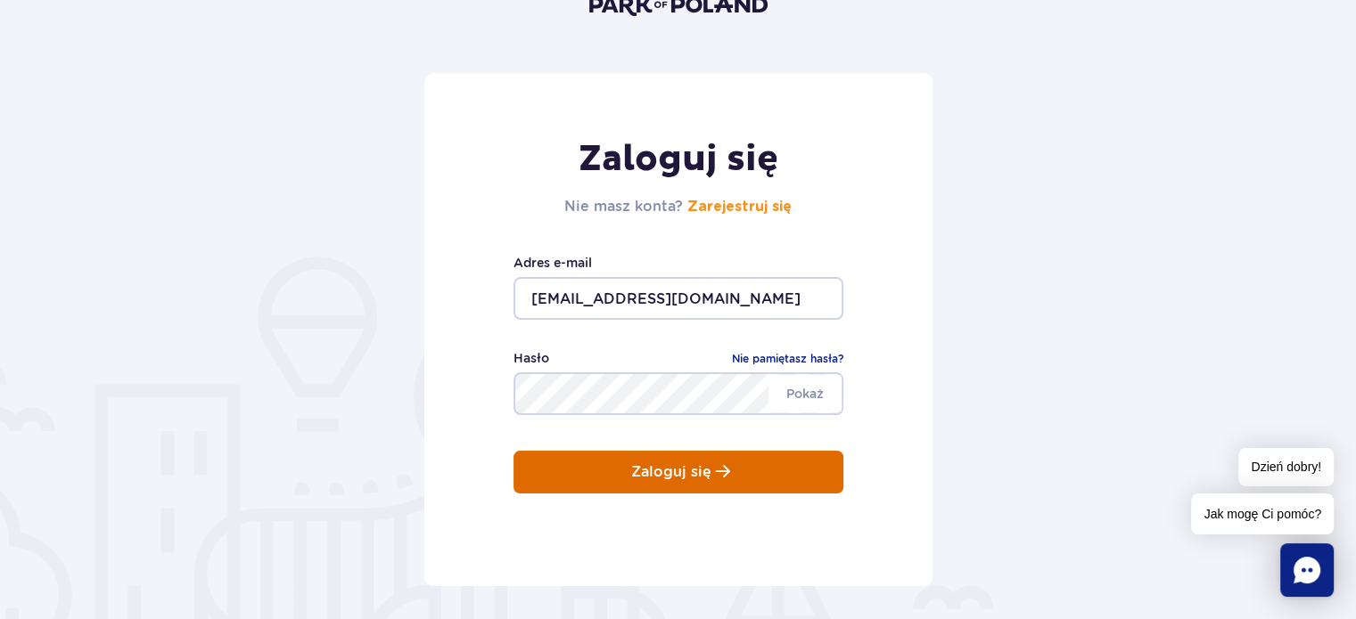
click at [804, 484] on button "Zaloguj się" at bounding box center [678, 472] width 330 height 43
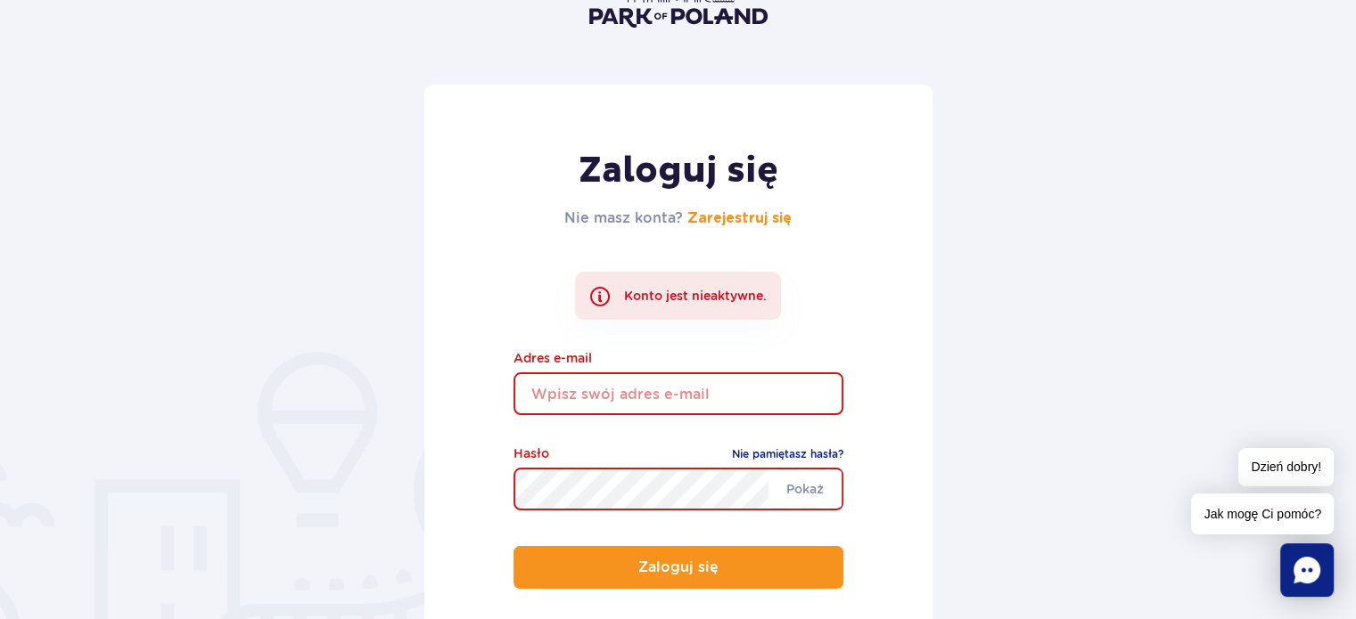
scroll to position [148, 0]
